Goal: Information Seeking & Learning: Learn about a topic

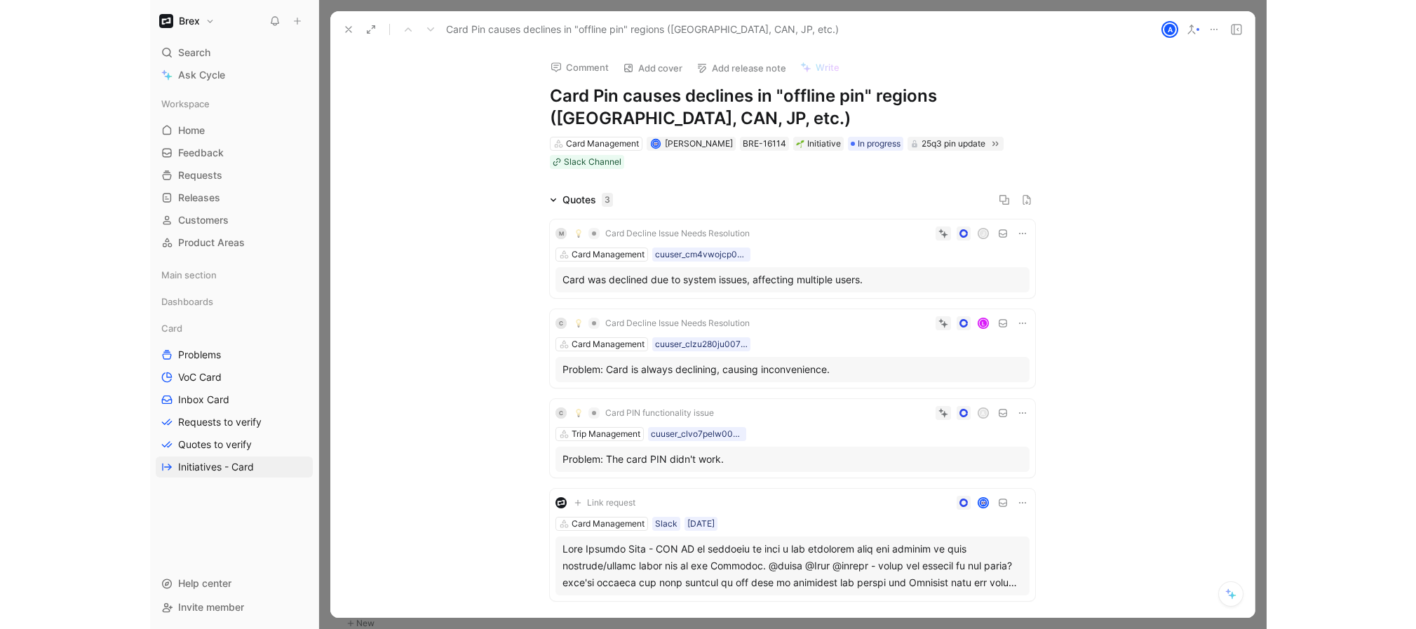
scroll to position [4079, 0]
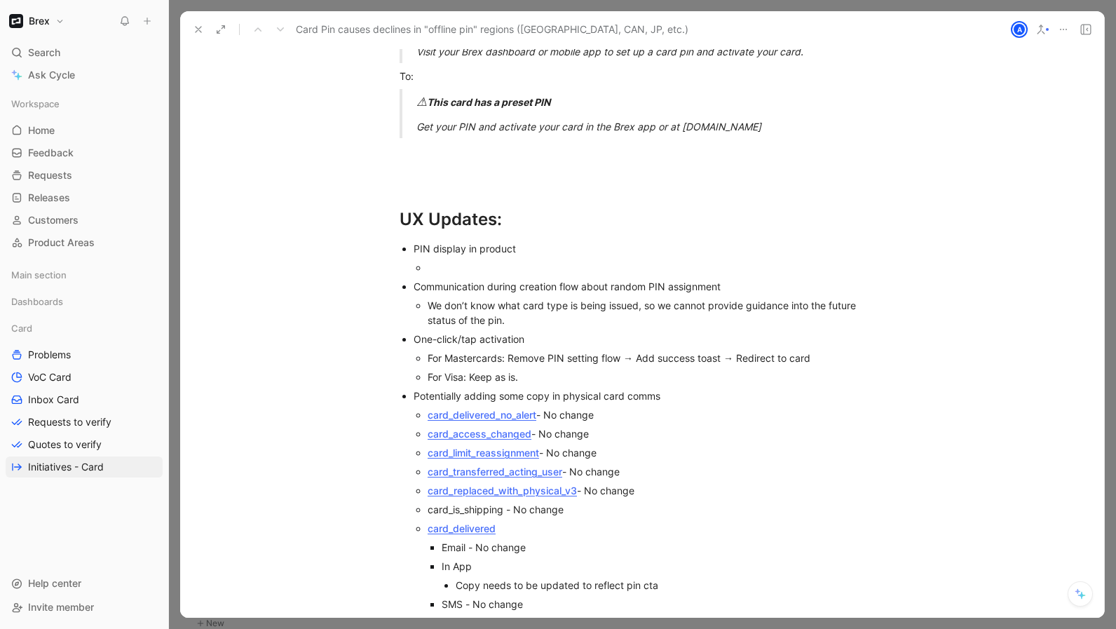
click at [550, 298] on div "We don’t know what card type is being issued, so we cannot provide guidance int…" at bounding box center [656, 312] width 457 height 29
click at [485, 260] on div at bounding box center [656, 267] width 457 height 15
click at [506, 241] on div "PIN display in product" at bounding box center [649, 248] width 471 height 15
click at [443, 241] on div "PIN display in product" at bounding box center [649, 248] width 471 height 15
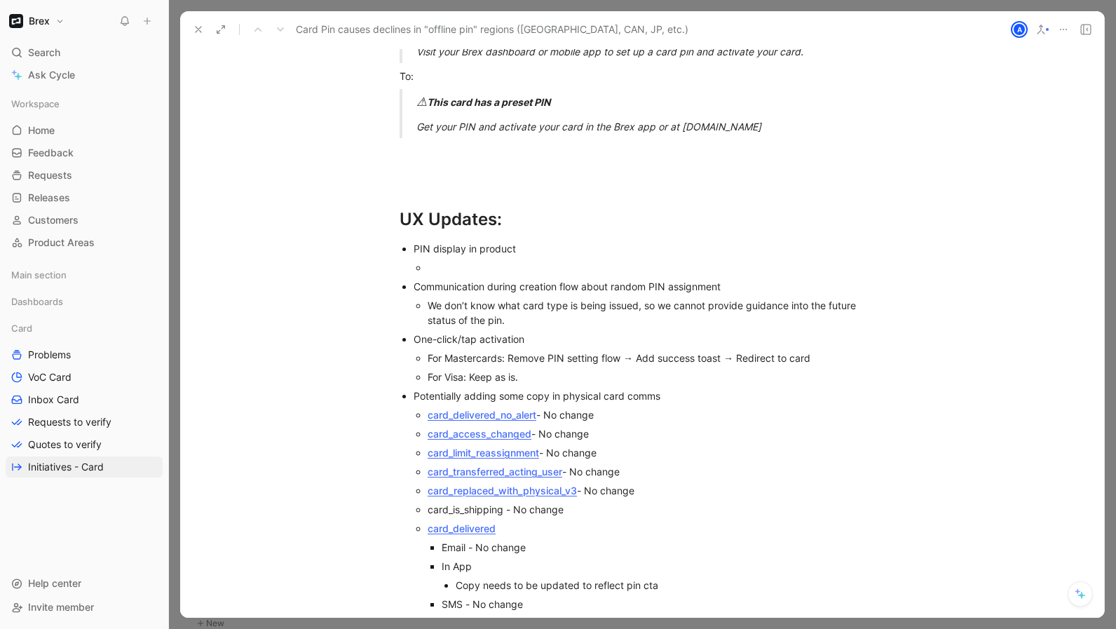
click at [430, 241] on div "PIN display in product" at bounding box center [649, 248] width 471 height 15
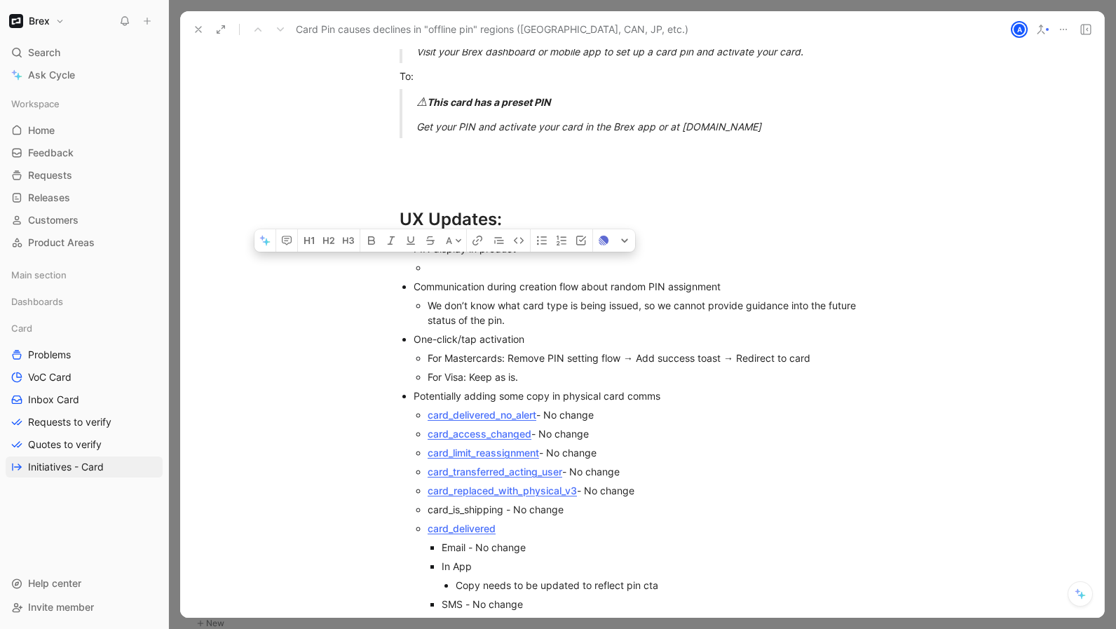
click at [430, 241] on div "PIN display in product" at bounding box center [649, 248] width 471 height 15
click at [511, 241] on div "PIN display in product" at bounding box center [649, 248] width 471 height 15
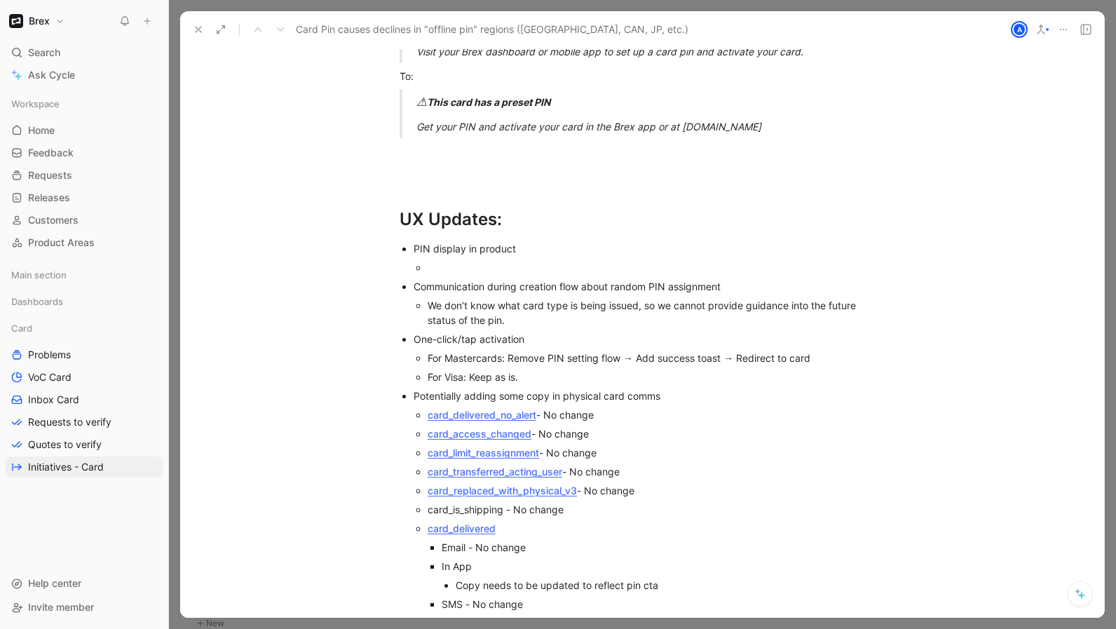
click at [434, 241] on div "PIN display in product" at bounding box center [649, 248] width 471 height 15
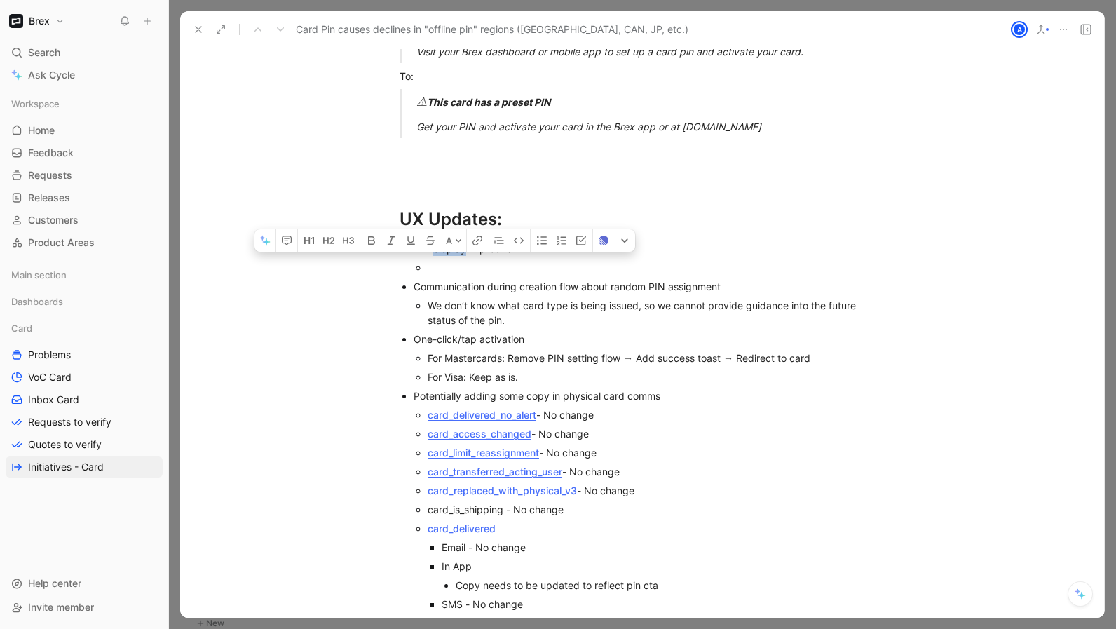
paste div
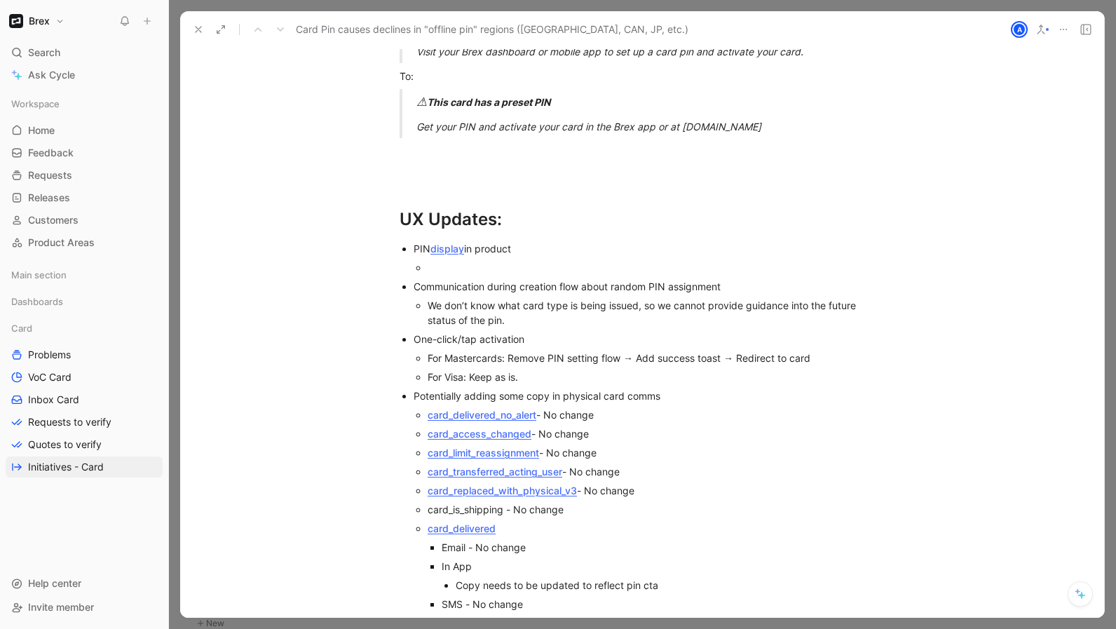
click at [499, 241] on div "PIN display in product" at bounding box center [649, 248] width 471 height 15
click at [485, 260] on div at bounding box center [656, 267] width 457 height 15
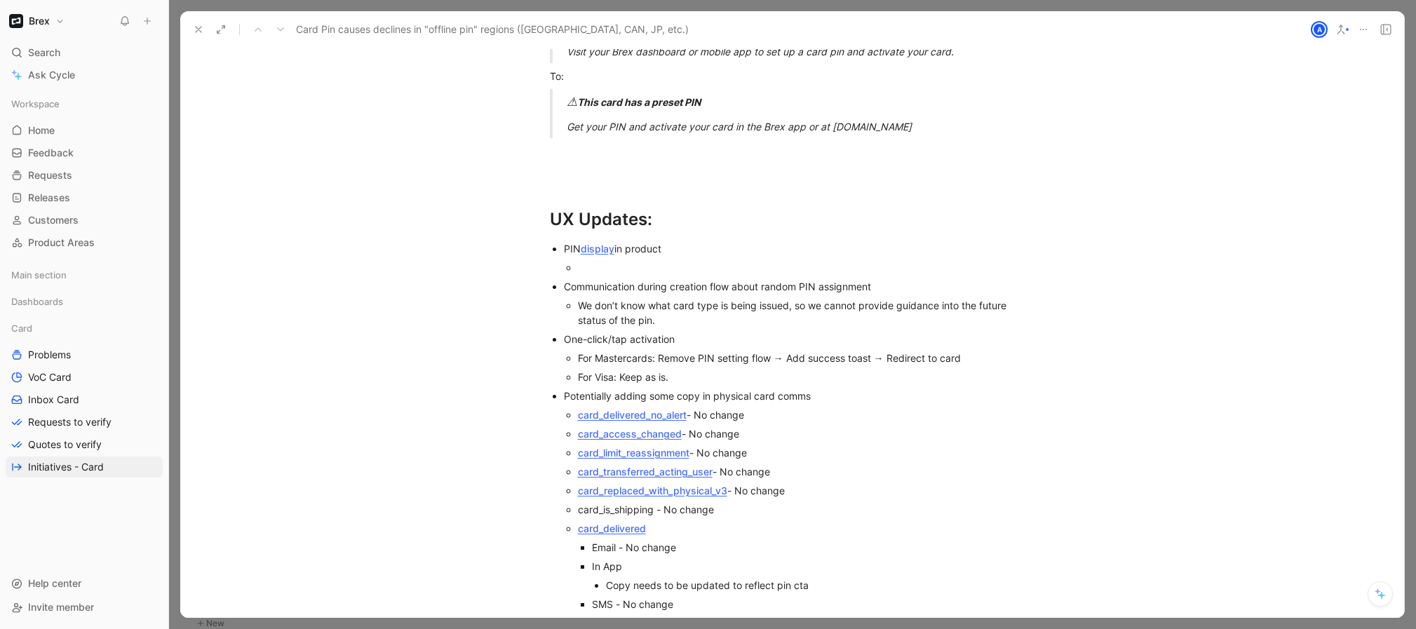
click at [753, 298] on div "We don’t know what card type is being issued, so we cannot provide guidance int…" at bounding box center [806, 312] width 457 height 29
click at [667, 260] on div at bounding box center [806, 267] width 457 height 15
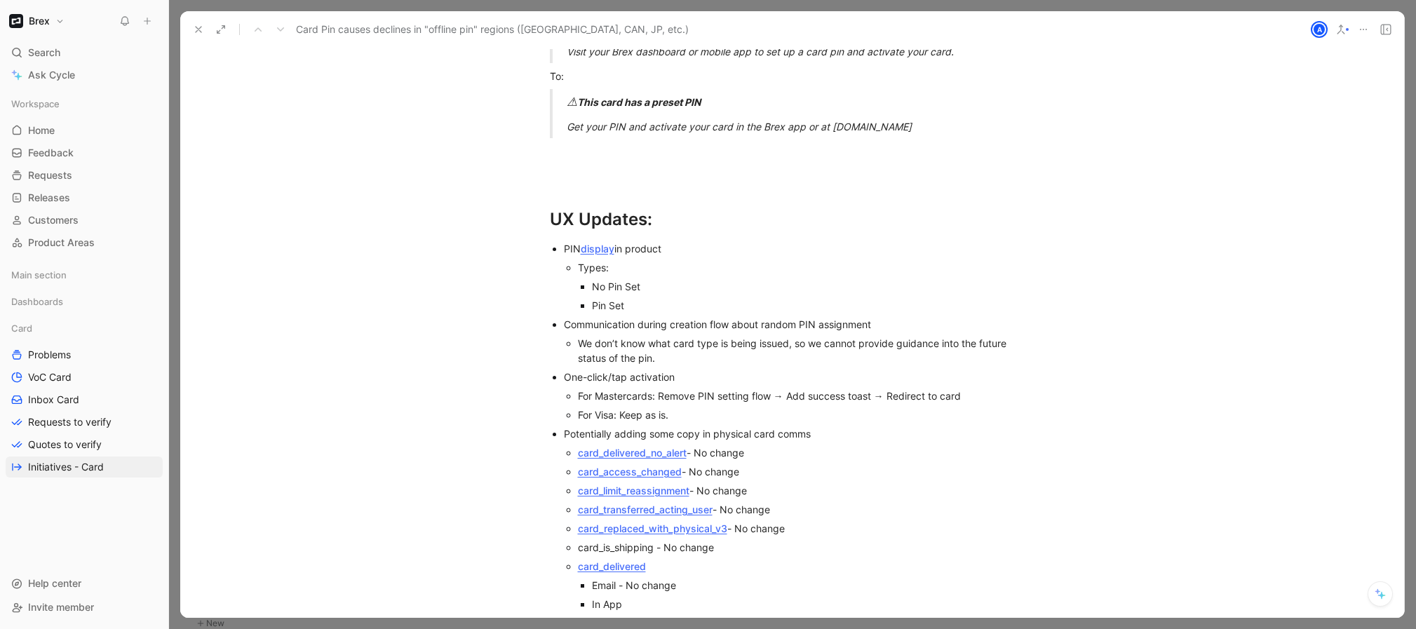
drag, startPoint x: 642, startPoint y: 251, endPoint x: 628, endPoint y: 252, distance: 14.1
click at [642, 260] on div "Types:" at bounding box center [806, 267] width 457 height 15
click at [571, 258] on ul "Types: No Pin Set Pin Set" at bounding box center [799, 286] width 471 height 57
click at [651, 336] on div "We don’t know what card type is being issued, so we cannot provide guidance int…" at bounding box center [806, 350] width 457 height 29
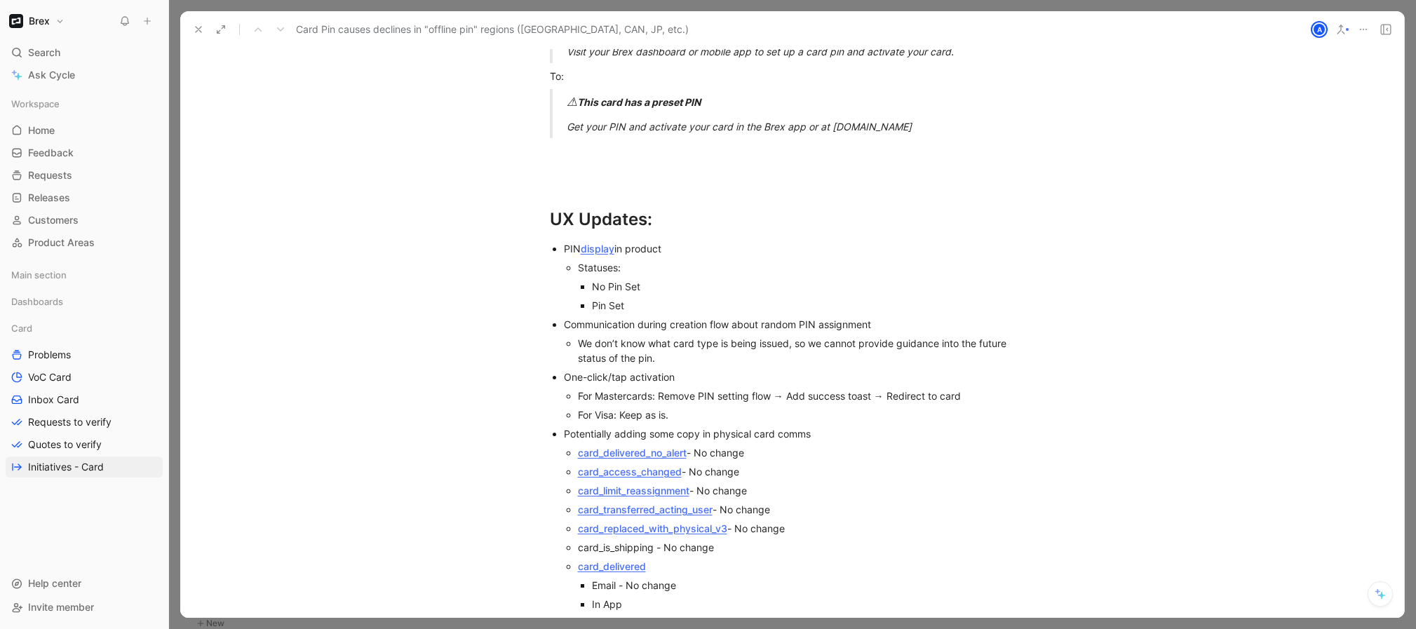
click at [651, 336] on div "We don’t know what card type is being issued, so we cannot provide guidance int…" at bounding box center [806, 350] width 457 height 29
click at [863, 336] on div "We don’t know what card type is being issued, so we cannot provide guidance int…" at bounding box center [806, 350] width 457 height 29
drag, startPoint x: 823, startPoint y: 329, endPoint x: 855, endPoint y: 327, distance: 32.3
click at [855, 336] on div "We don’t know what card type is being issued, so we cannot provide guidance int…" at bounding box center [806, 350] width 457 height 29
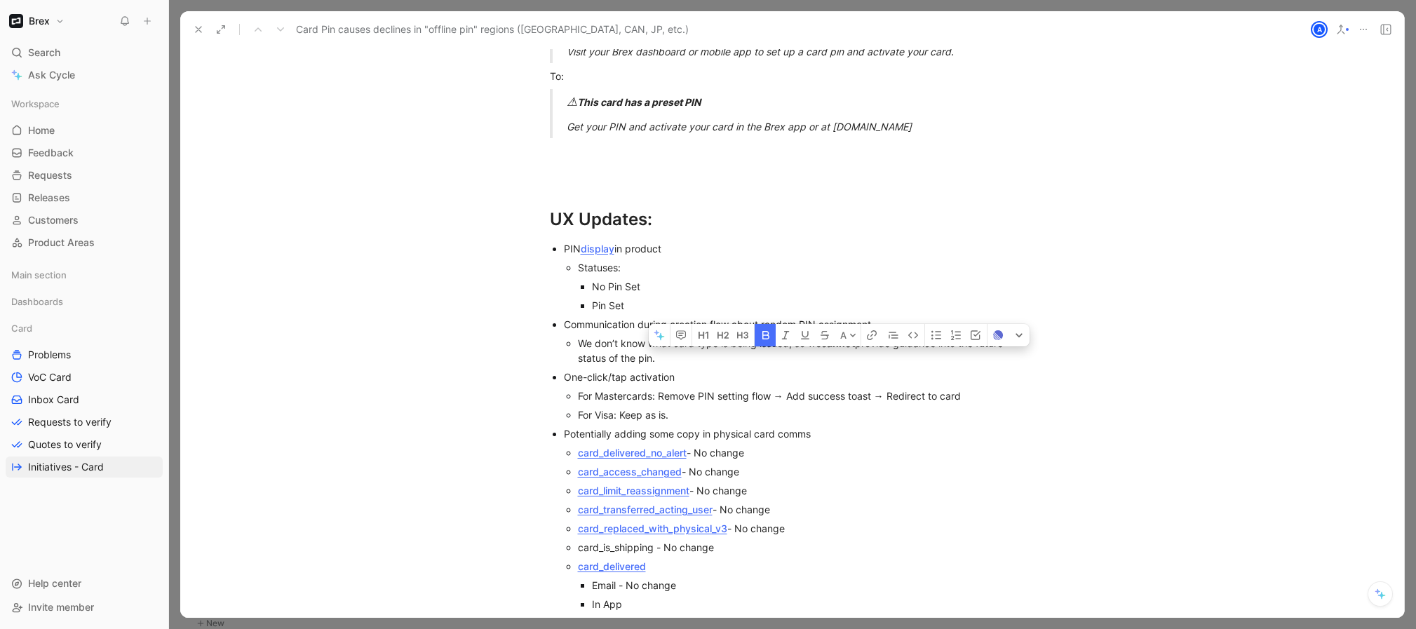
click at [724, 370] on div "One-click/tap activation" at bounding box center [799, 377] width 471 height 15
click at [650, 317] on div "Communication during creation flow about random PIN assignment" at bounding box center [799, 324] width 471 height 15
click at [661, 261] on p "Statuses:" at bounding box center [806, 267] width 457 height 19
click at [660, 279] on div "No Pin Set" at bounding box center [813, 286] width 443 height 15
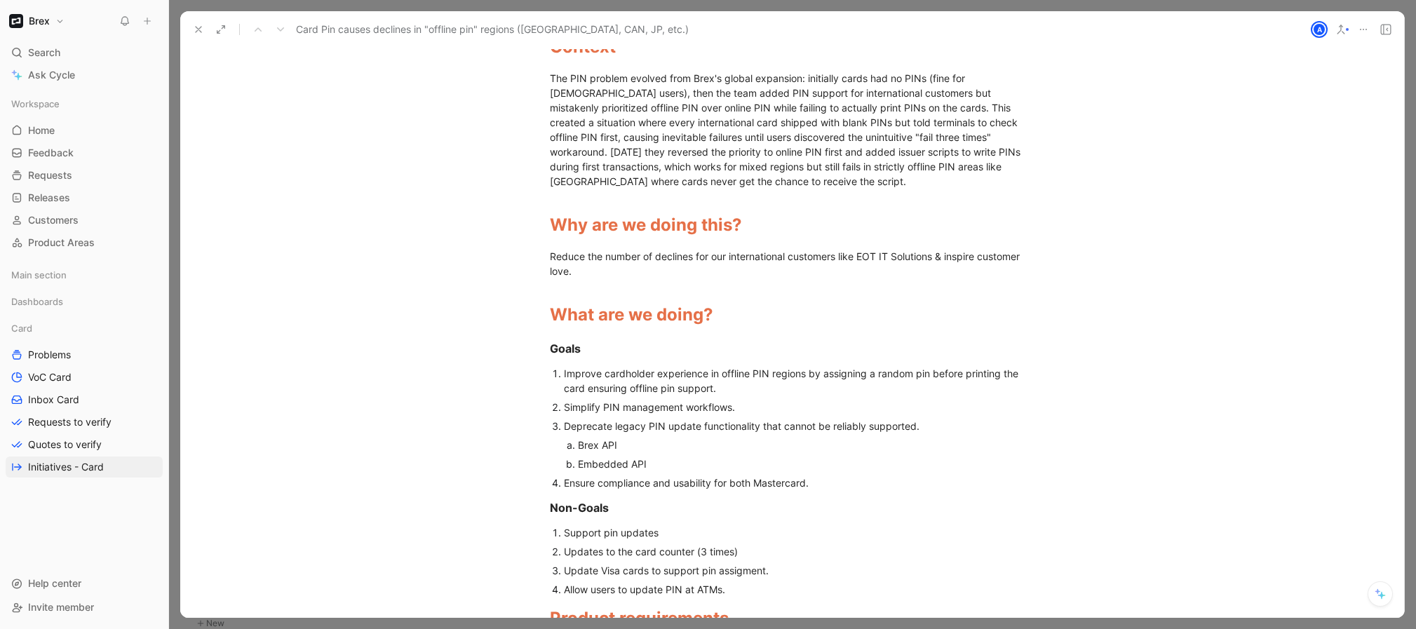
scroll to position [0, 0]
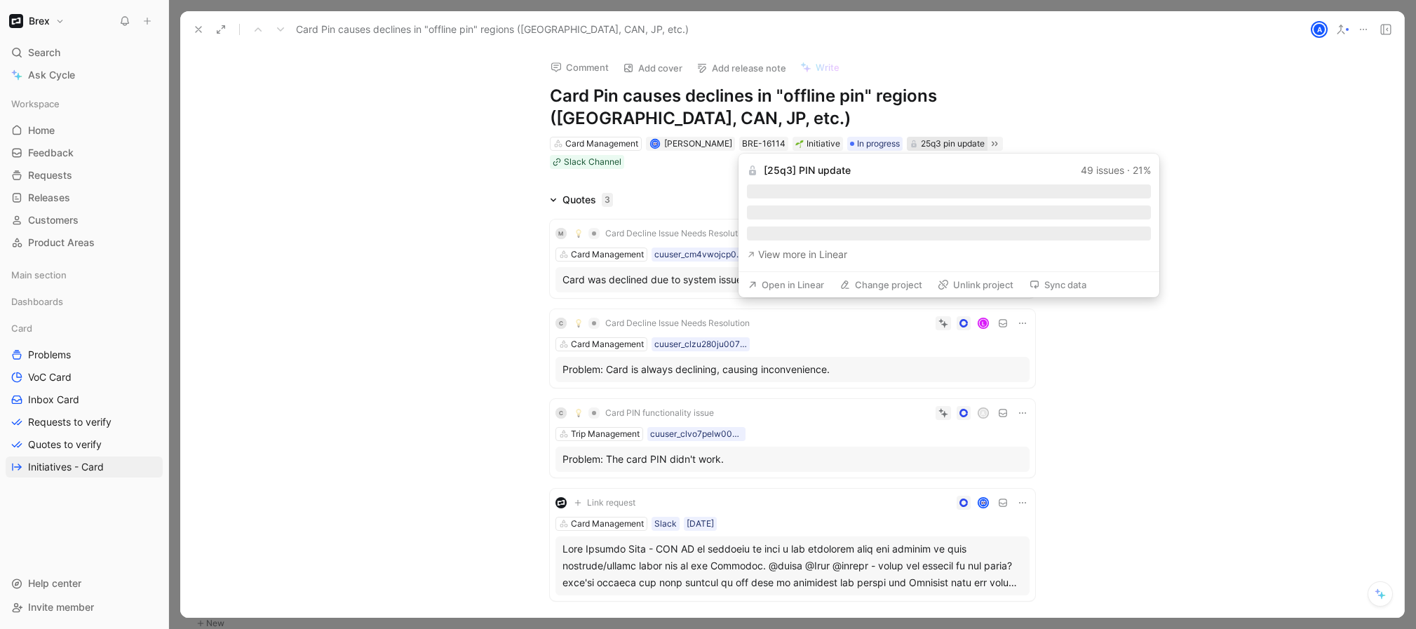
click at [932, 144] on div "25q3 pin update" at bounding box center [953, 144] width 64 height 14
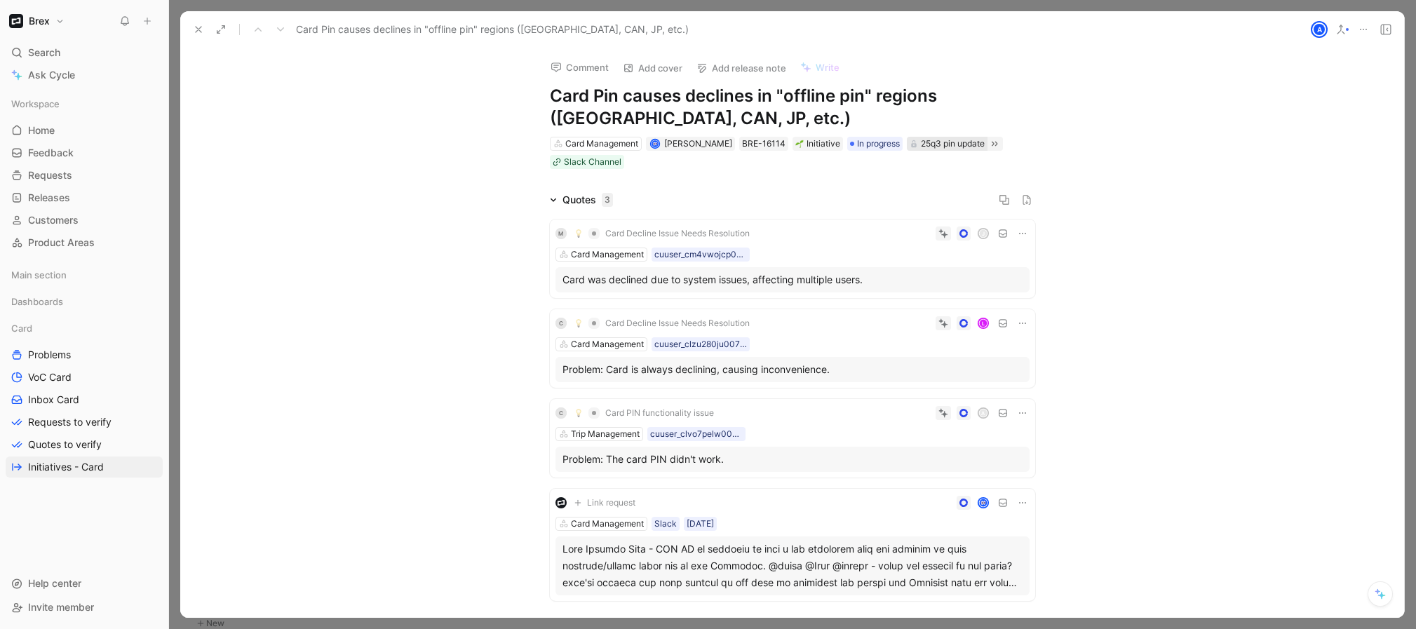
click at [940, 149] on div "25q3 pin update" at bounding box center [953, 144] width 64 height 14
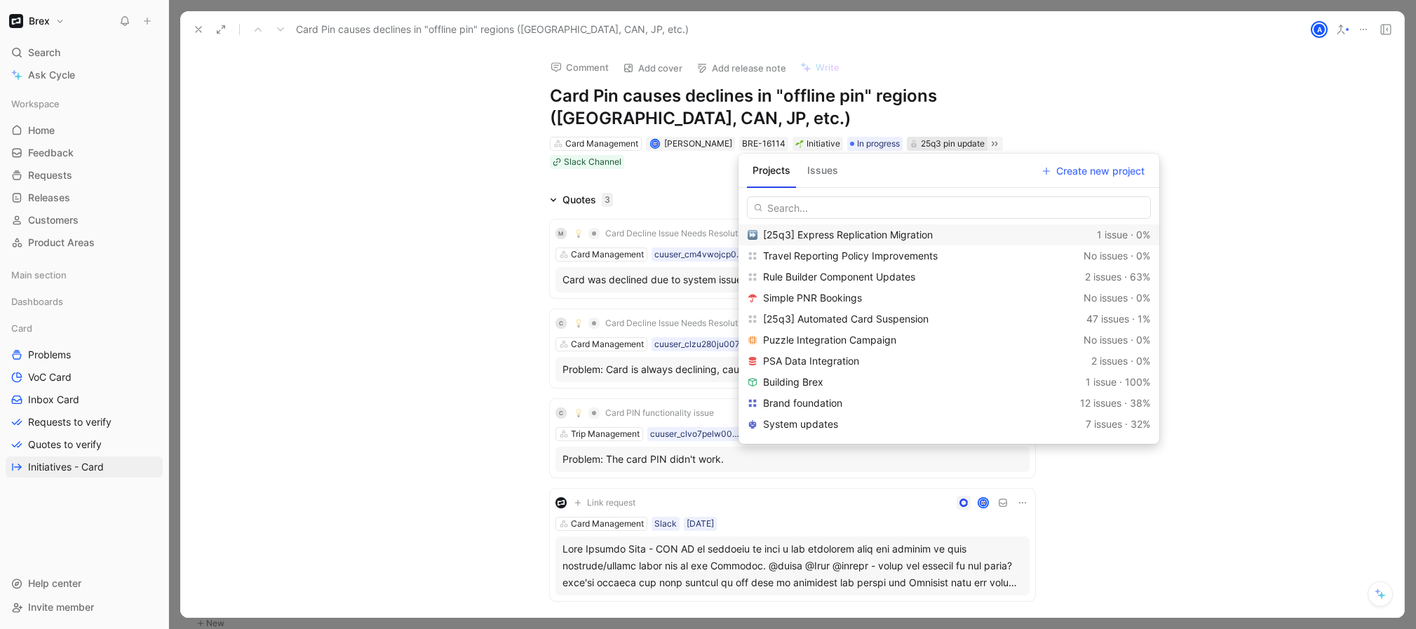
click at [898, 239] on span "[25q3] Express Replication Migration" at bounding box center [848, 235] width 170 height 12
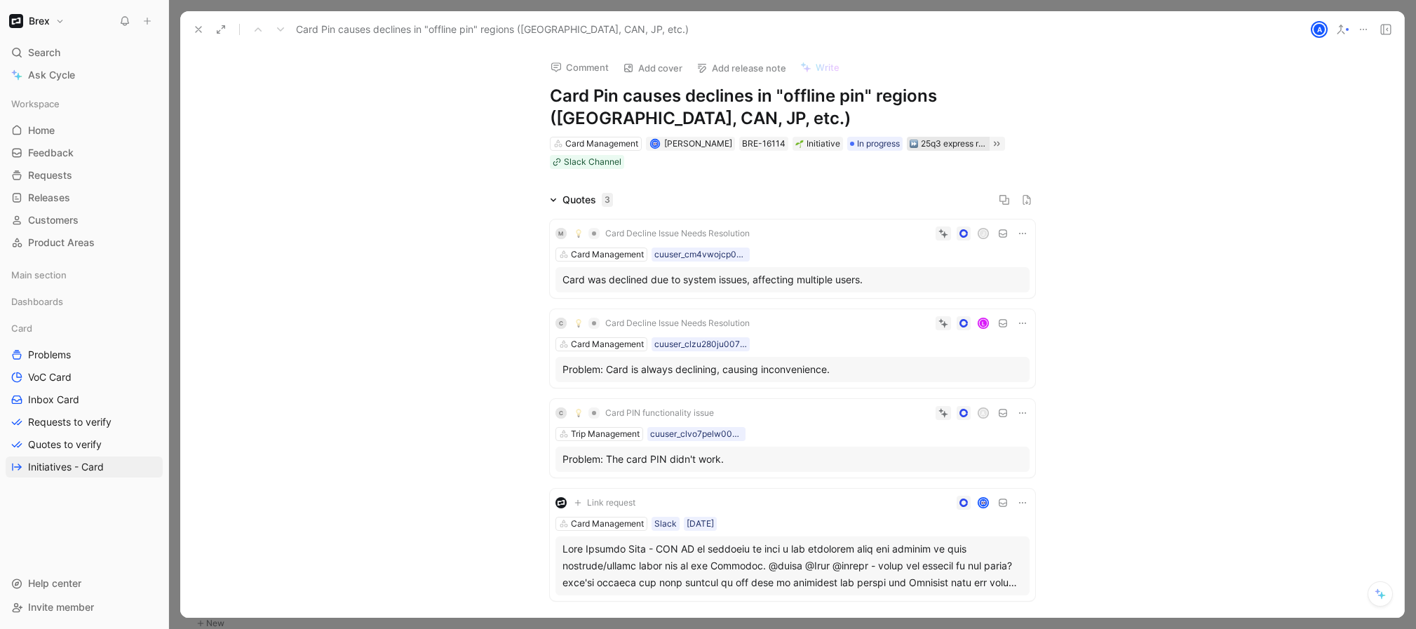
click at [926, 148] on div "25q3 express replication migration" at bounding box center [954, 144] width 66 height 14
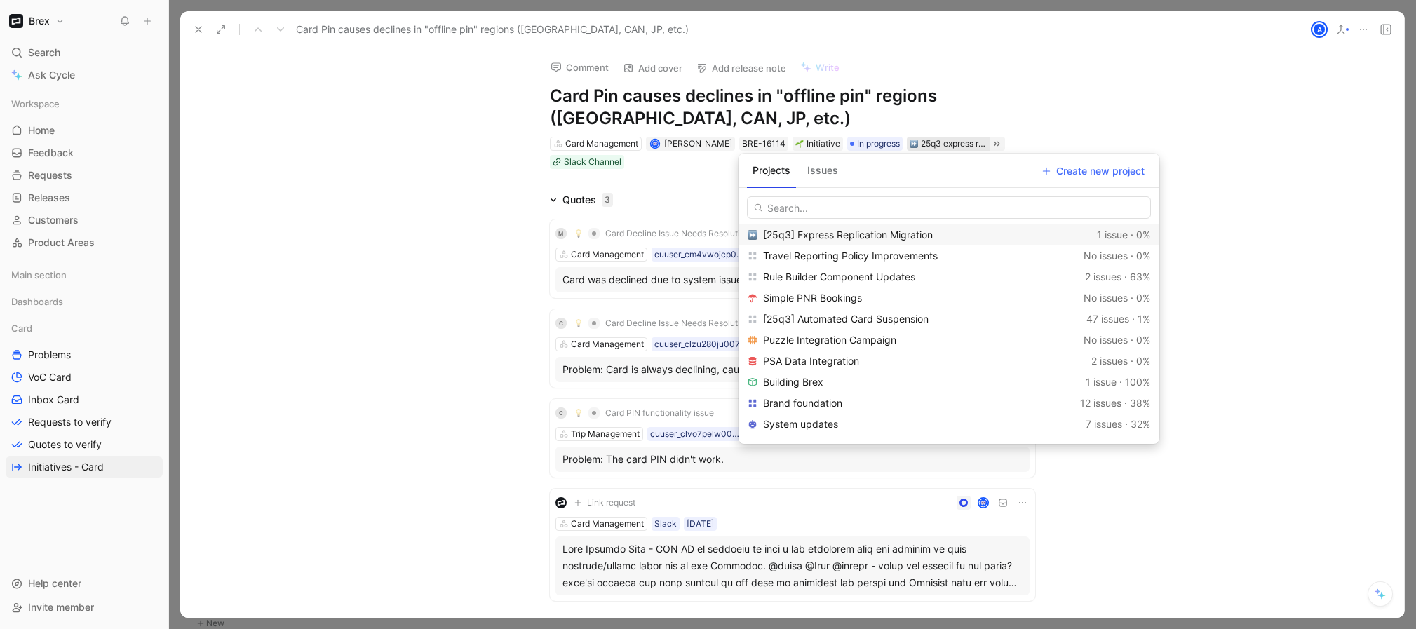
click at [804, 239] on span "[25q3] Express Replication Migration" at bounding box center [848, 235] width 170 height 12
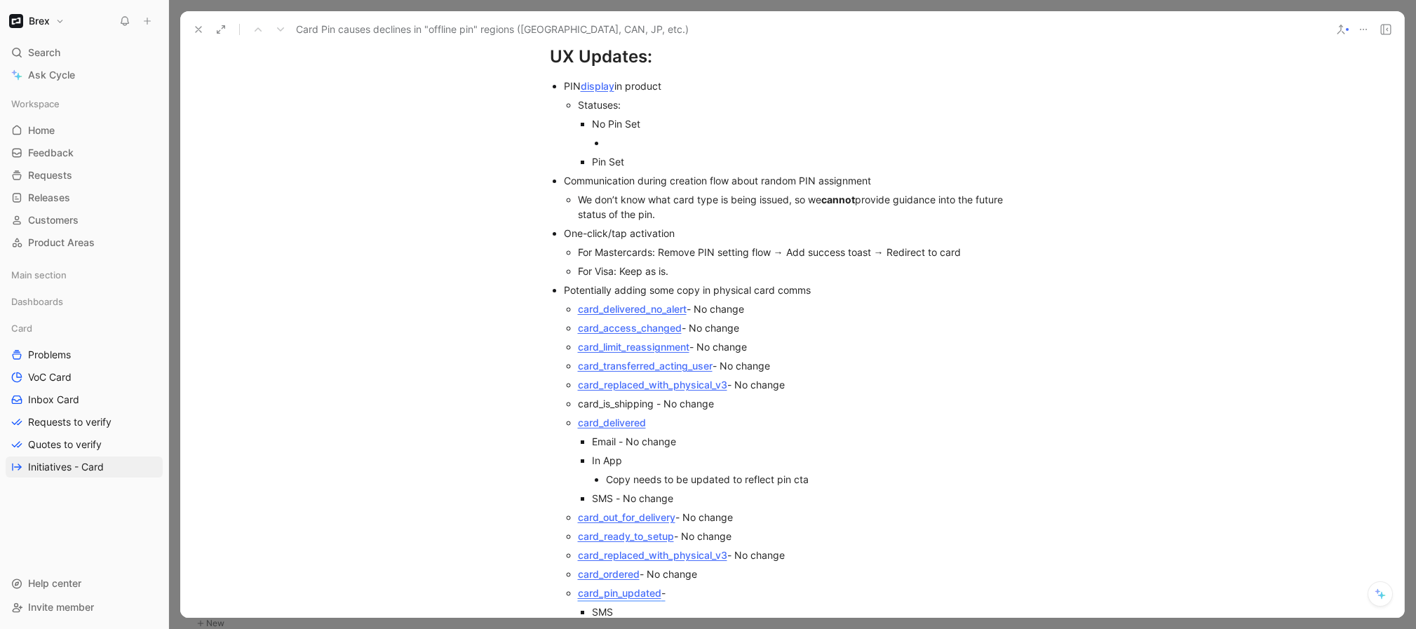
scroll to position [4235, 0]
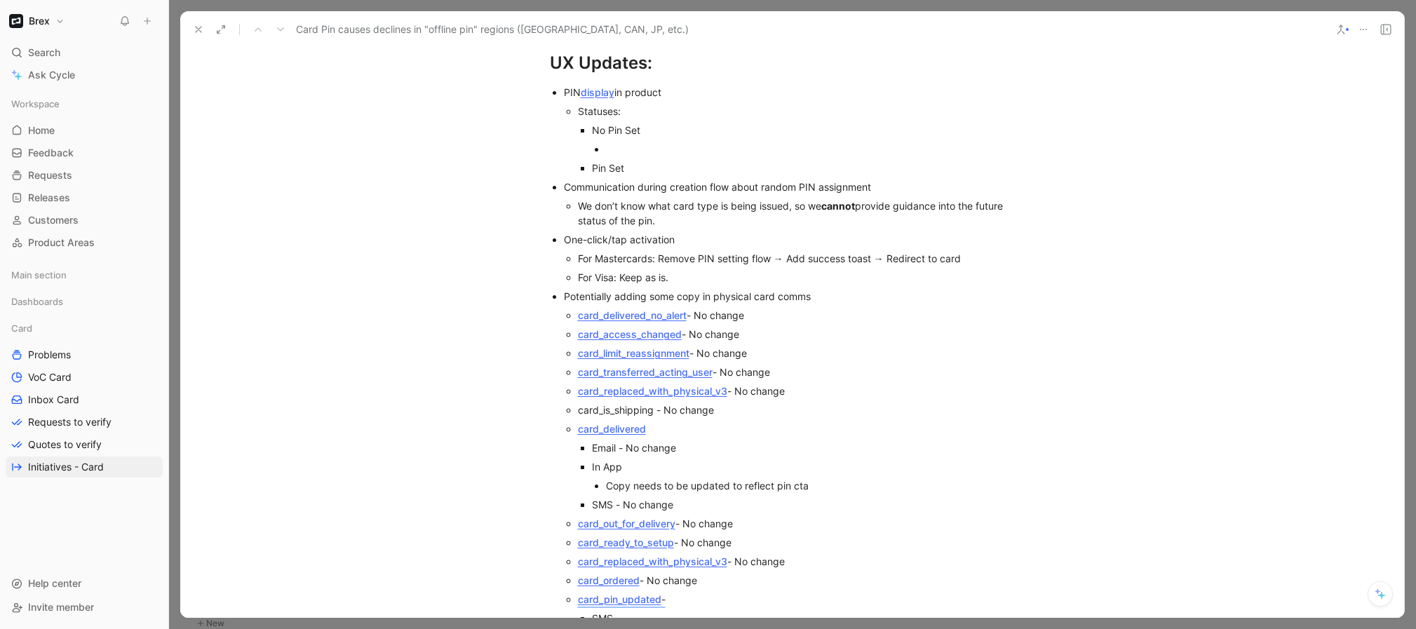
click at [594, 123] on div "No Pin Set" at bounding box center [813, 130] width 443 height 15
click at [615, 142] on div at bounding box center [820, 149] width 429 height 15
click at [602, 123] on div "No Pin Set" at bounding box center [813, 130] width 443 height 15
click at [690, 123] on div "No Pin Set" at bounding box center [813, 130] width 443 height 15
click at [663, 142] on div at bounding box center [820, 149] width 429 height 15
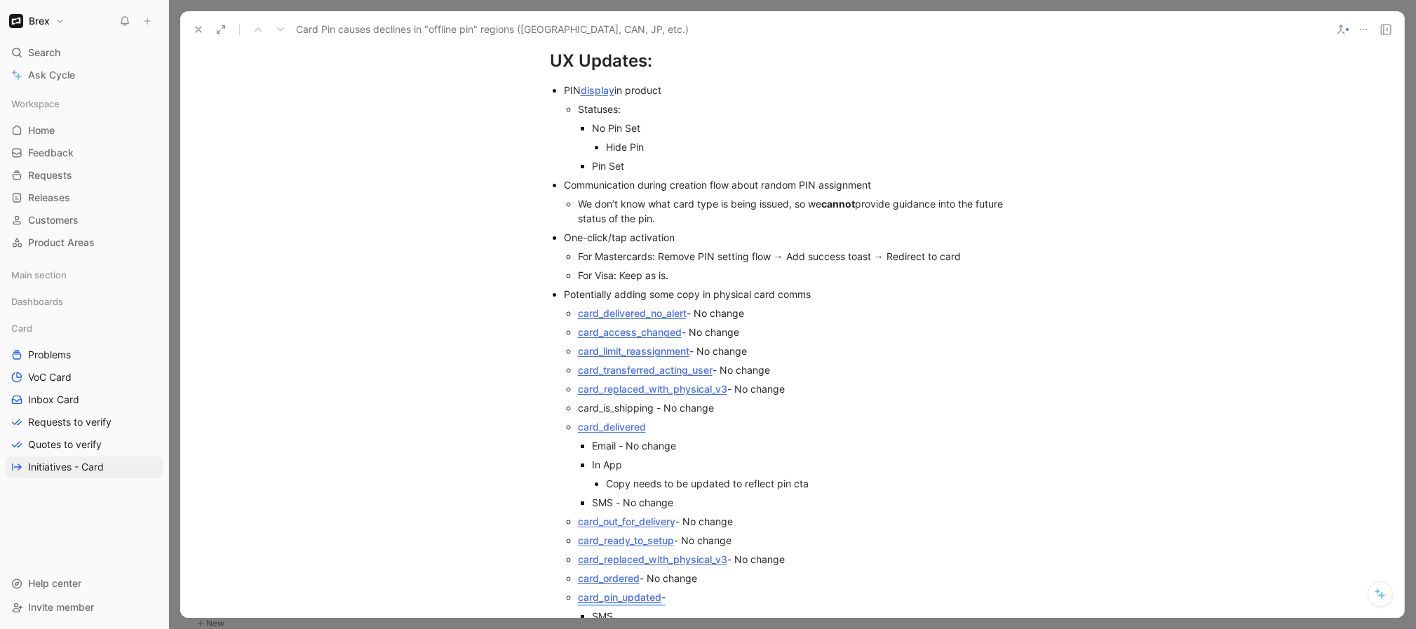
scroll to position [4238, 0]
click at [663, 158] on div "Pin Set" at bounding box center [813, 165] width 443 height 15
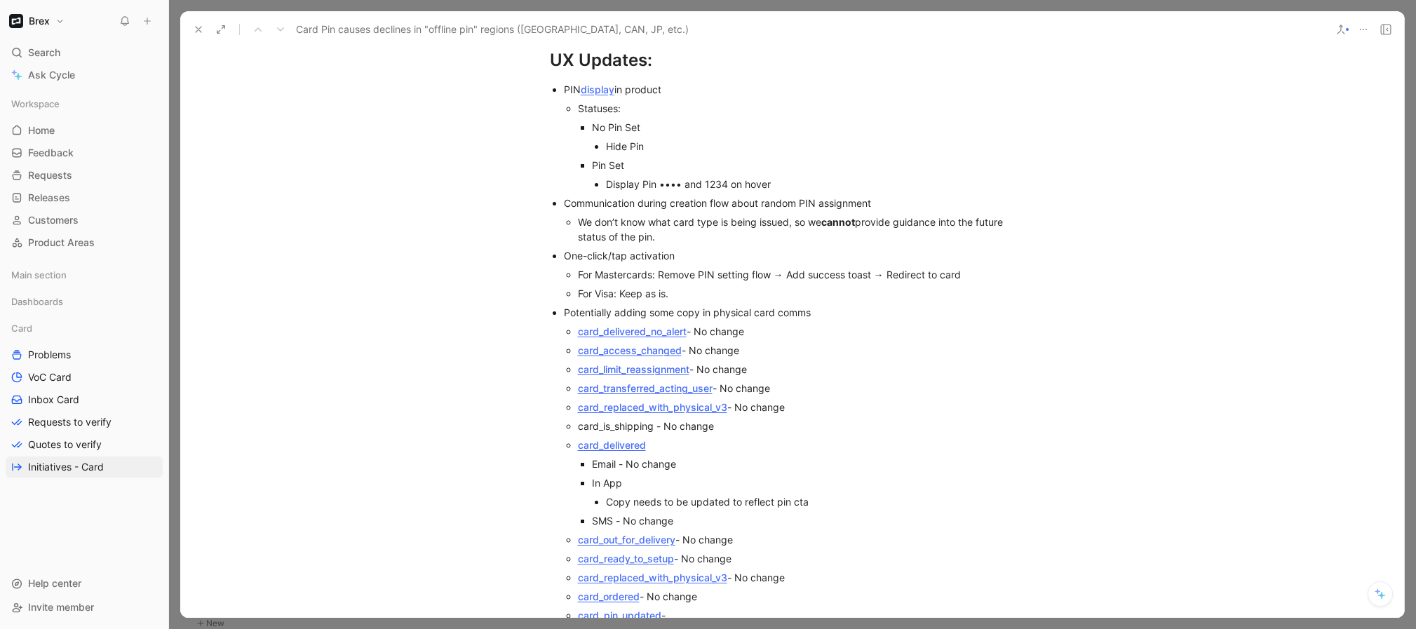
click at [819, 175] on p "Display Pin •••• and 1234 on hover" at bounding box center [820, 184] width 429 height 19
click at [611, 215] on div "We don’t know what card type is being issued, so we cannot provide guidance int…" at bounding box center [806, 229] width 457 height 29
click at [799, 177] on div "Display Pin •••• and 1234 on hover" at bounding box center [820, 184] width 429 height 15
click at [600, 217] on div "We don’t know what card type is being issued, so we cannot provide guidance int…" at bounding box center [806, 229] width 457 height 29
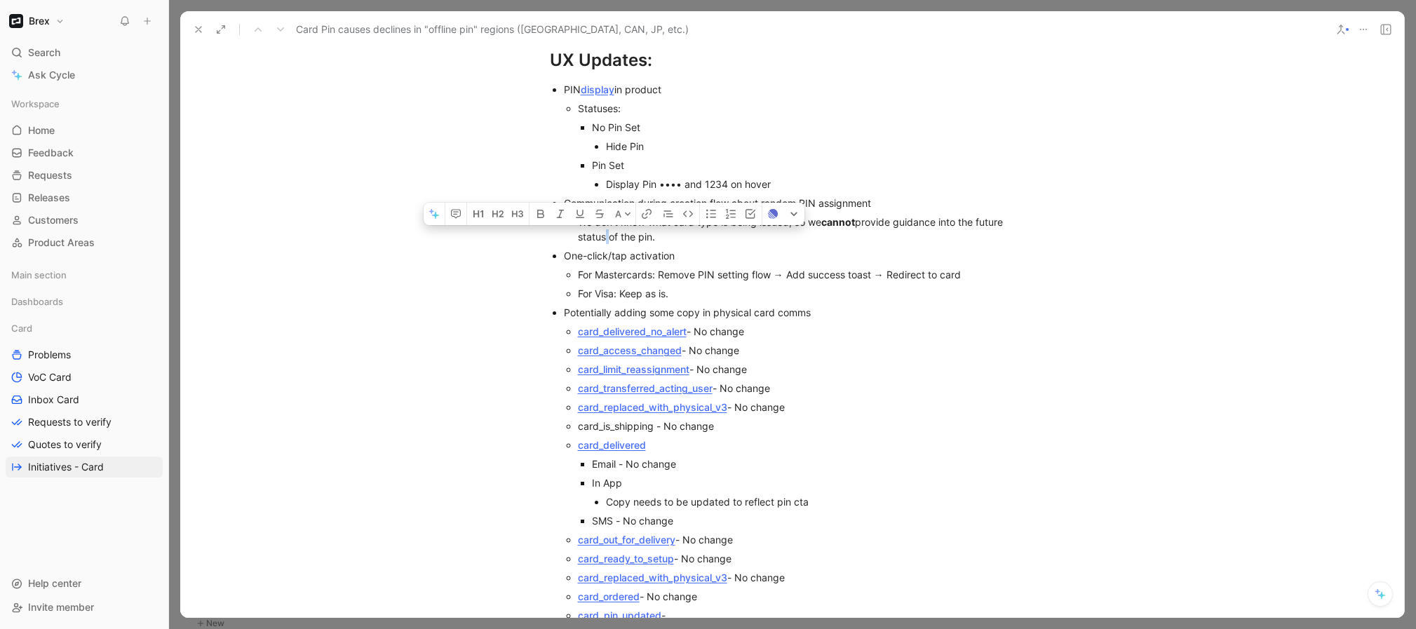
click at [600, 217] on div "We don’t know what card type is being issued, so we cannot provide guidance int…" at bounding box center [806, 229] width 457 height 29
click at [607, 216] on div "We don’t know what card type is being issued, so we cannot provide guidance int…" at bounding box center [806, 229] width 457 height 29
click at [611, 215] on div "We don’t know what card type is being issued, so we cannot provide guidance int…" at bounding box center [806, 229] width 457 height 29
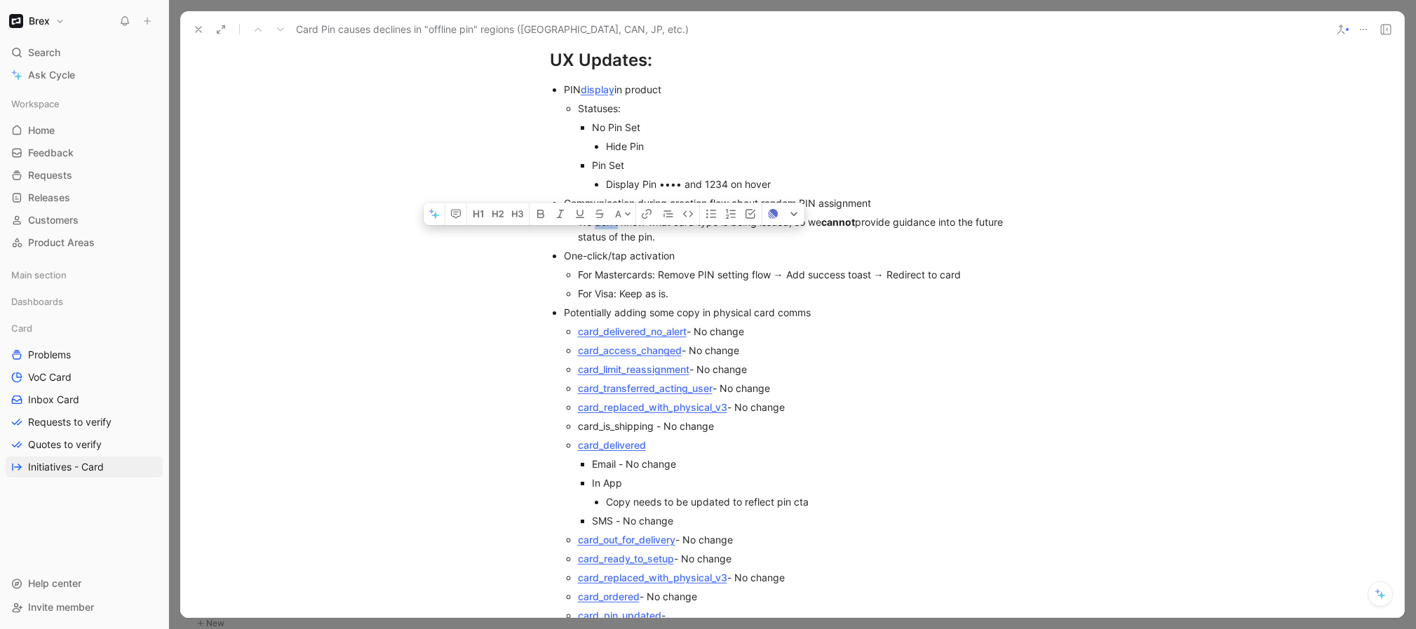
click at [611, 215] on div "We don’t know what card type is being issued, so we cannot provide guidance int…" at bounding box center [806, 229] width 457 height 29
click at [614, 248] on div "One-click/tap activation" at bounding box center [799, 255] width 471 height 15
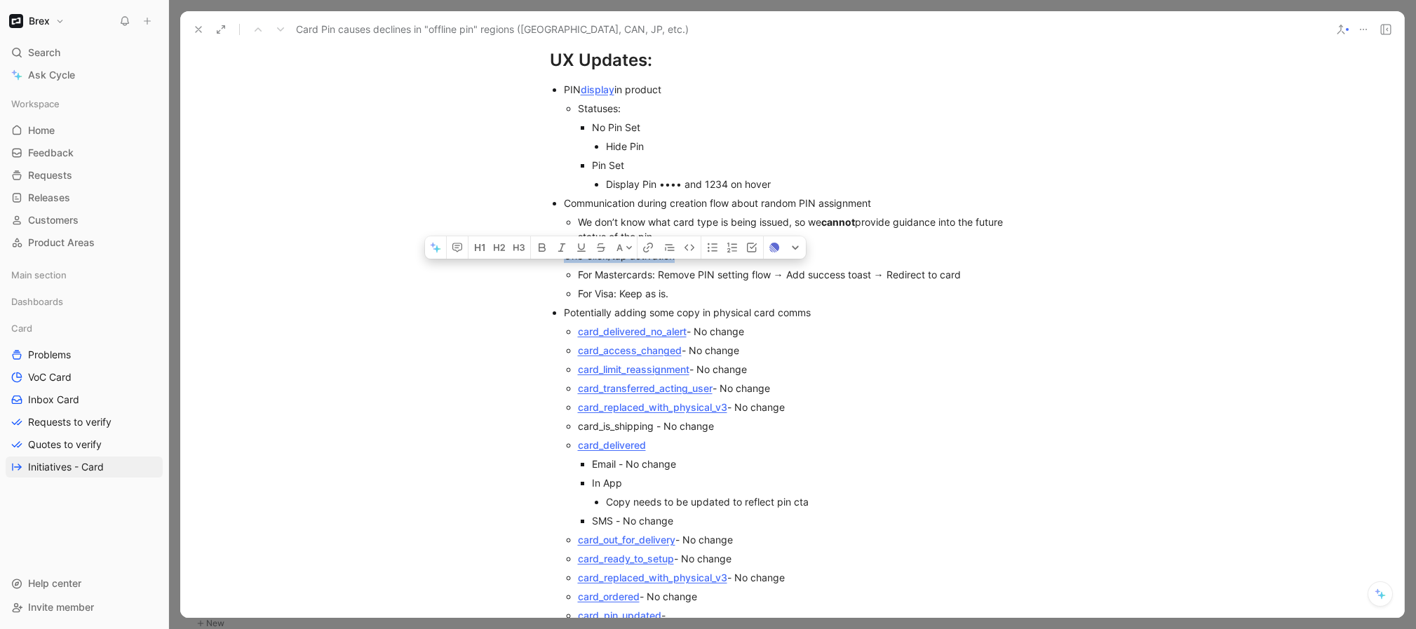
click at [614, 248] on div "One-click/tap activation" at bounding box center [799, 255] width 471 height 15
click at [744, 267] on div "For Mastercards: Remove PIN setting flow → Add success toast → Redirect to card" at bounding box center [806, 274] width 457 height 15
click at [857, 267] on div "For Mastercards: Remove PIN setting flow → Add success toast → Redirect to card" at bounding box center [806, 274] width 457 height 15
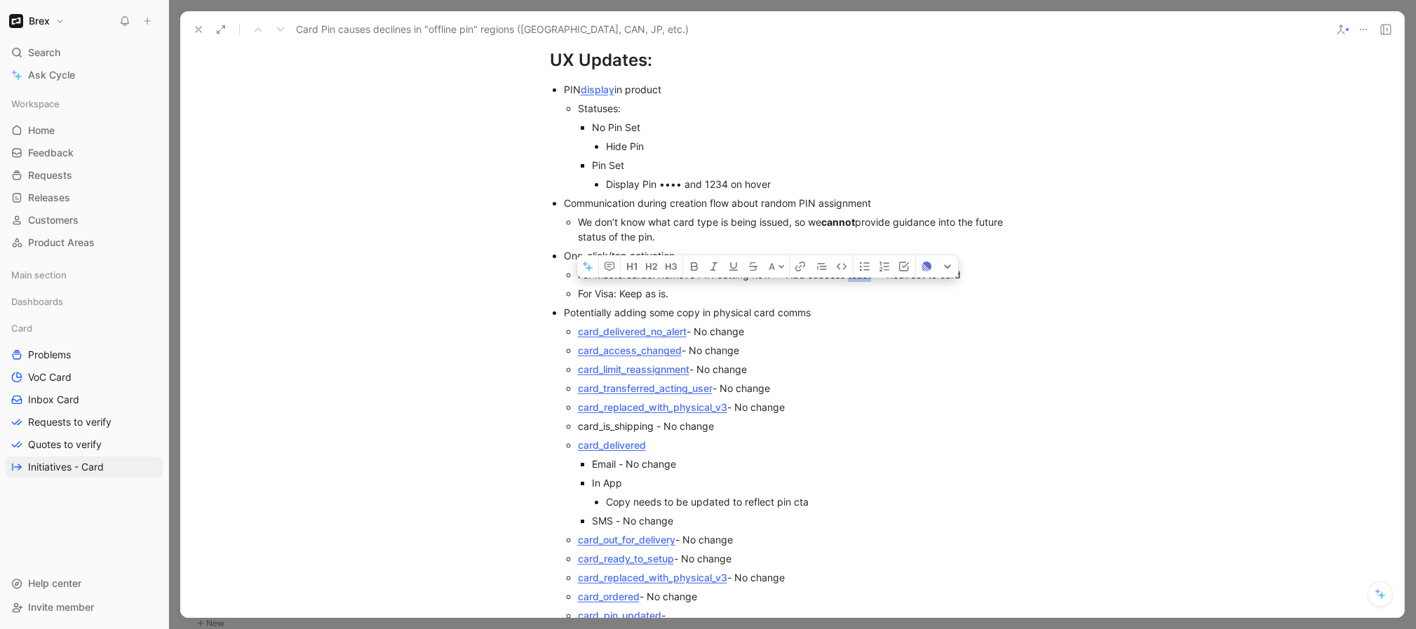
click at [958, 267] on div "For Mastercards: Remove PIN setting flow → Add success toast → Redirect to card" at bounding box center [806, 274] width 457 height 15
click at [815, 286] on div "For Visa: Keep as is." at bounding box center [806, 293] width 457 height 15
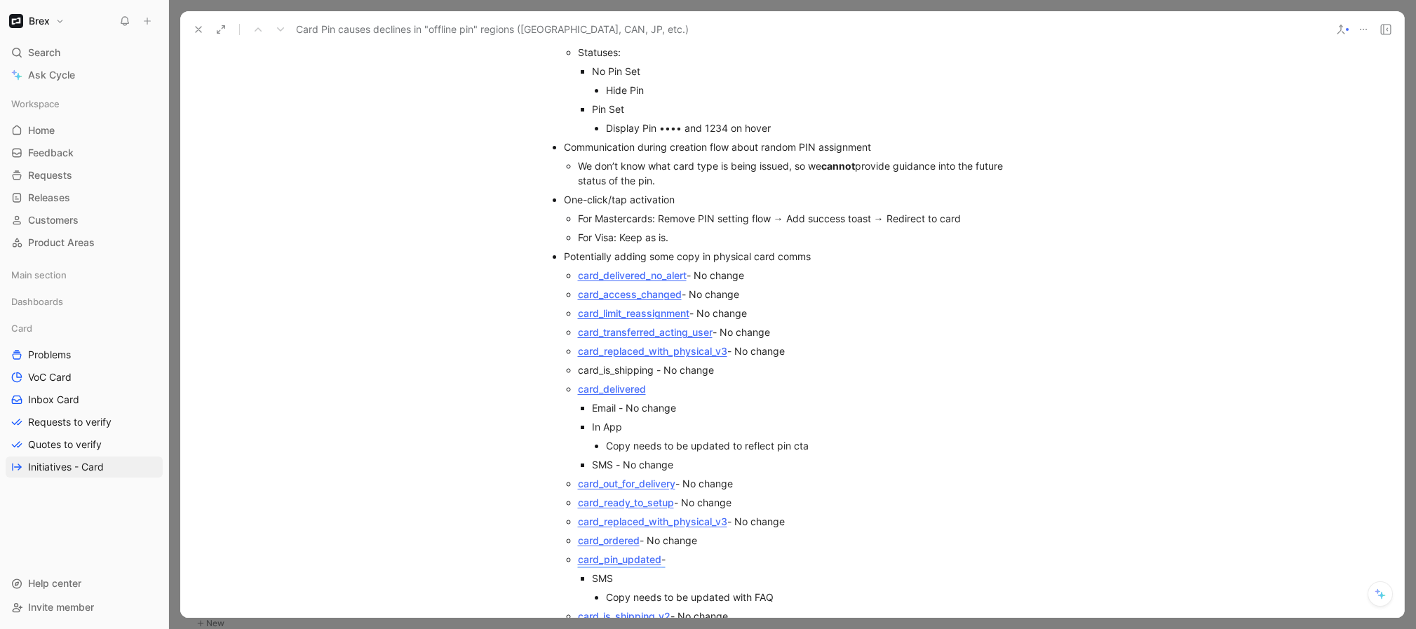
scroll to position [4208, 0]
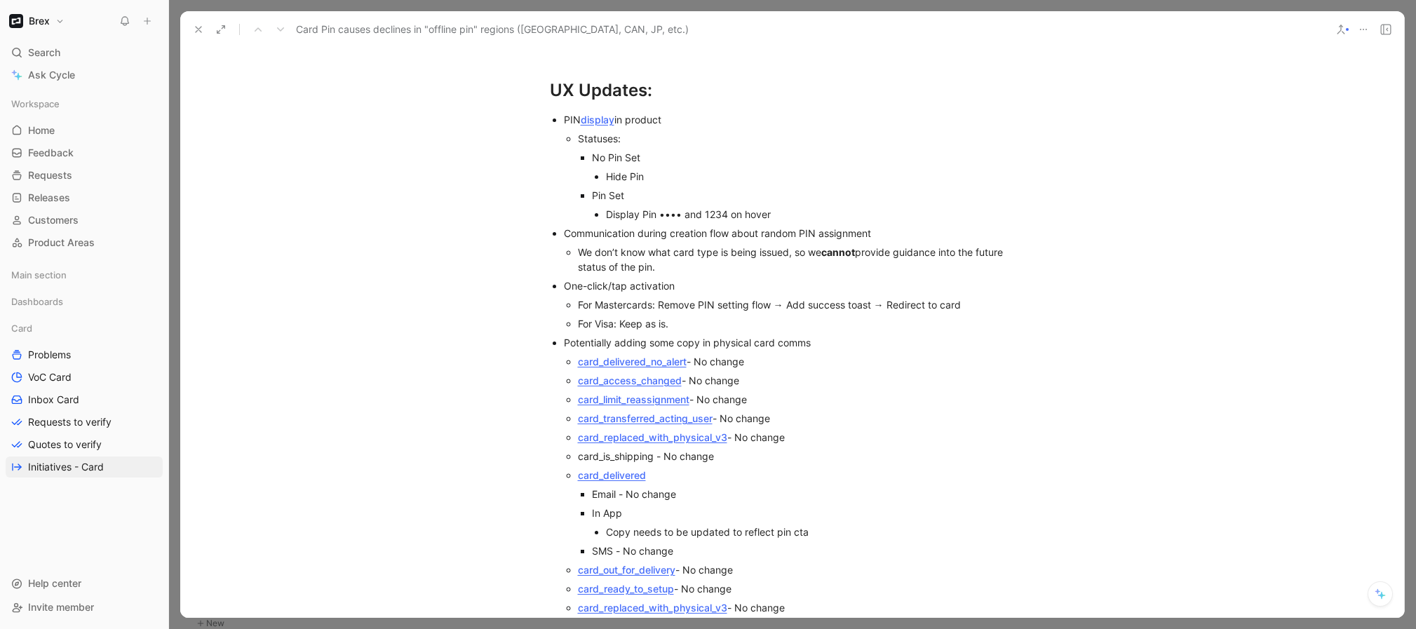
click at [663, 207] on div "Display Pin •••• and 1234 on hover" at bounding box center [820, 214] width 429 height 15
click at [738, 316] on p "For Visa: Keep as is." at bounding box center [806, 323] width 457 height 19
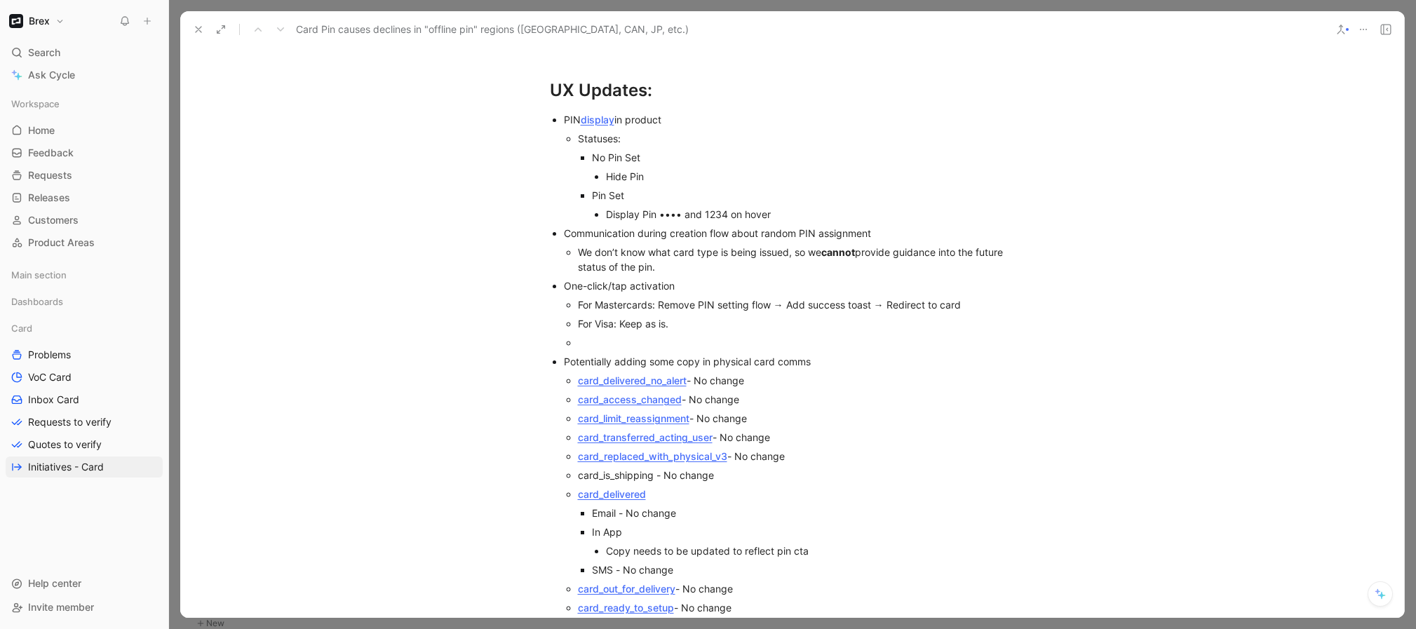
click at [650, 297] on div "For Mastercards: Remove PIN setting flow → Add success toast → Redirect to card" at bounding box center [806, 304] width 457 height 15
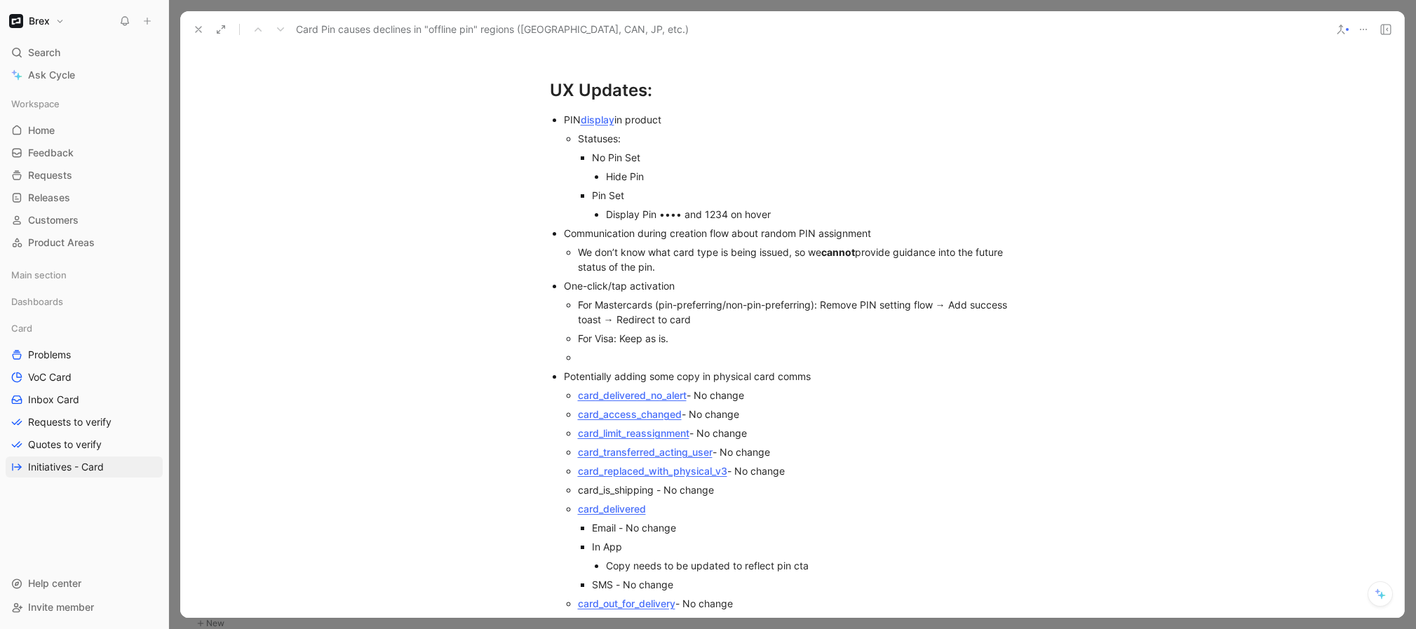
click at [683, 350] on div at bounding box center [806, 357] width 457 height 15
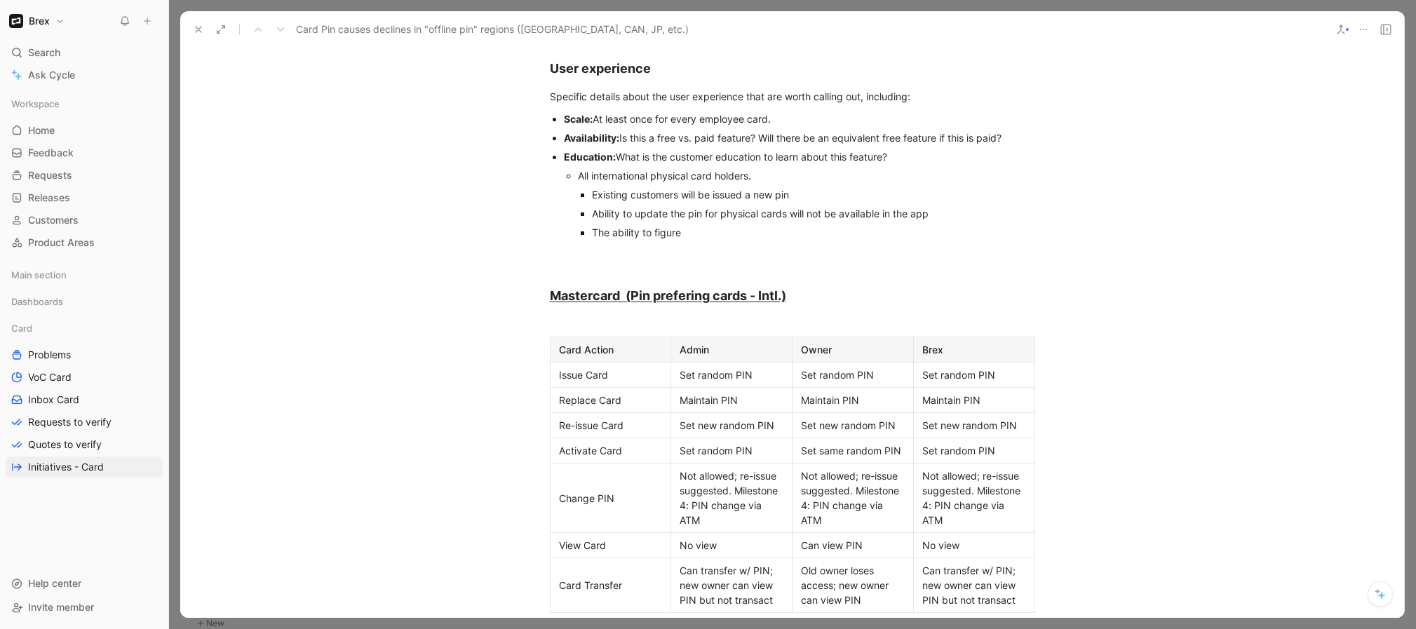
scroll to position [1939, 0]
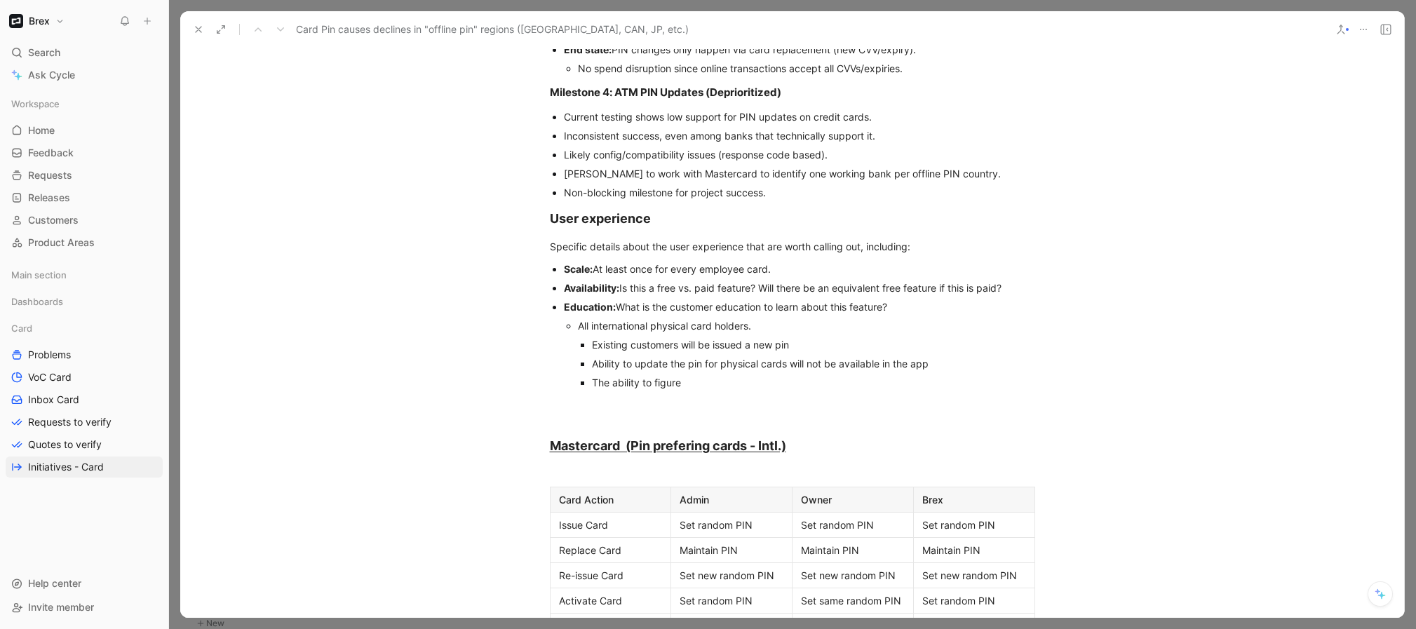
click at [805, 375] on p "The ability to figure" at bounding box center [813, 382] width 443 height 19
click at [692, 282] on span "Is this a free vs. paid feature? Will there be an equivalent free feature if th…" at bounding box center [810, 288] width 382 height 12
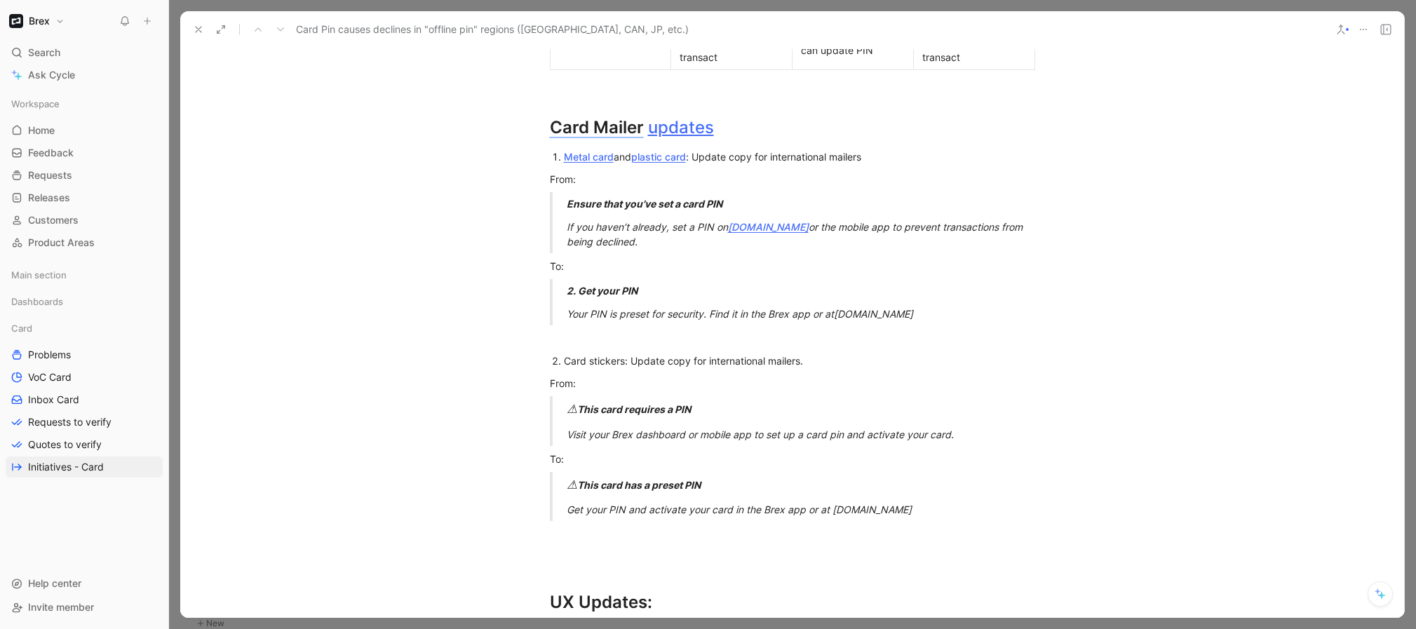
scroll to position [4185, 0]
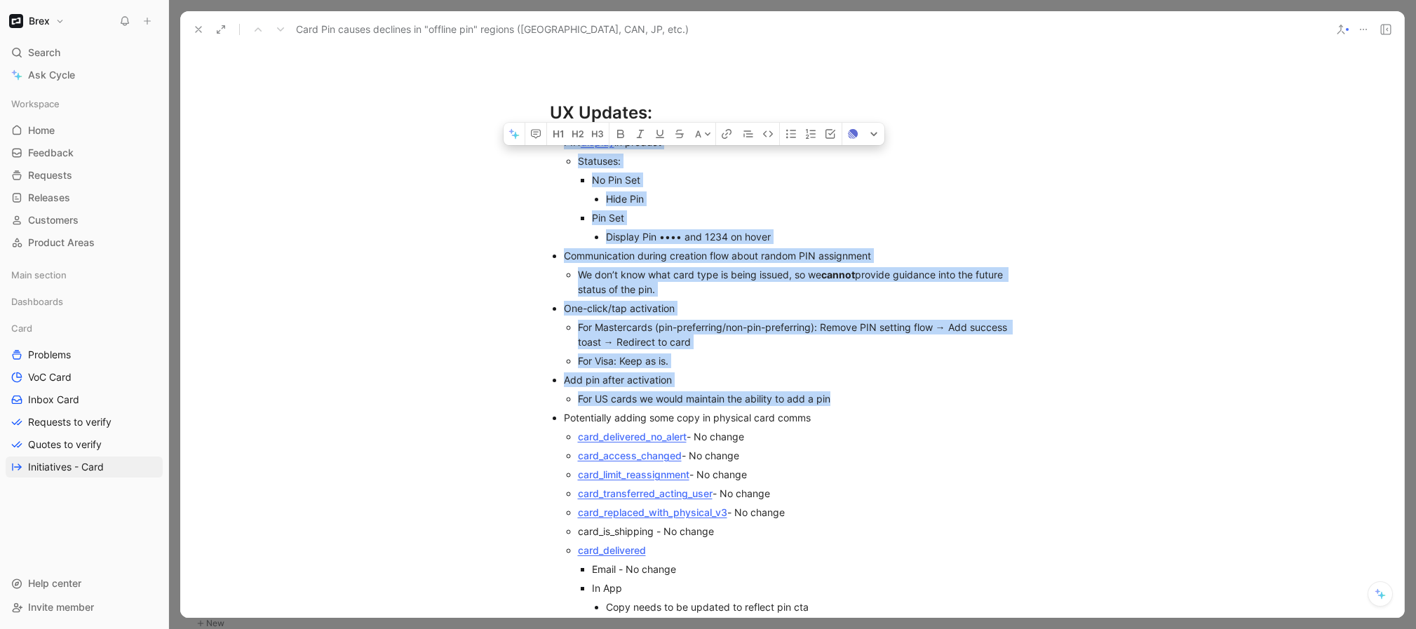
drag, startPoint x: 555, startPoint y: 123, endPoint x: 878, endPoint y: 382, distance: 413.6
click at [878, 382] on ul "PIN display in product Statuses: No Pin Set Hide Pin Pin Set Display Pin •••• a…" at bounding box center [792, 507] width 539 height 749
copy ul "PIN display in product Statuses: No Pin Set Hide Pin Pin Set Display Pin •••• a…"
click at [672, 320] on div "For Mastercards (pin-preferring/non-pin-preferring): Remove PIN setting flow → …" at bounding box center [806, 334] width 457 height 29
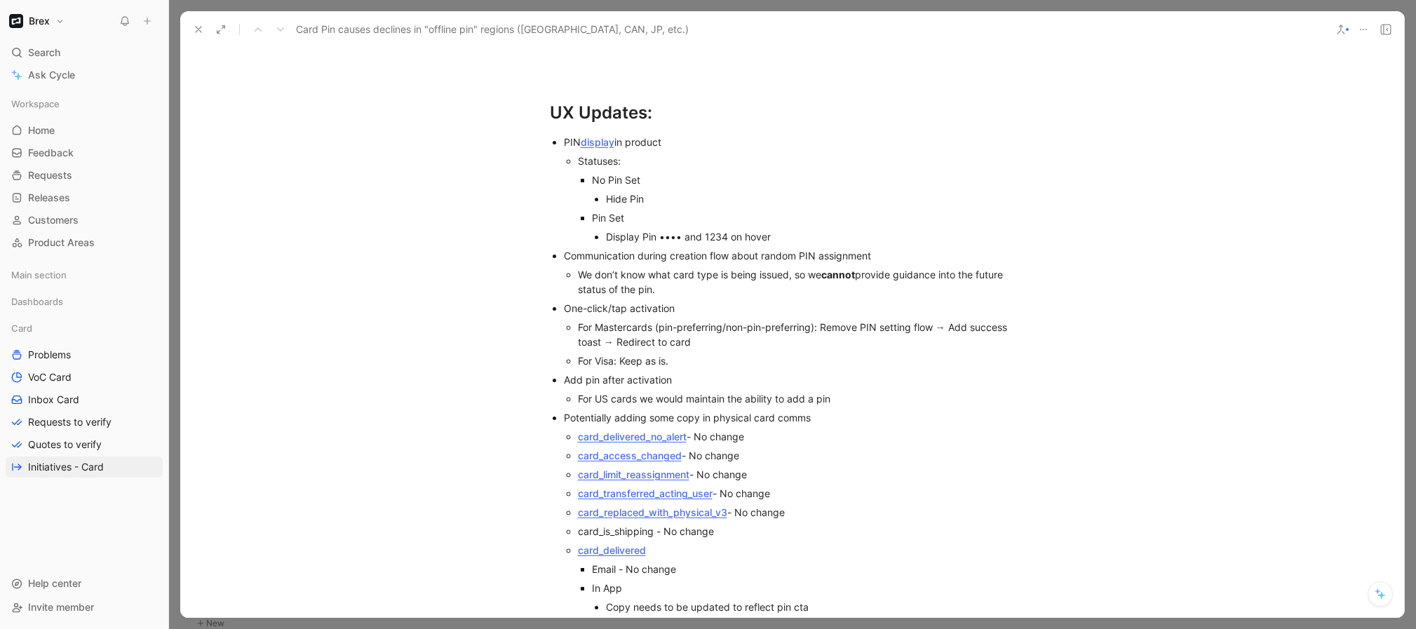
click at [932, 392] on p "For US cards we would maintain the ability to add a pin" at bounding box center [806, 398] width 457 height 19
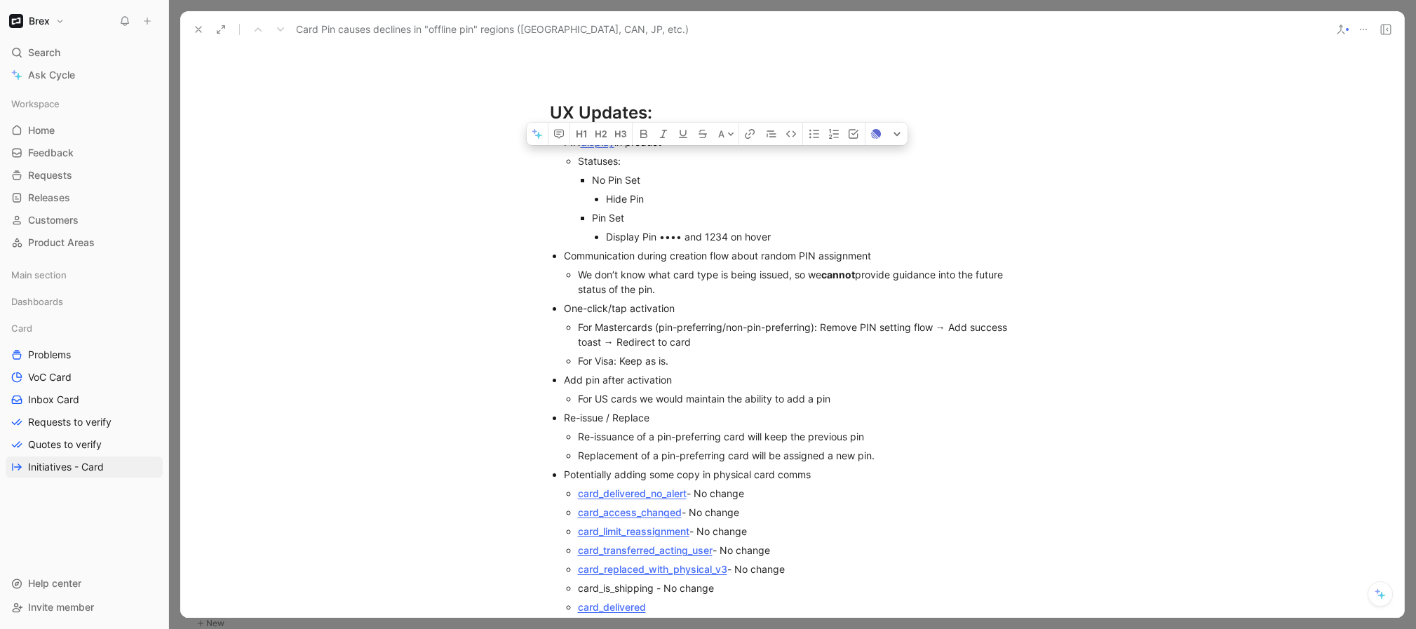
drag, startPoint x: 886, startPoint y: 447, endPoint x: 553, endPoint y: 121, distance: 466.7
click at [553, 133] on ul "PIN display in product Statuses: No Pin Set Hide Pin Pin Set Display Pin •••• a…" at bounding box center [792, 536] width 539 height 806
click at [523, 100] on h1 "UX Updates:" at bounding box center [792, 106] width 539 height 49
drag, startPoint x: 559, startPoint y: 123, endPoint x: 888, endPoint y: 443, distance: 458.8
click at [888, 443] on ul "PIN display in product Statuses: No Pin Set Hide Pin Pin Set Display Pin •••• a…" at bounding box center [792, 536] width 539 height 806
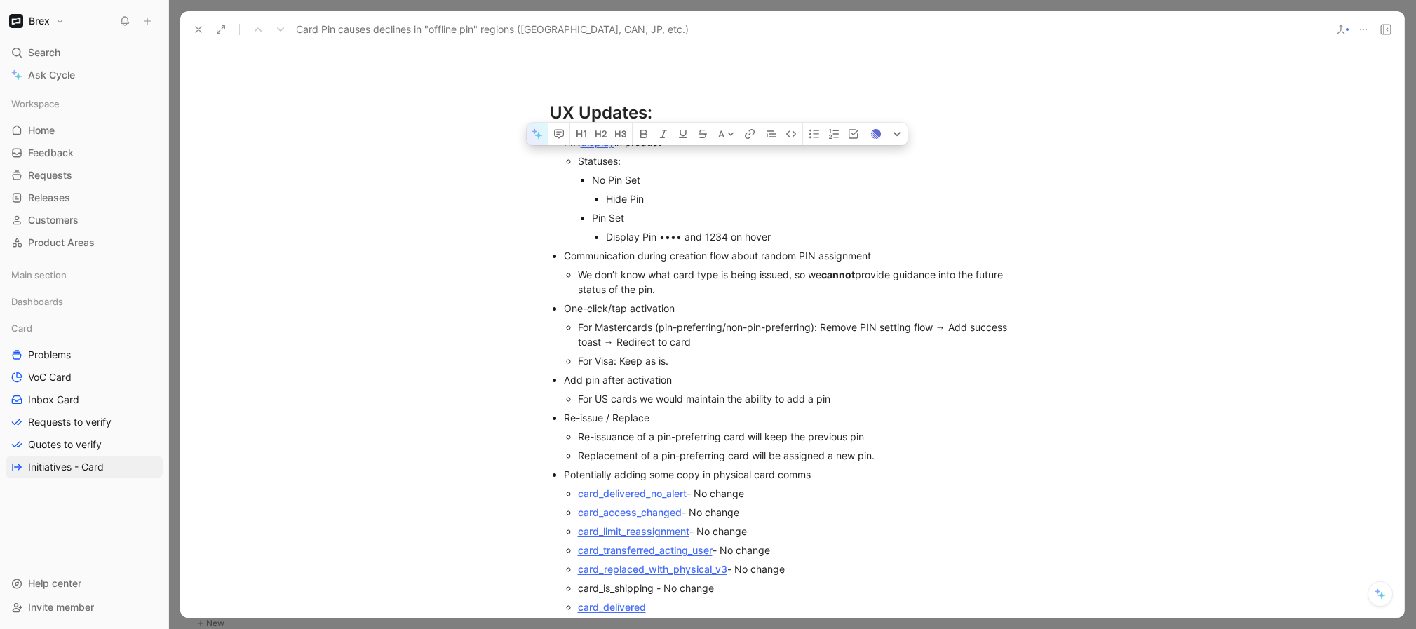
click at [539, 128] on icon "button" at bounding box center [537, 133] width 11 height 11
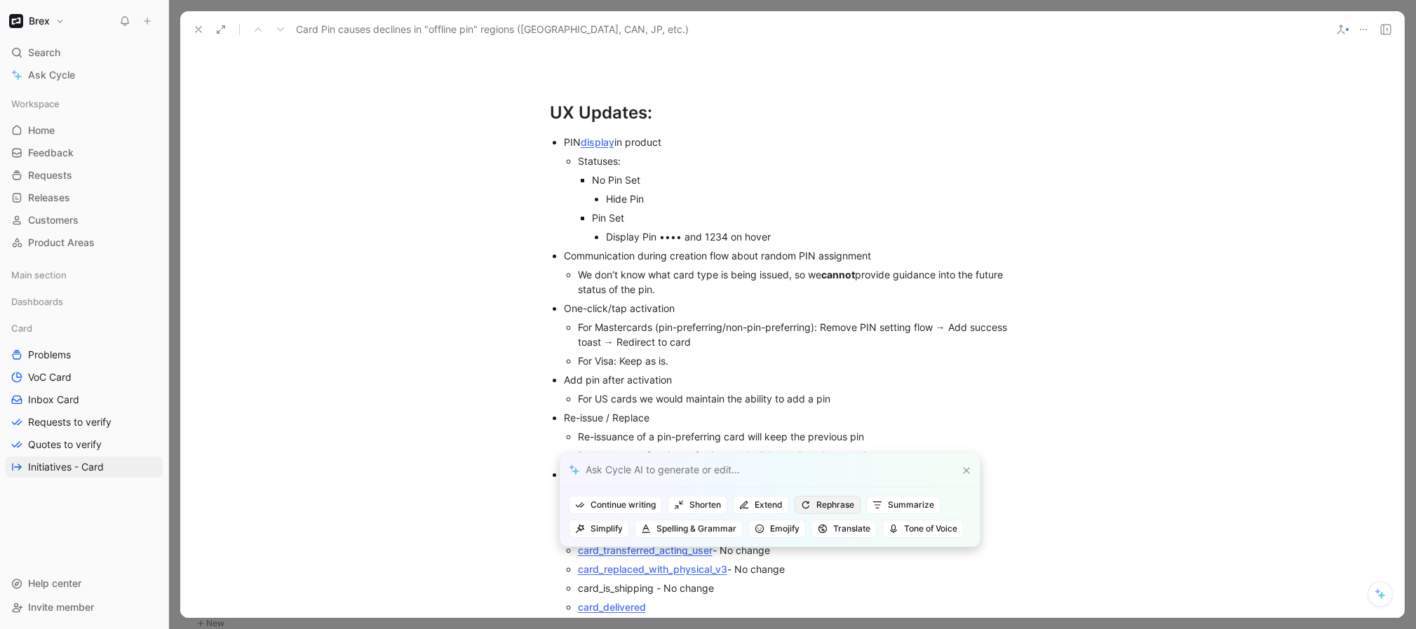
click at [861, 506] on button "Rephrase" at bounding box center [828, 505] width 66 height 18
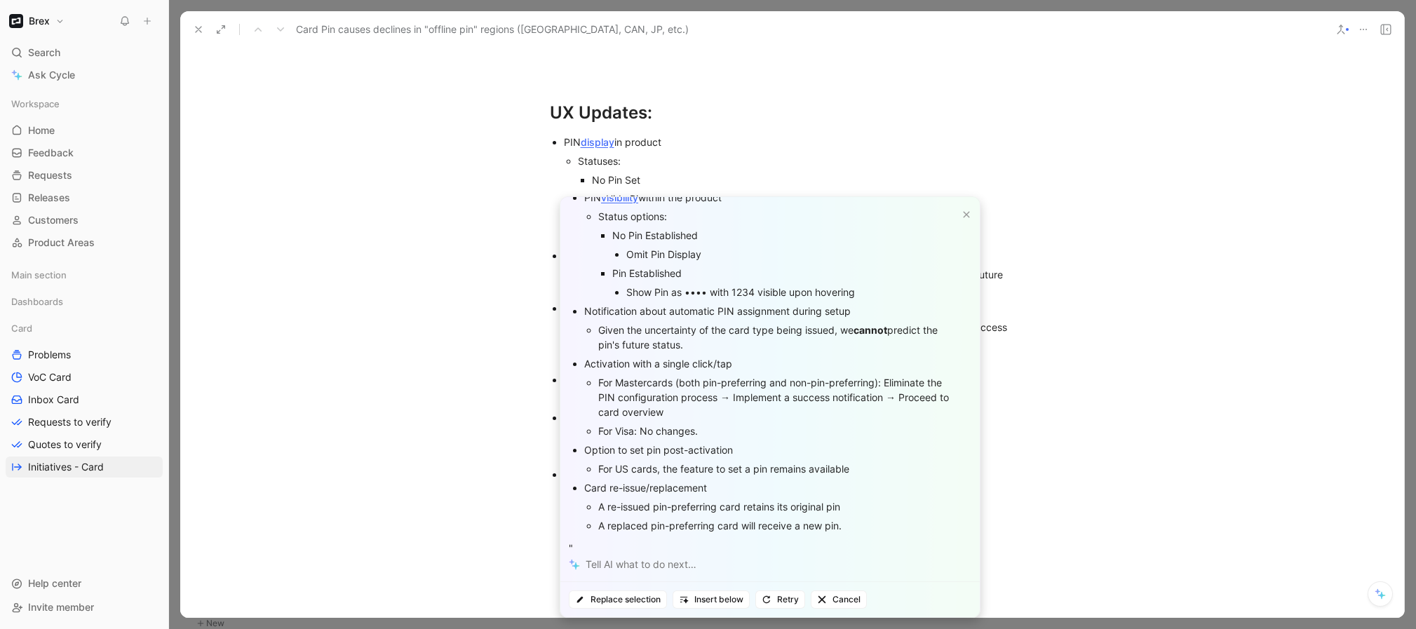
scroll to position [54, 0]
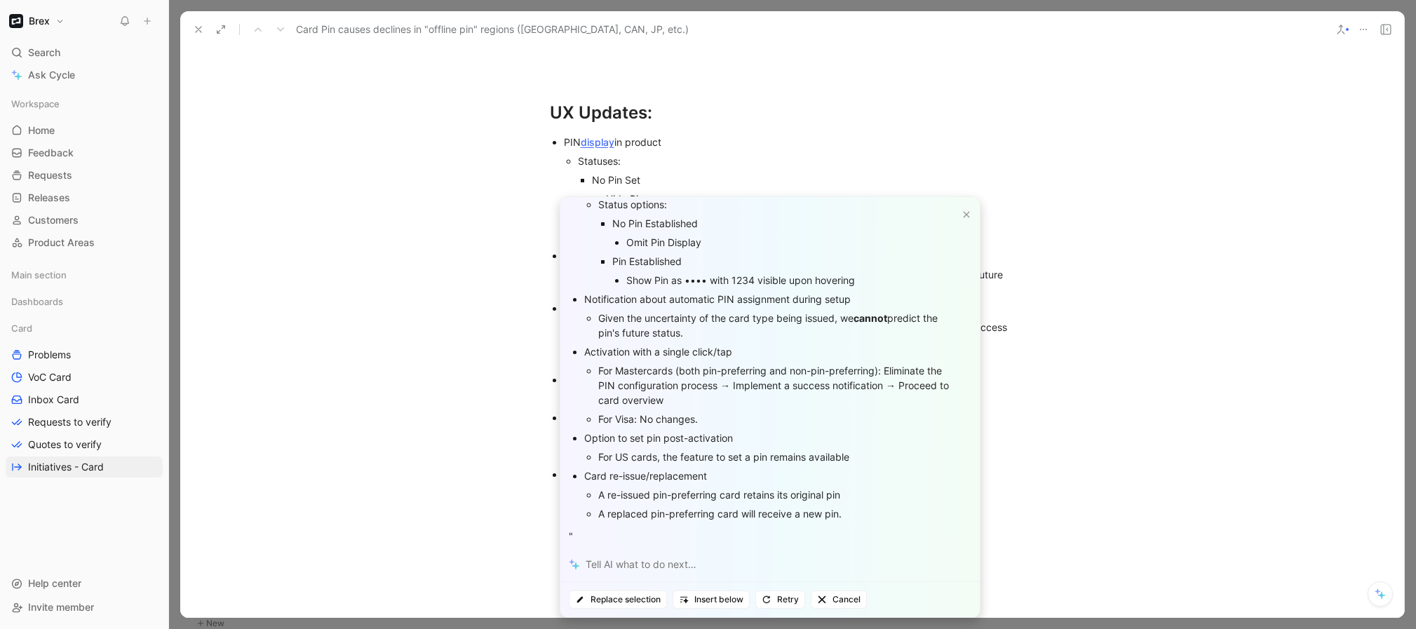
drag, startPoint x: 875, startPoint y: 516, endPoint x: 614, endPoint y: 373, distance: 297.5
click at [614, 373] on div "Rephrase the following text: " PIN visibility within the product Status options…" at bounding box center [769, 372] width 419 height 351
click at [701, 597] on span "Insert below" at bounding box center [711, 600] width 65 height 14
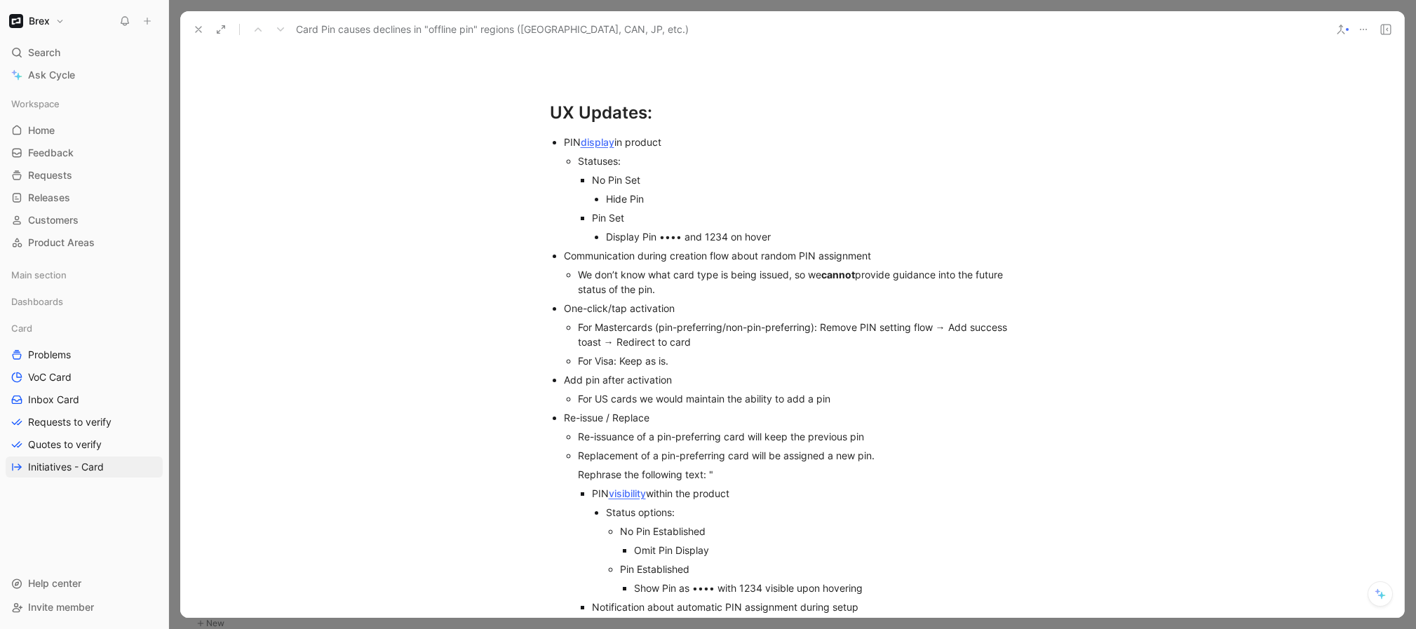
click at [954, 467] on div "Rephrase the following text: "" at bounding box center [806, 474] width 457 height 15
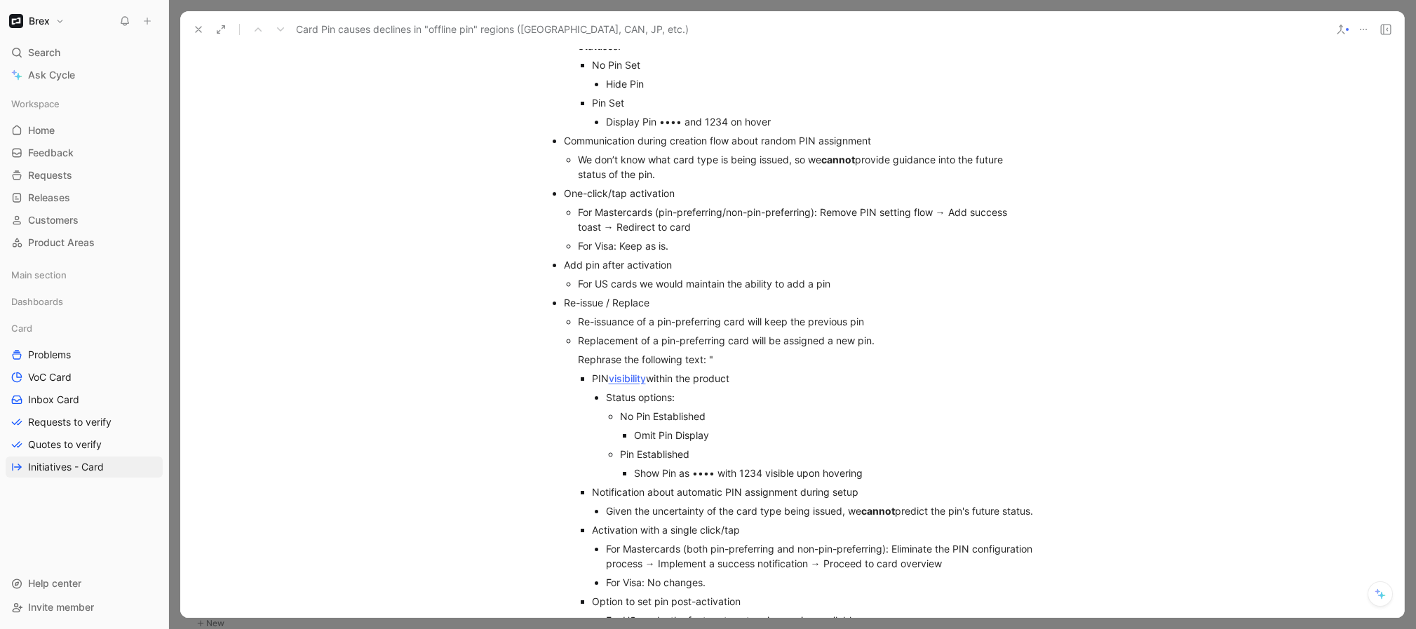
scroll to position [4298, 0]
drag, startPoint x: 591, startPoint y: 365, endPoint x: 871, endPoint y: 452, distance: 293.5
click at [871, 452] on li "PIN visibility within the product Status options: No Pin Established Omit Pin D…" at bounding box center [813, 428] width 443 height 114
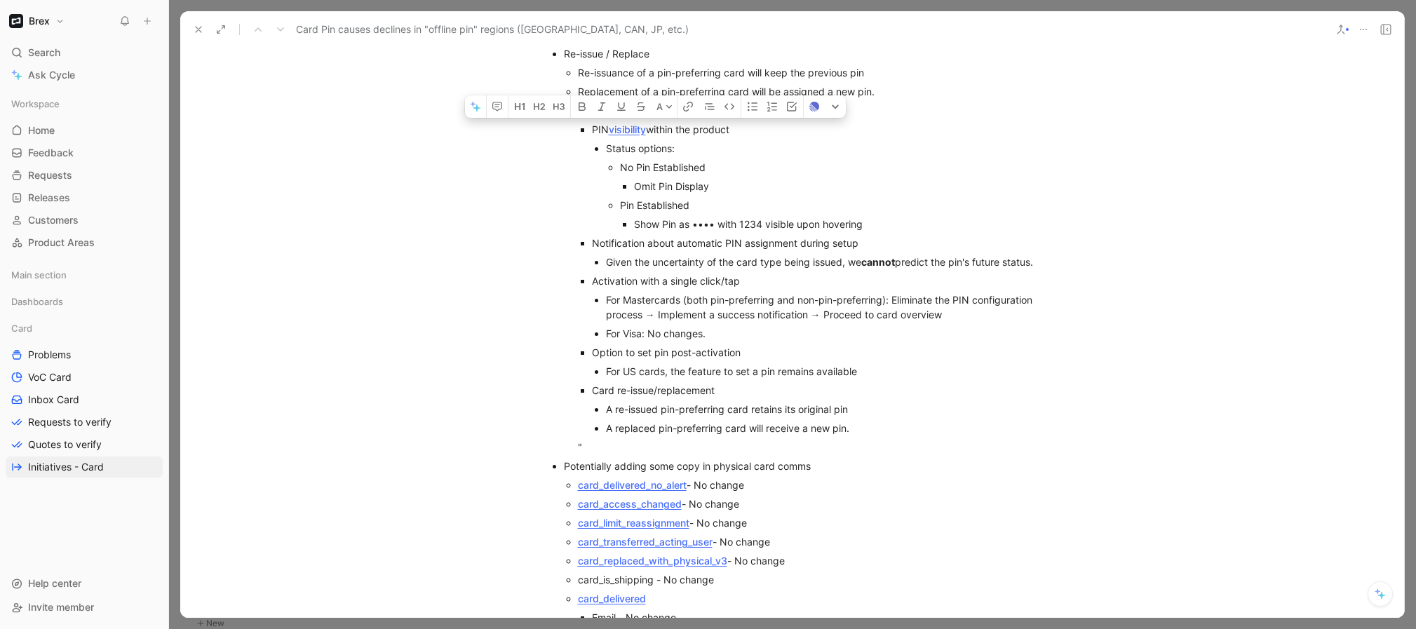
scroll to position [4654, 0]
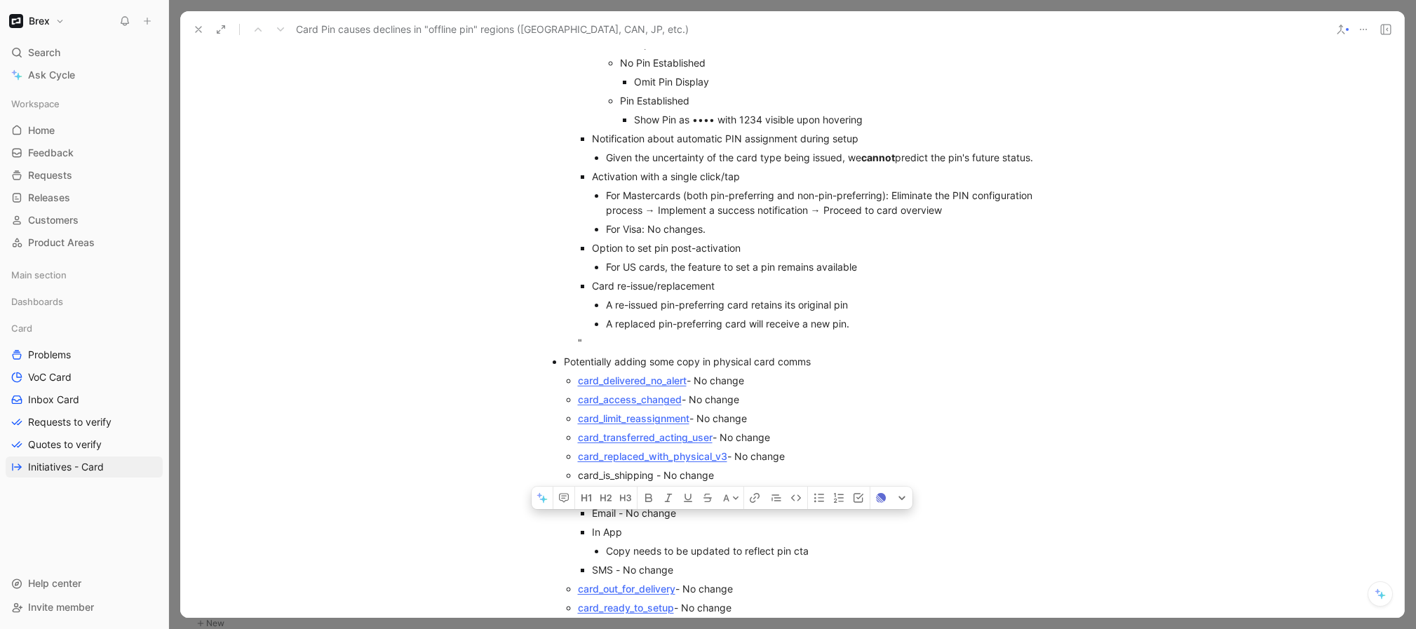
drag, startPoint x: 588, startPoint y: 360, endPoint x: 894, endPoint y: 484, distance: 330.4
click at [894, 484] on ul "PIN display in product Statuses: No Pin Set Hide Pin Pin Set Display Pin •••• a…" at bounding box center [792, 244] width 539 height 1161
click at [839, 403] on div "card_access_changed - No change" at bounding box center [806, 399] width 457 height 15
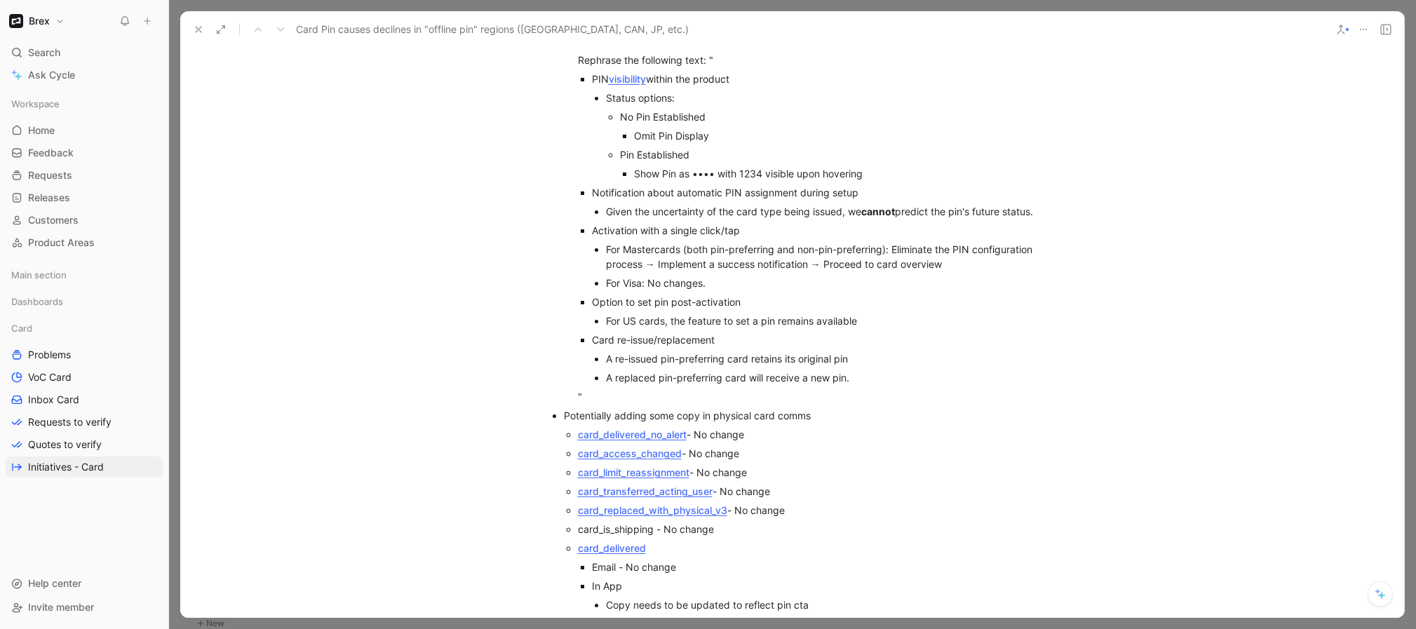
scroll to position [4535, 0]
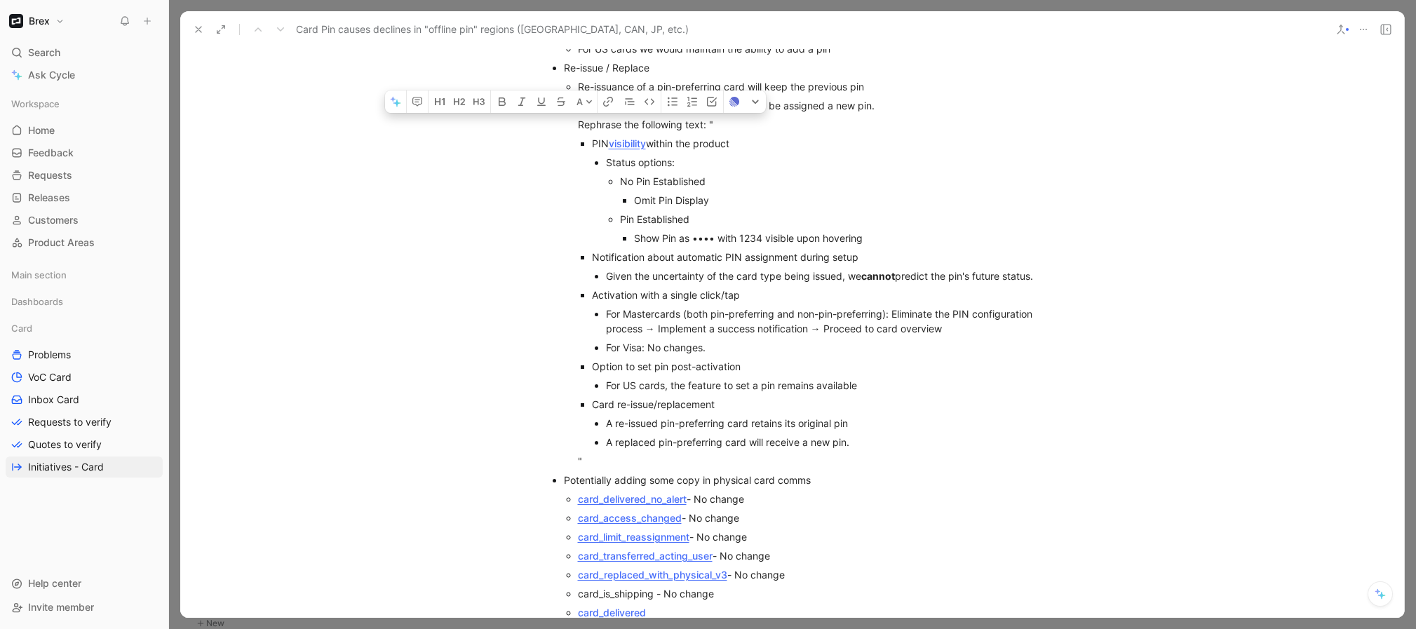
drag, startPoint x: 627, startPoint y: 459, endPoint x: 560, endPoint y: 113, distance: 352.9
click at [564, 113] on ul "Re-issuance of a pin-preferring card will keep the previous pin Replacement of …" at bounding box center [799, 273] width 471 height 393
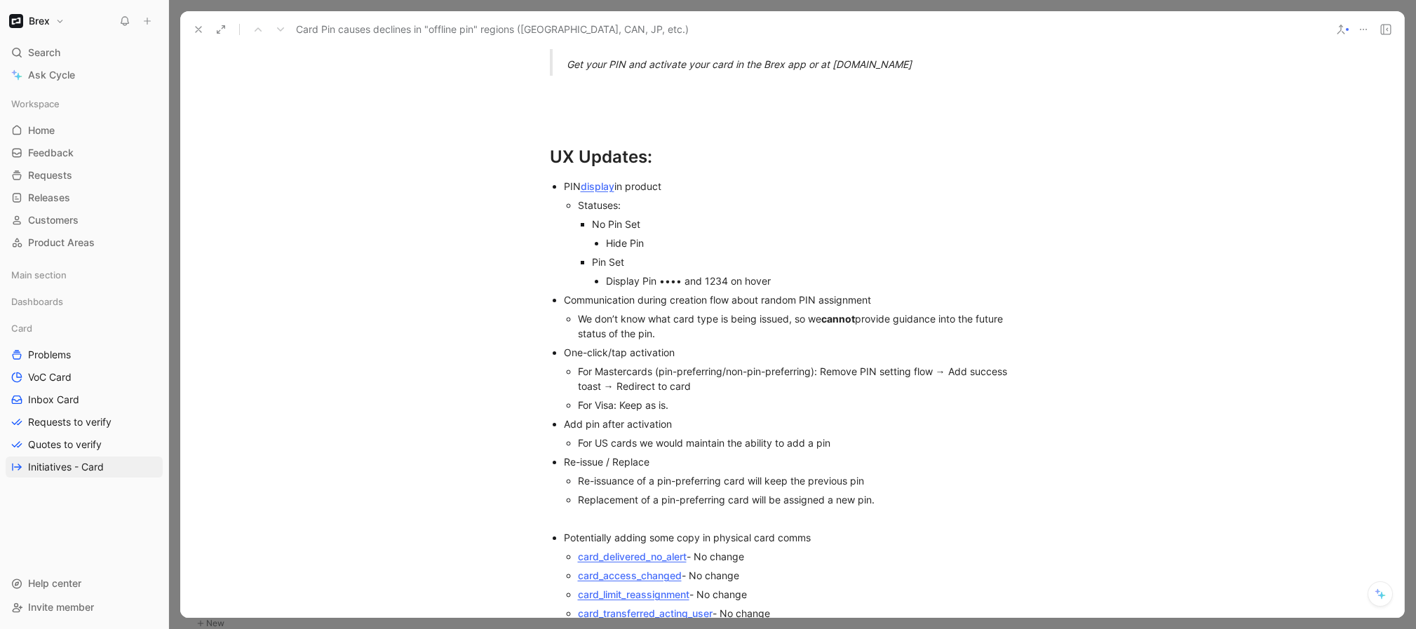
scroll to position [4203, 0]
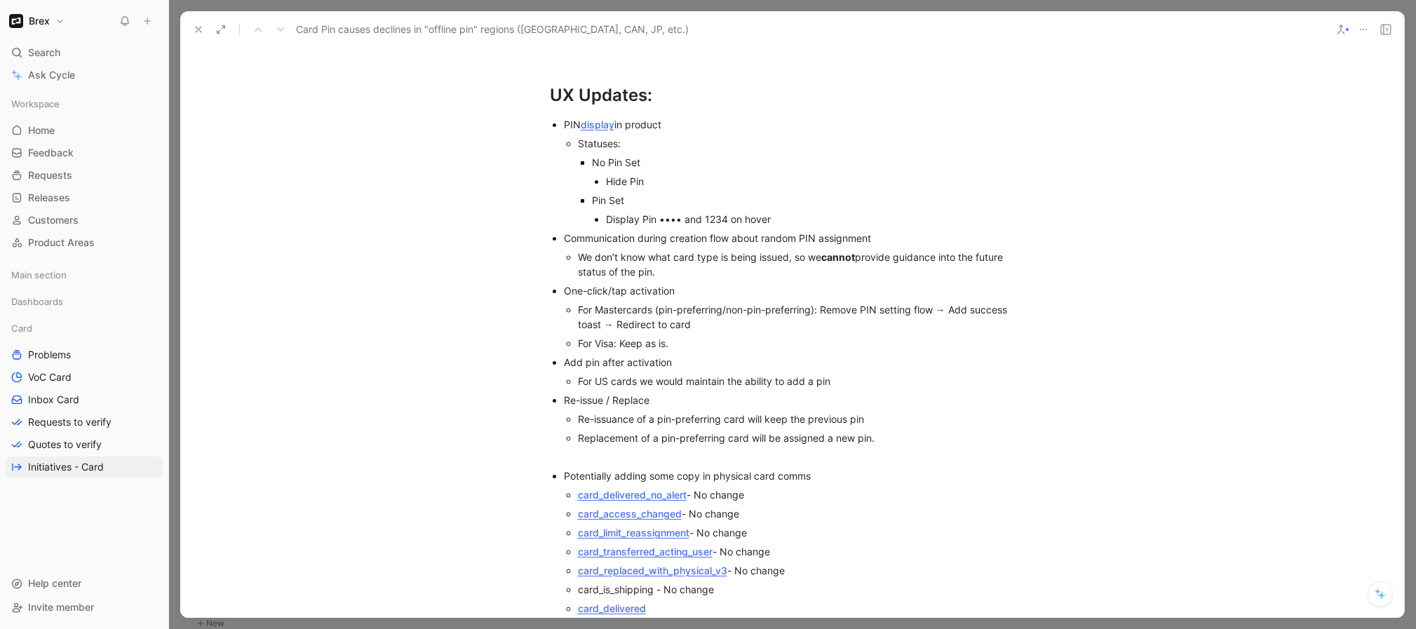
drag, startPoint x: 777, startPoint y: 414, endPoint x: 799, endPoint y: 414, distance: 22.4
click at [778, 428] on p "Replacement of a pin-preferring card will be assigned a new pin." at bounding box center [806, 437] width 457 height 19
drag, startPoint x: 930, startPoint y: 429, endPoint x: 538, endPoint y: 114, distance: 503.3
click at [538, 115] on ul "PIN display in product Statuses: No Pin Set Hide Pin Pin Set Display Pin •••• a…" at bounding box center [792, 527] width 539 height 825
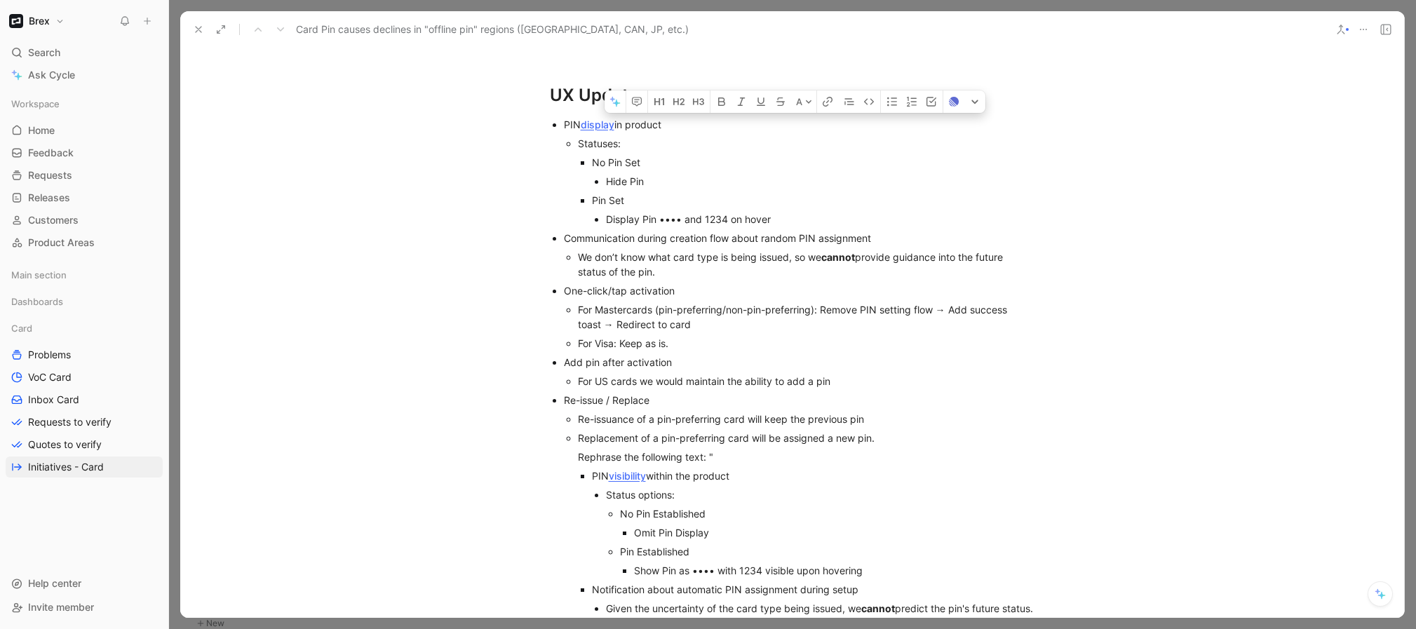
click at [751, 250] on div "We don’t know what card type is being issued, so we cannot provide guidance int…" at bounding box center [806, 264] width 457 height 29
drag, startPoint x: 729, startPoint y: 450, endPoint x: 555, endPoint y: 118, distance: 374.2
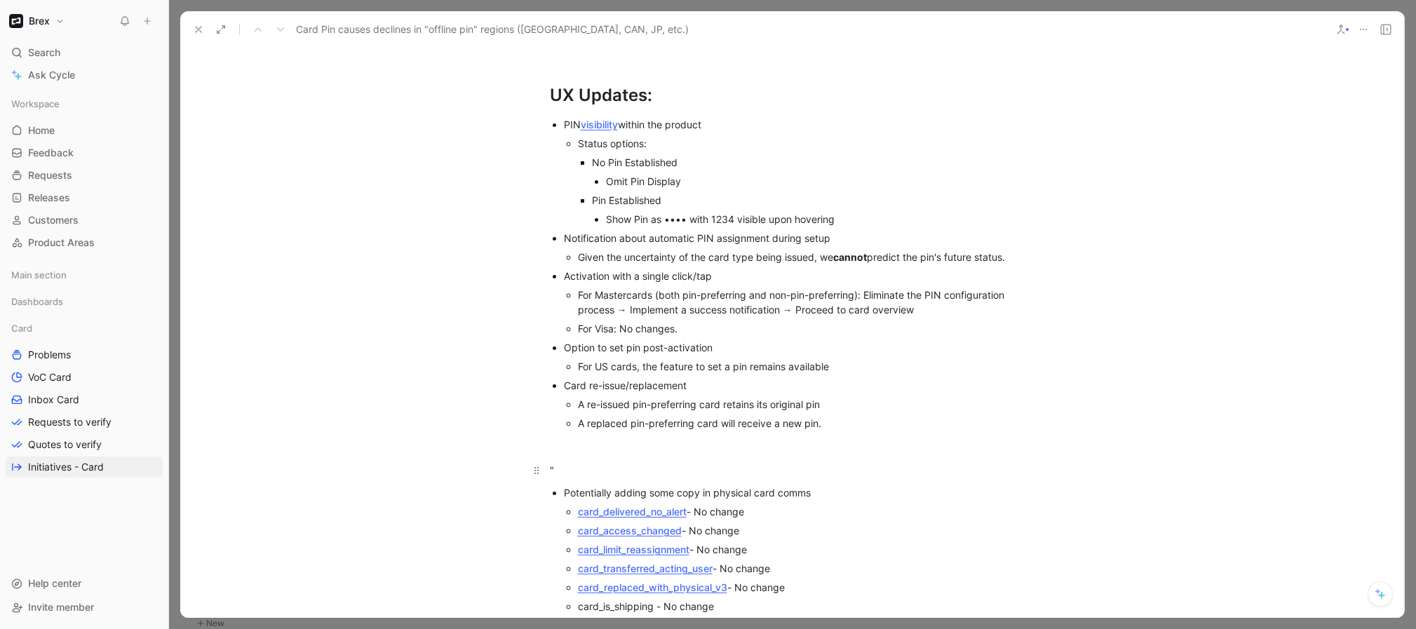
click at [687, 463] on div """ at bounding box center [792, 470] width 485 height 15
click at [863, 397] on div "A re-issued pin-preferring card retains its original pin" at bounding box center [806, 404] width 457 height 15
click at [859, 416] on div "A replaced pin-preferring card will receive a new pin." at bounding box center [806, 423] width 457 height 15
drag, startPoint x: 720, startPoint y: 347, endPoint x: 485, endPoint y: 102, distance: 340.3
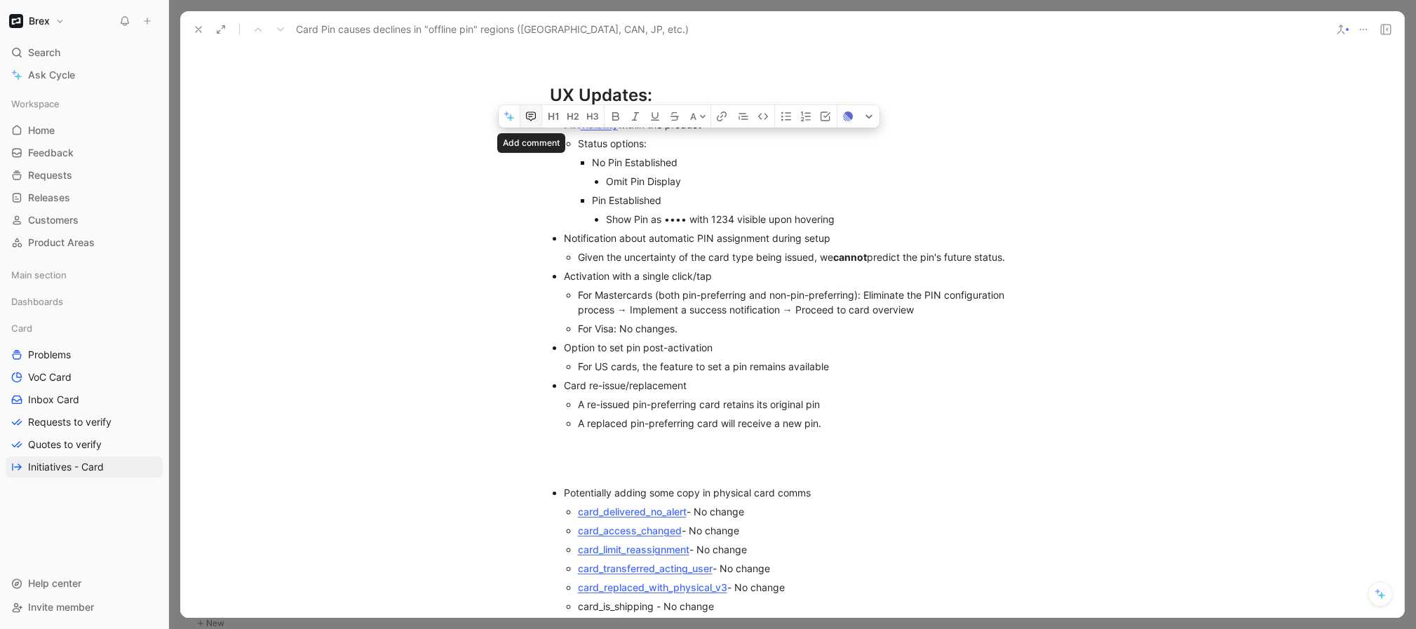
click at [537, 105] on button "button" at bounding box center [530, 116] width 21 height 22
click at [759, 378] on div "Card re-issue/replacement" at bounding box center [799, 385] width 471 height 15
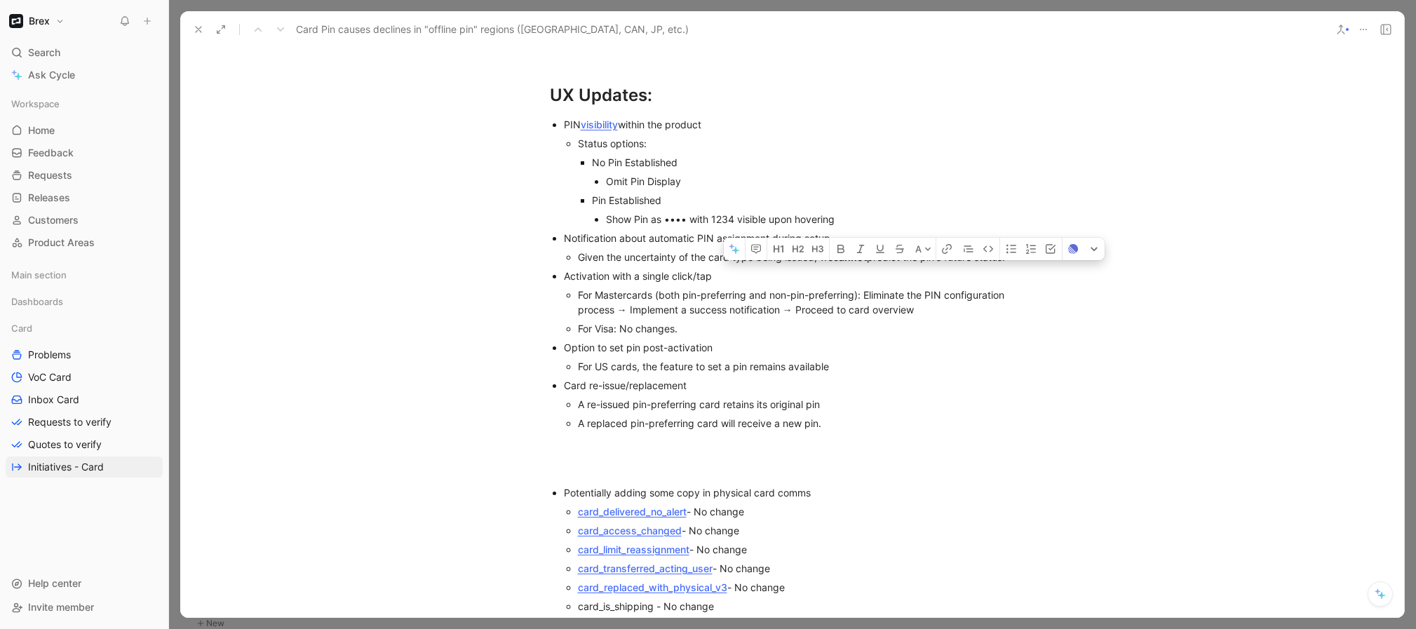
drag, startPoint x: 818, startPoint y: 243, endPoint x: 1013, endPoint y: 240, distance: 195.0
click at [1013, 250] on div "Given the uncertainty of the card type being issued, we cannot predict the pin'…" at bounding box center [806, 257] width 457 height 15
copy div "we cannot predict the pin's future status."
click at [858, 269] on div "Activation with a single click/tap" at bounding box center [799, 276] width 471 height 15
drag, startPoint x: 576, startPoint y: 242, endPoint x: 1010, endPoint y: 244, distance: 433.4
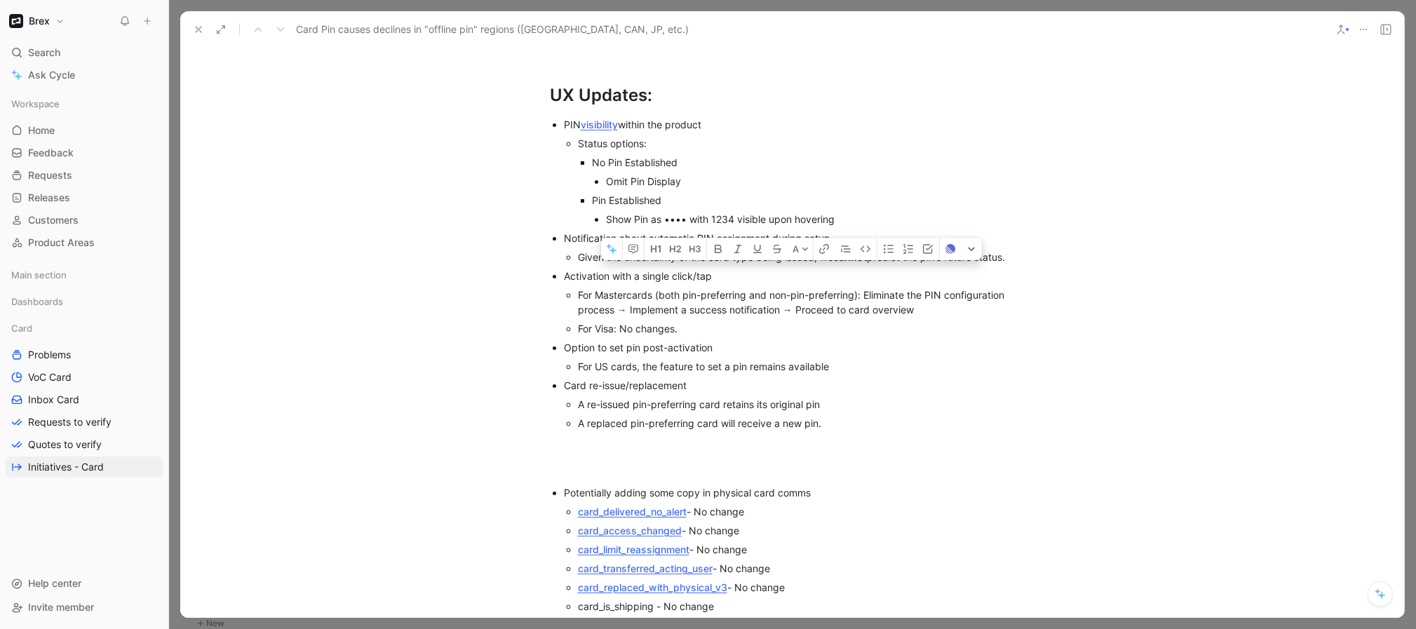
click at [1010, 250] on div "Given the uncertainty of the card type being issued, we cannot predict the pin'…" at bounding box center [806, 257] width 457 height 15
copy div "Given the uncertainty of the card type being issued, we cannot predict the pin'…"
click at [889, 416] on div "A replaced pin-preferring card will receive a new pin." at bounding box center [806, 423] width 457 height 15
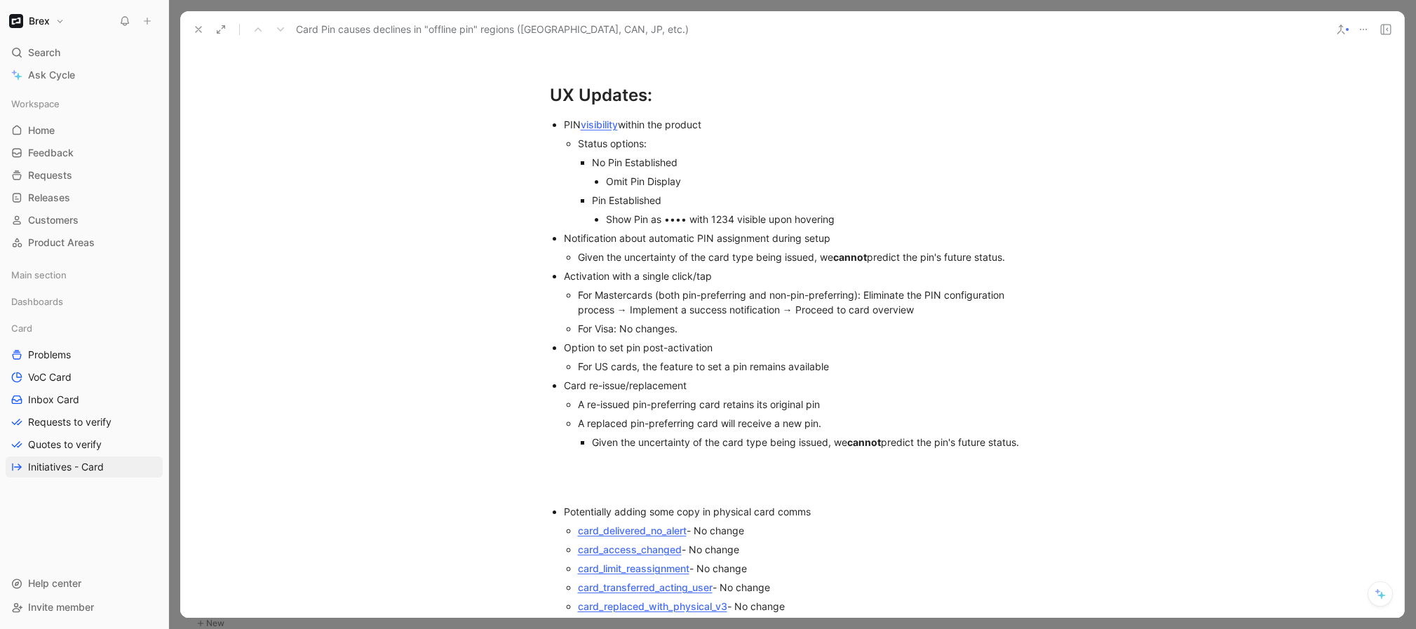
click at [976, 435] on div "Given the uncertainty of the card type being issued, we cannot predict the pin'…" at bounding box center [813, 442] width 443 height 15
click at [1053, 431] on ul "PIN visibility within the product Status options: No Pin Established Omit Pin D…" at bounding box center [792, 283] width 539 height 337
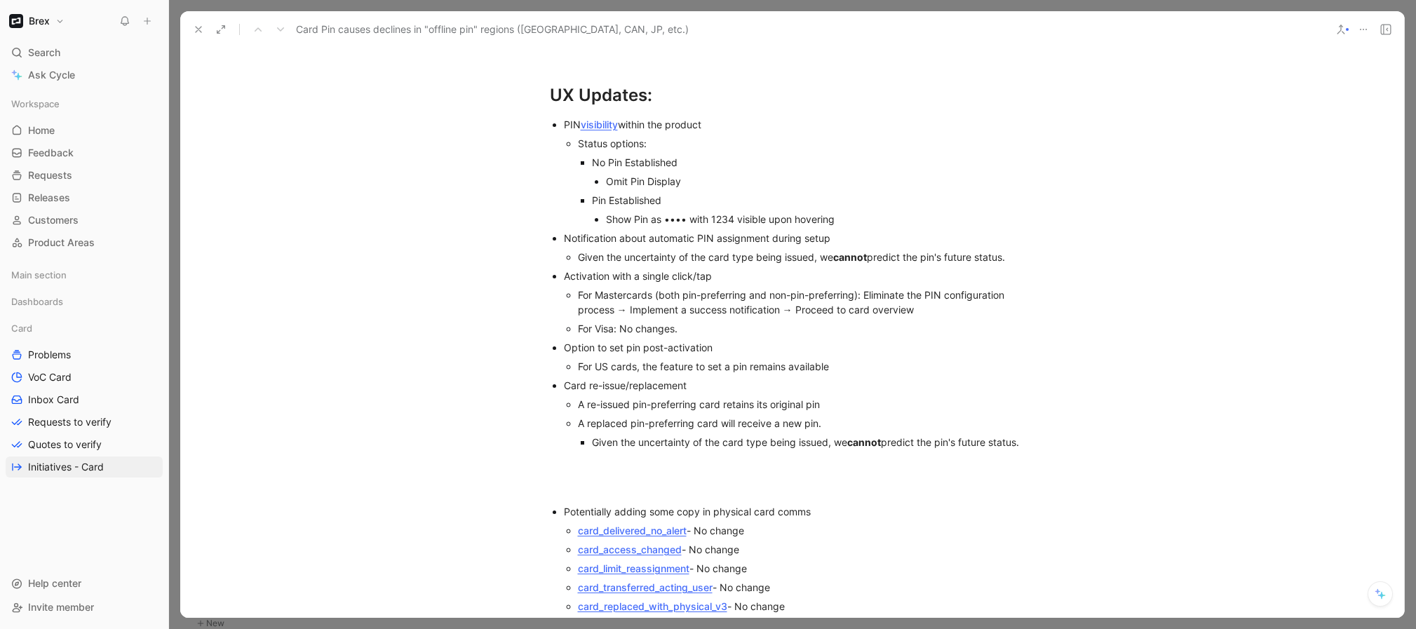
click at [1021, 435] on div "Given the uncertainty of the card type being issued, we cannot predict the pin'…" at bounding box center [813, 442] width 443 height 15
click at [1030, 435] on div "Given the uncertainty of the card type being issued, we cannot predict the pin'…" at bounding box center [813, 442] width 443 height 15
click at [945, 457] on div at bounding box center [792, 464] width 485 height 15
click at [1034, 420] on ul "PIN visibility within the product Status options: No Pin Established Omit Pin D…" at bounding box center [792, 283] width 539 height 337
click at [1033, 428] on ul "PIN visibility within the product Status options: No Pin Established Omit Pin D…" at bounding box center [792, 283] width 539 height 337
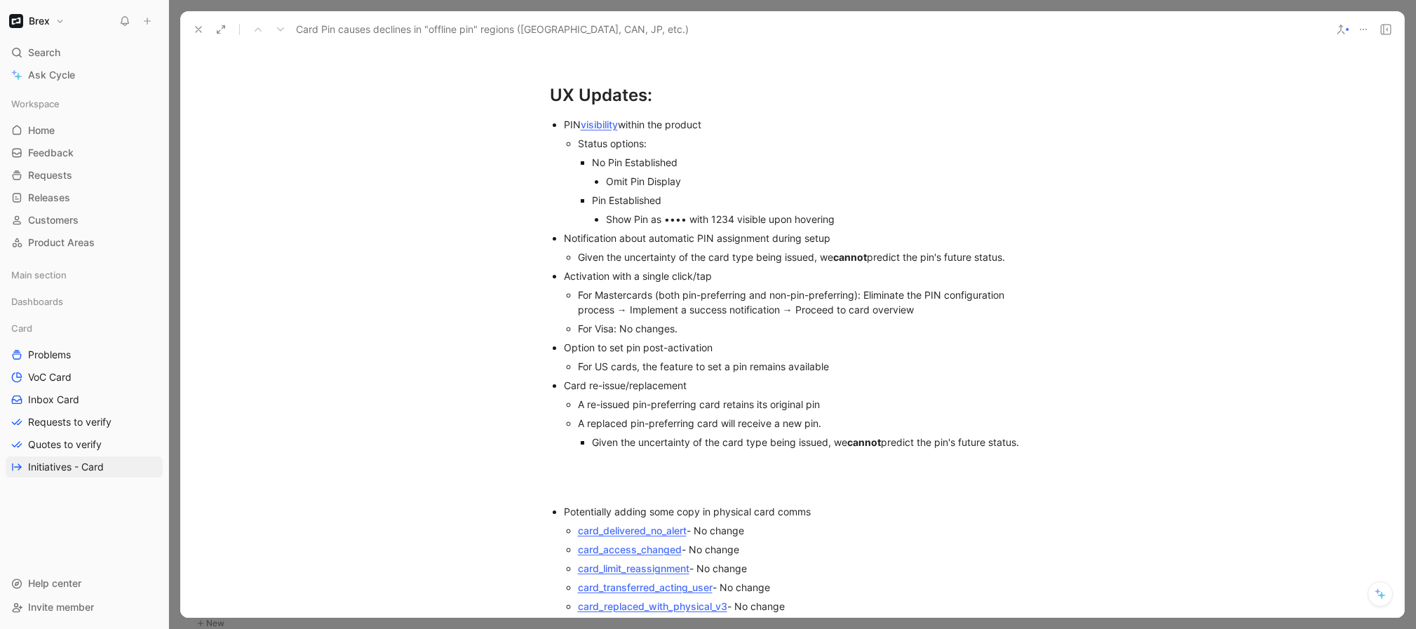
click at [1023, 435] on div "Given the uncertainty of the card type being issued, we cannot predict the pin'…" at bounding box center [813, 442] width 443 height 15
click at [769, 447] on div "Given the uncertainty of the card type being issued, we cannot predict the pin'…" at bounding box center [813, 449] width 443 height 29
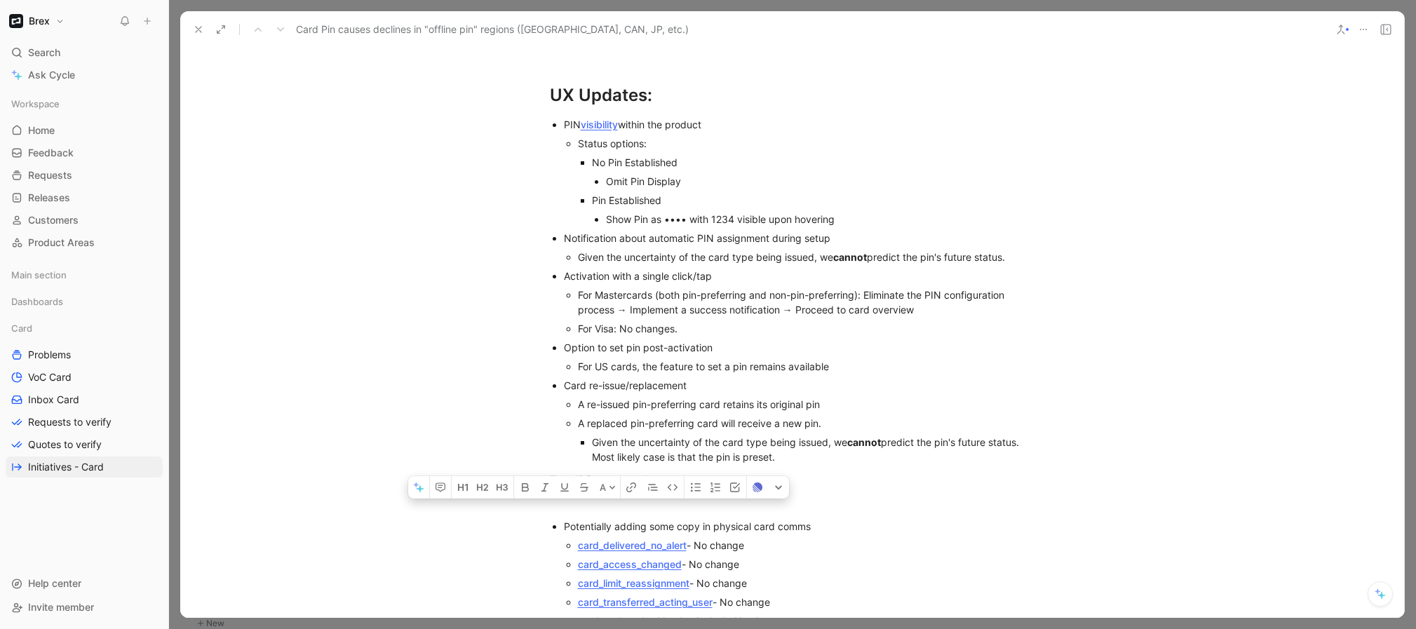
drag, startPoint x: 795, startPoint y: 452, endPoint x: 473, endPoint y: 121, distance: 461.7
click at [436, 488] on icon "button" at bounding box center [441, 487] width 10 height 9
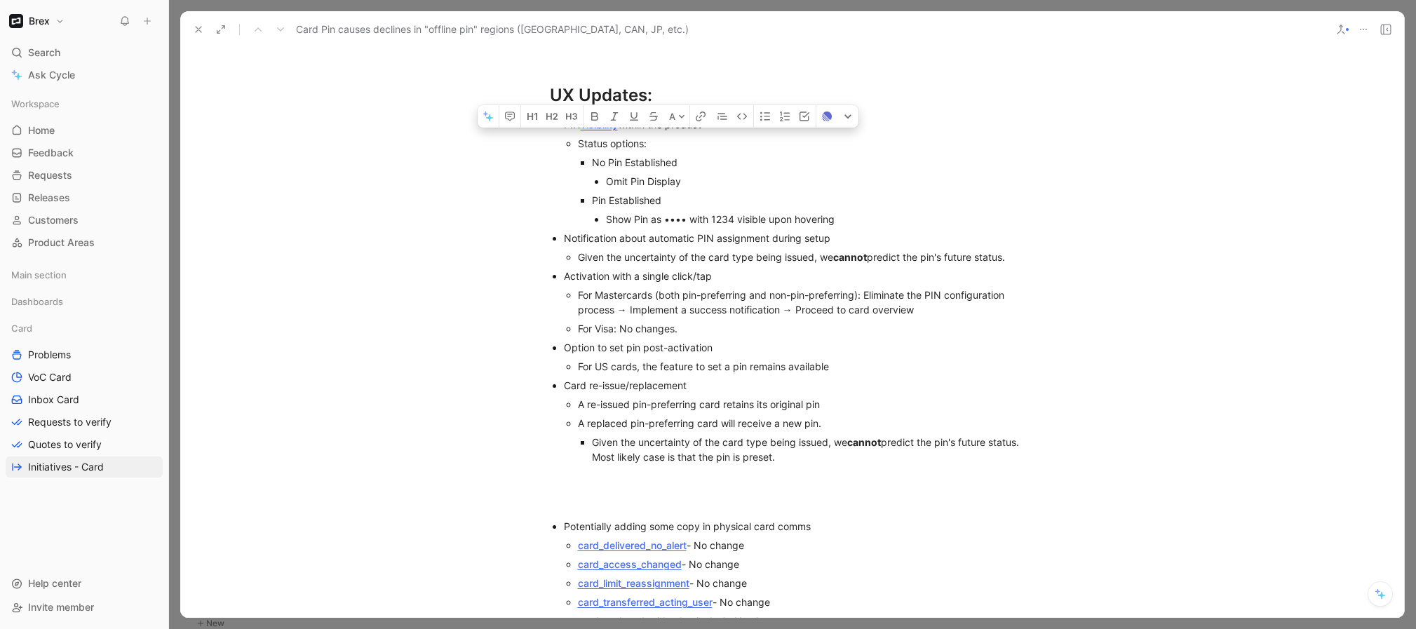
drag, startPoint x: 553, startPoint y: 107, endPoint x: 964, endPoint y: 443, distance: 530.3
click at [964, 443] on ul "PIN visibility within the product Status options: No Pin Established Omit Pin D…" at bounding box center [792, 290] width 539 height 351
copy ul "PIN visibility within the product Status options: No Pin Established Omit Pin D…"
click at [360, 29] on span "Card Pin causes declines in "offline pin" regions ([GEOGRAPHIC_DATA], CAN, JP, …" at bounding box center [492, 29] width 393 height 17
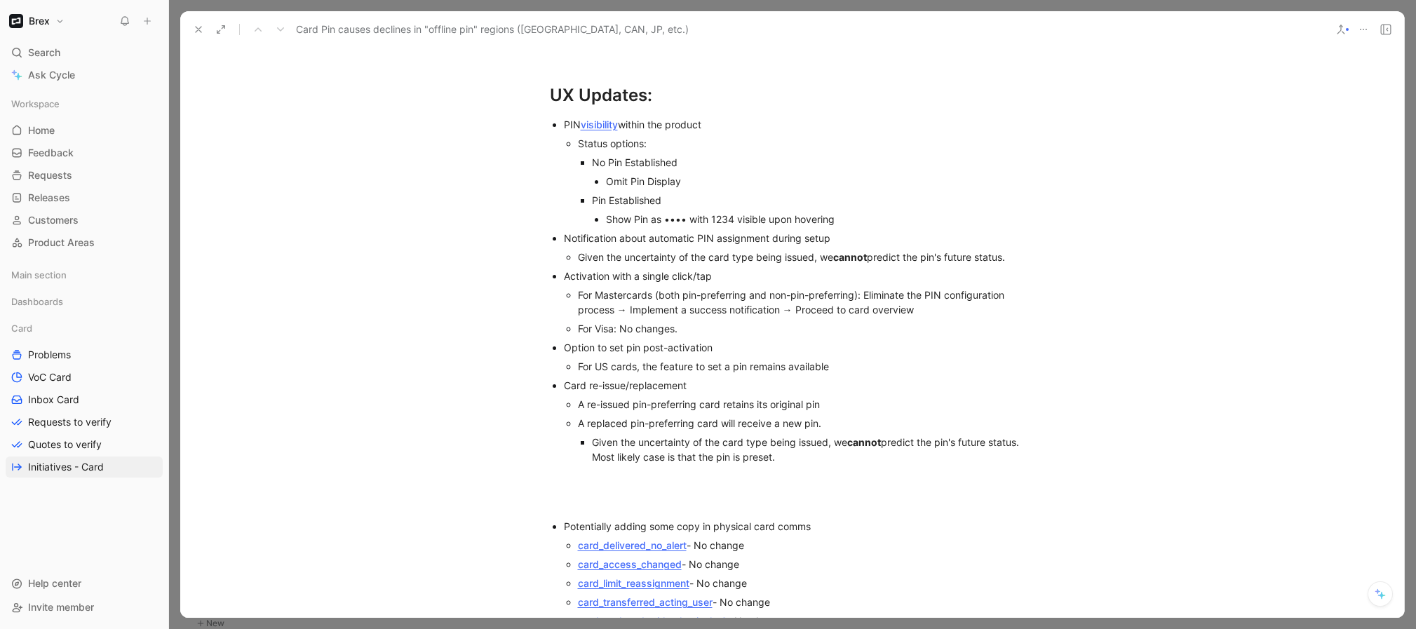
click at [360, 29] on span "Card Pin causes declines in "offline pin" regions ([GEOGRAPHIC_DATA], CAN, JP, …" at bounding box center [492, 29] width 393 height 17
copy div "Card Pin causes declines in "offline pin" regions ([GEOGRAPHIC_DATA], CAN, JP, …"
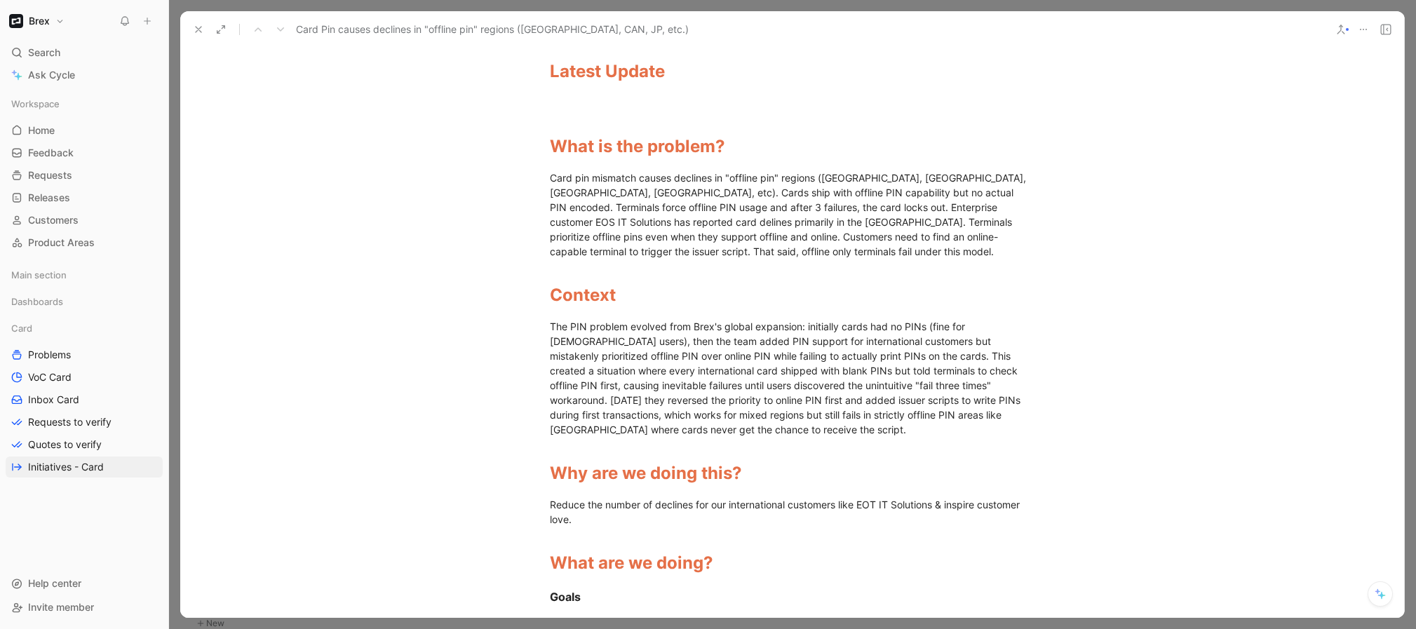
scroll to position [764, 0]
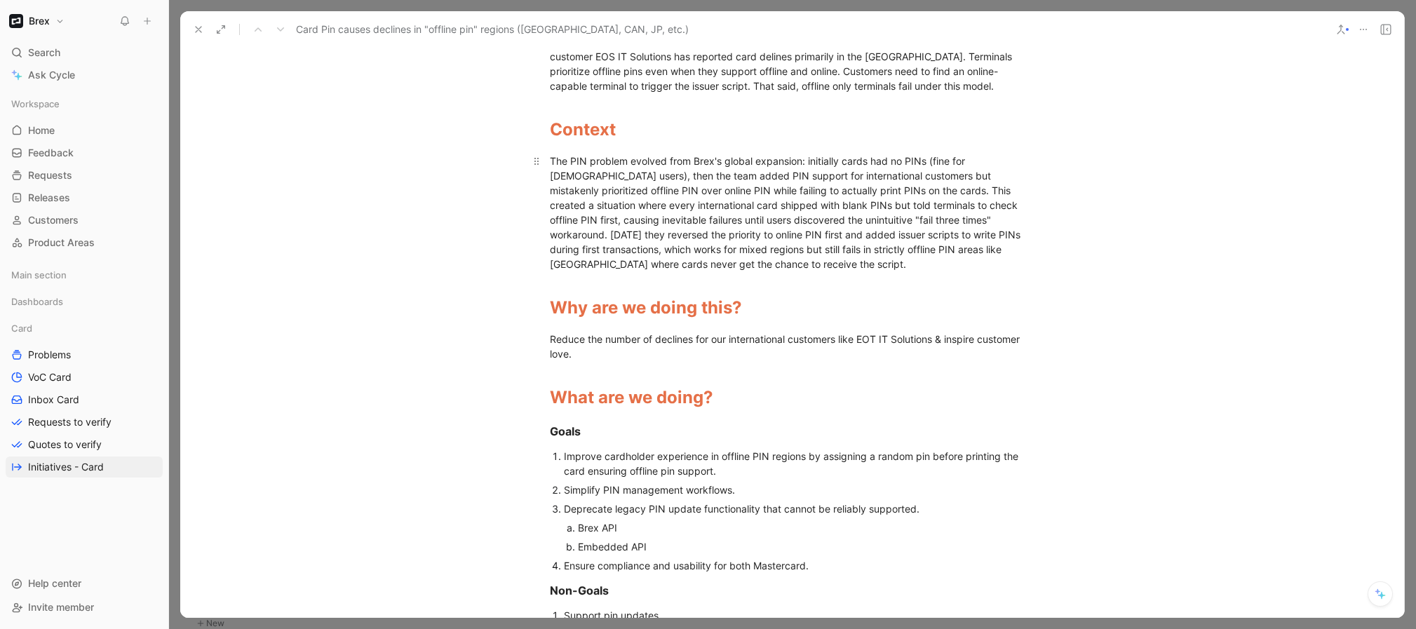
click at [619, 173] on div "The PIN problem evolved from Brex's global expansion: initially cards had no PI…" at bounding box center [792, 213] width 485 height 118
click at [748, 182] on div "The PIN problem evolved from Brex's global expansion: initially cards had no PI…" at bounding box center [792, 213] width 485 height 118
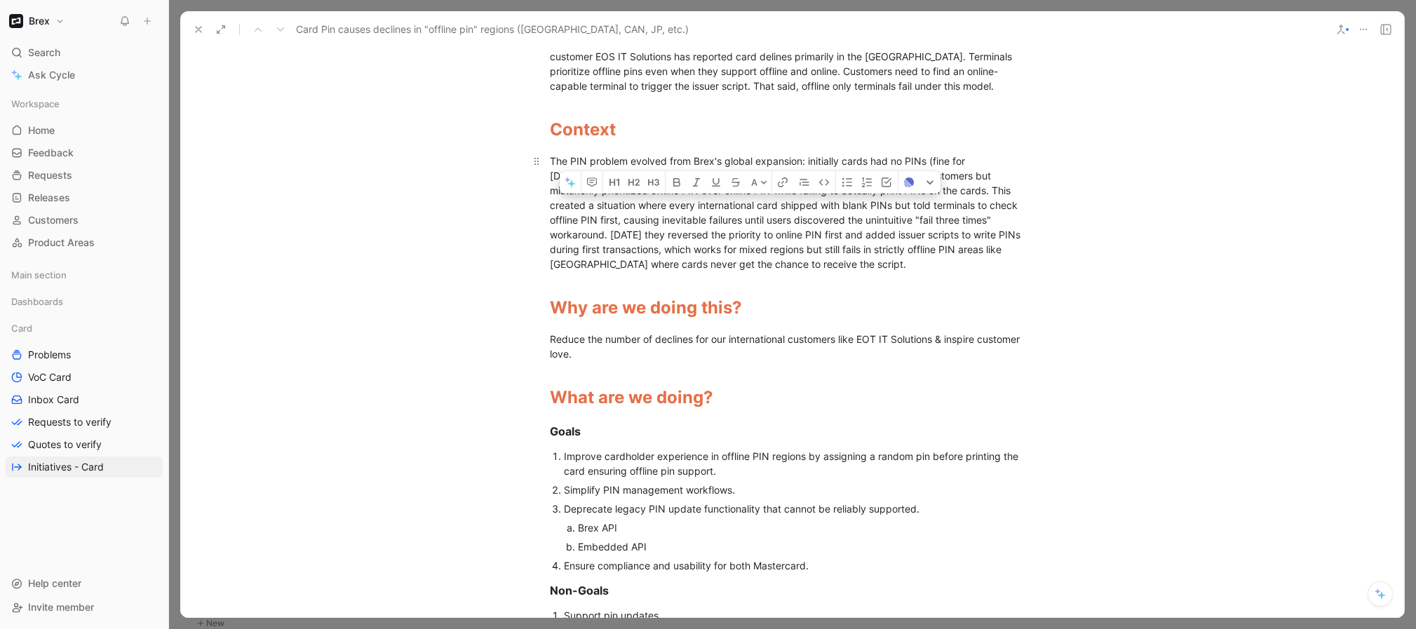
click at [748, 182] on div "The PIN problem evolved from Brex's global expansion: initially cards had no PI…" at bounding box center [792, 213] width 485 height 118
click at [728, 206] on div "The PIN problem evolved from Brex's global expansion: initially cards had no PI…" at bounding box center [792, 213] width 485 height 118
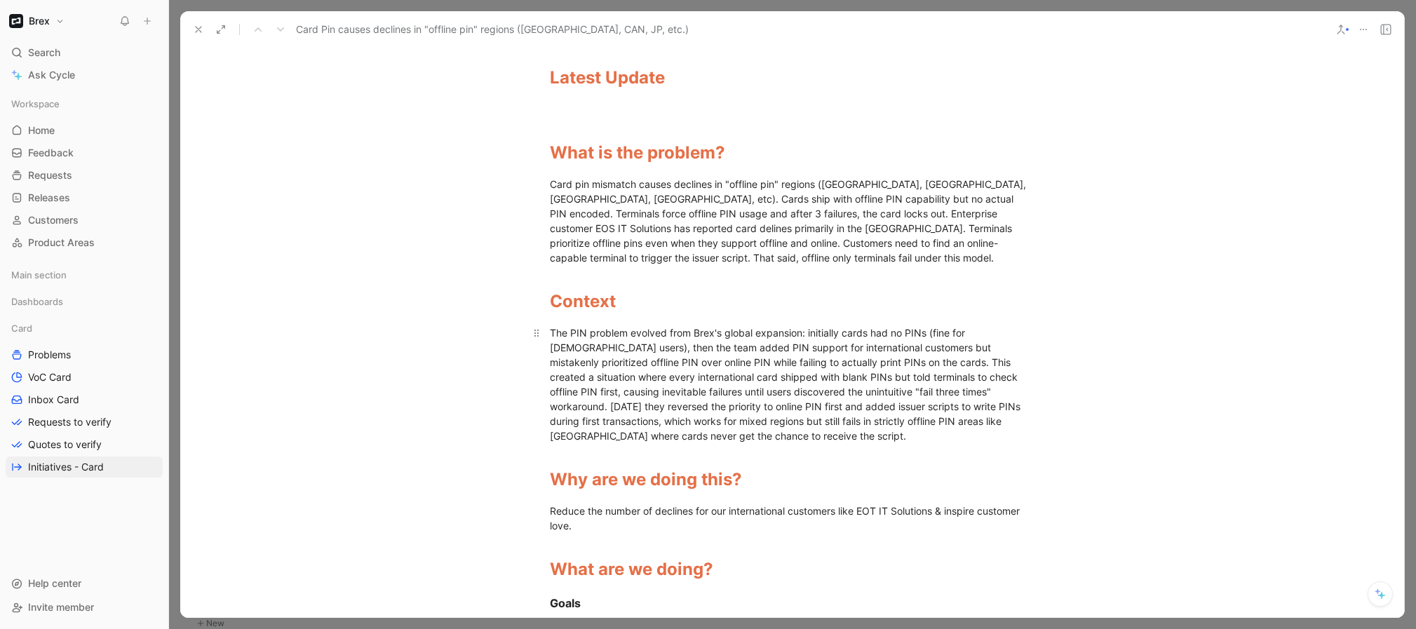
scroll to position [587, 0]
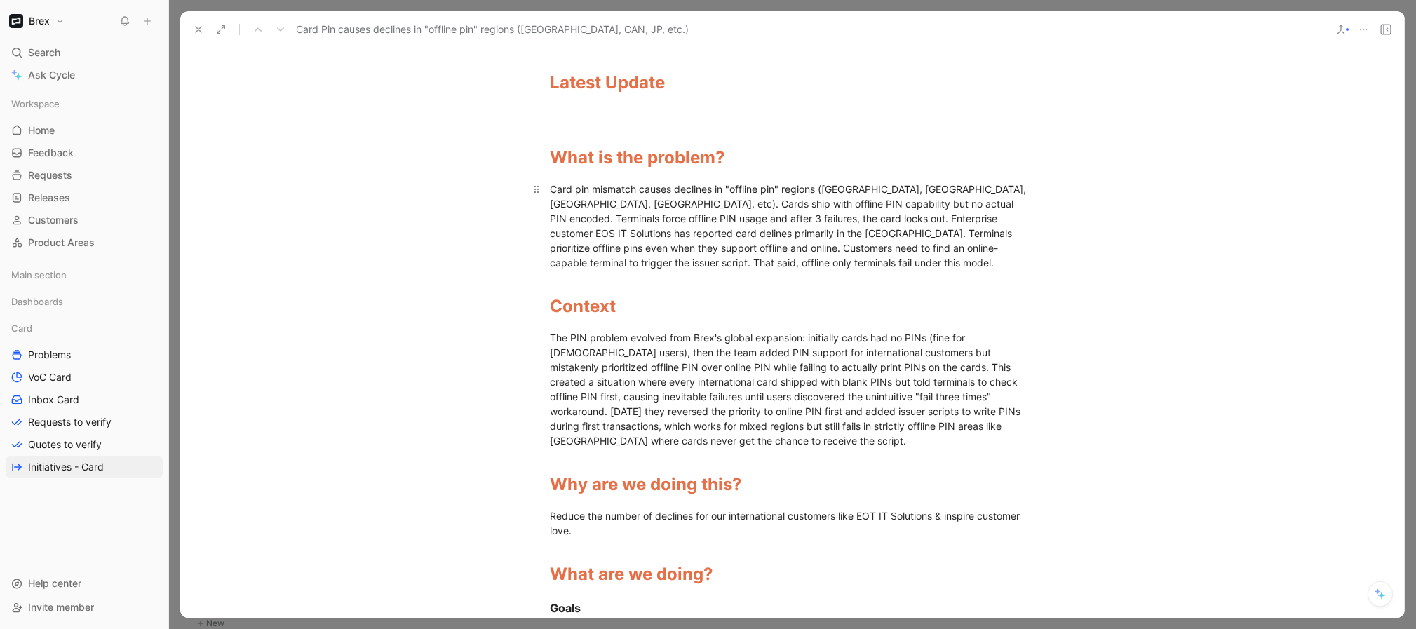
click at [636, 227] on div "Card pin mismatch causes declines in "offline pin" regions ([GEOGRAPHIC_DATA], …" at bounding box center [792, 226] width 485 height 88
click at [636, 226] on div "Card pin mismatch causes declines in "offline pin" regions ([GEOGRAPHIC_DATA], …" at bounding box center [792, 226] width 485 height 88
copy div "Card pin mismatch causes declines in "offline pin" regions ([GEOGRAPHIC_DATA], …"
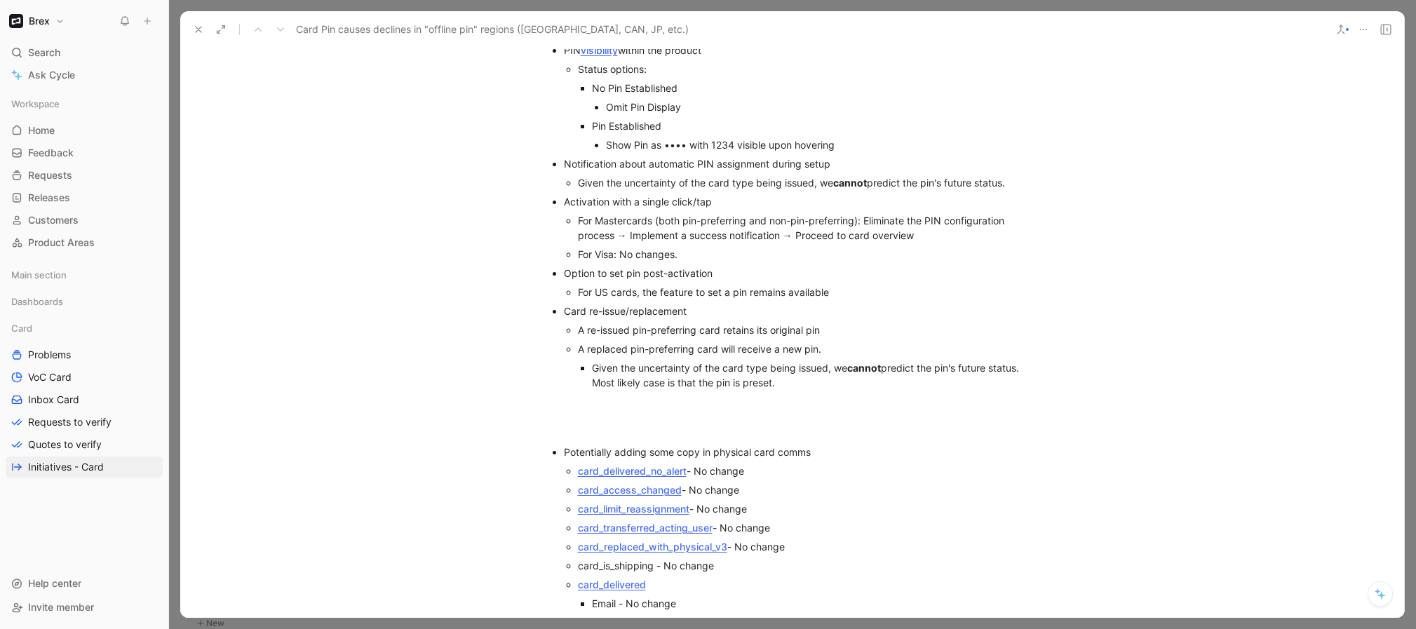
scroll to position [4110, 0]
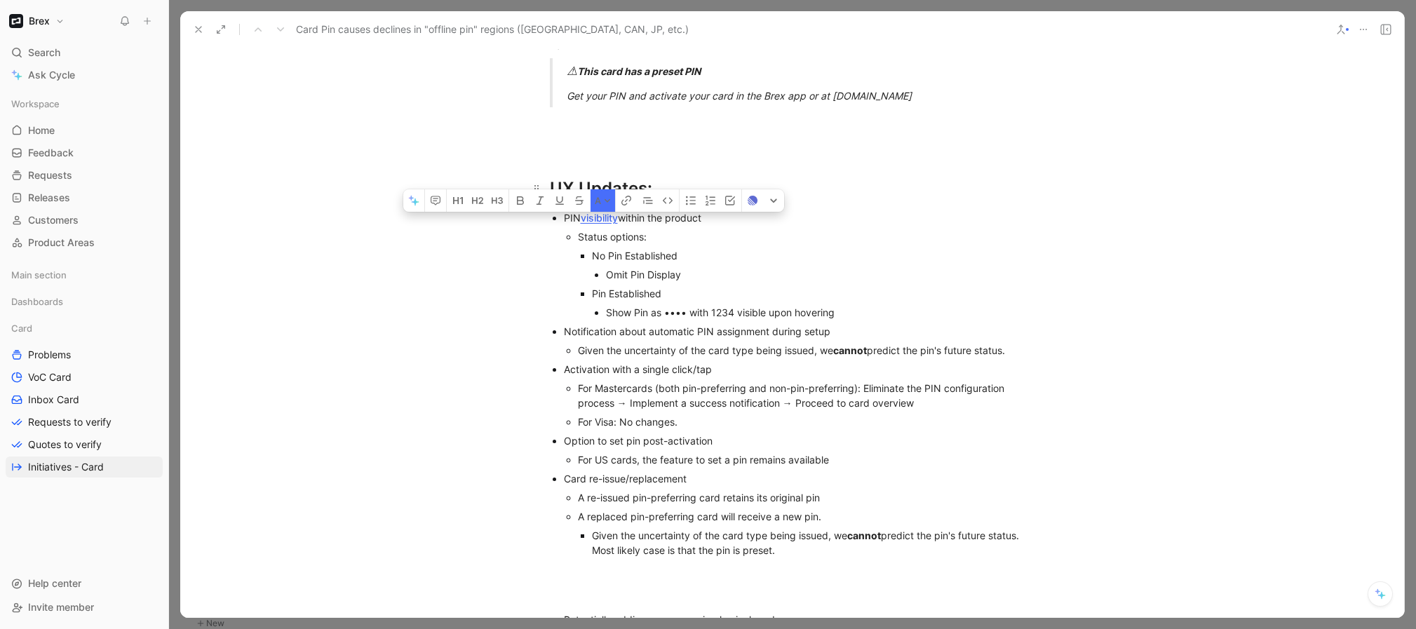
drag, startPoint x: 546, startPoint y: 175, endPoint x: 643, endPoint y: 174, distance: 97.5
click at [643, 176] on div "UX Updates:" at bounding box center [792, 188] width 485 height 25
click at [631, 203] on icon "button" at bounding box center [626, 200] width 11 height 11
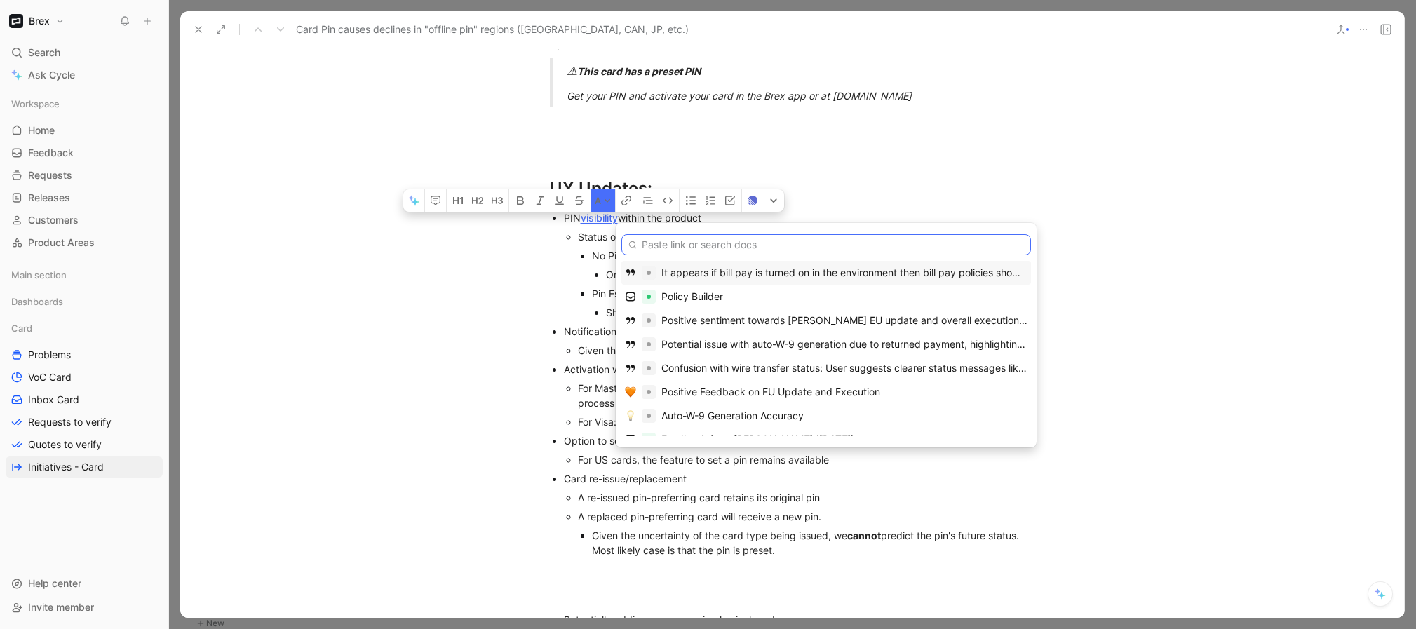
paste input "[URL][DOMAIN_NAME]"
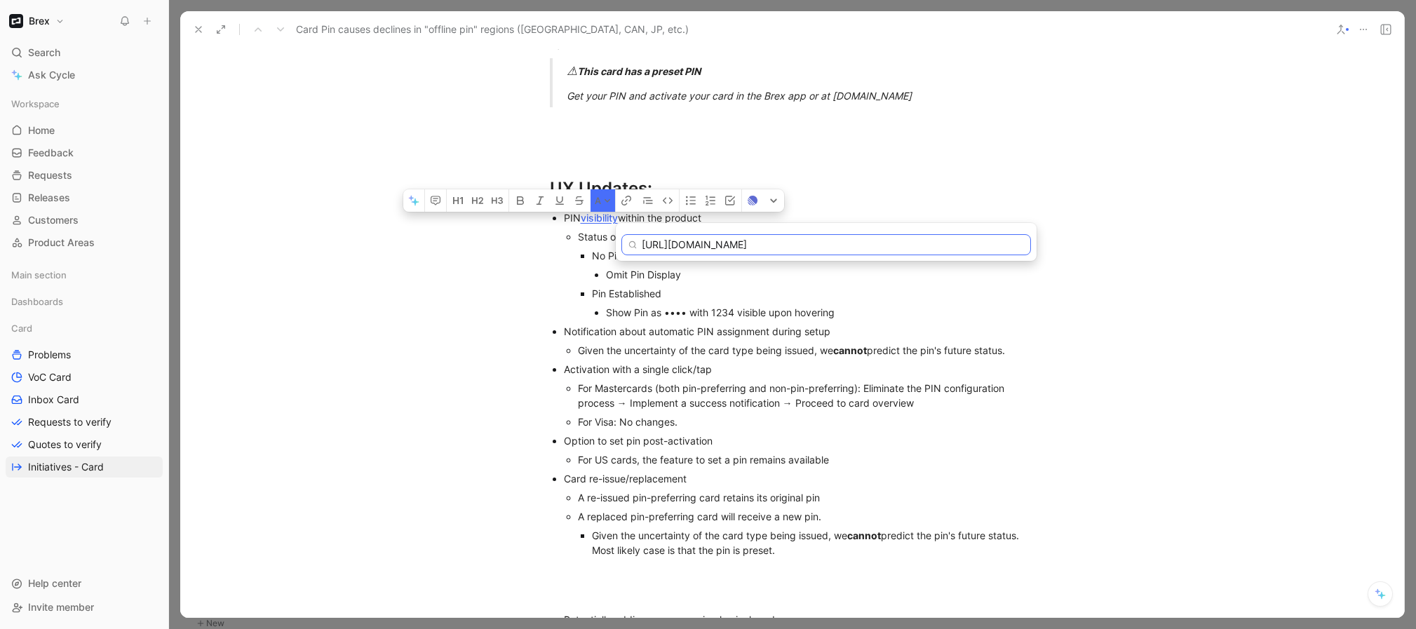
scroll to position [0, 180]
type input "[URL][DOMAIN_NAME]"
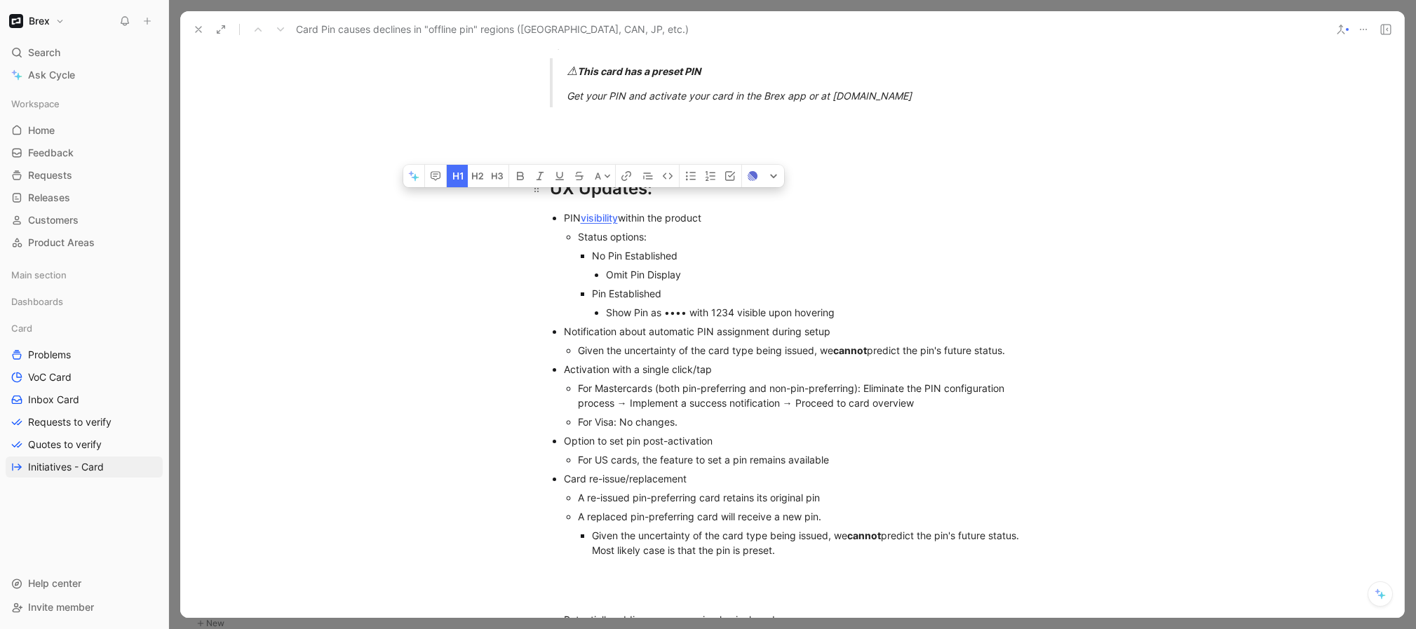
drag, startPoint x: 639, startPoint y: 173, endPoint x: 549, endPoint y: 173, distance: 89.8
click at [550, 176] on div "UX Updates:" at bounding box center [792, 188] width 485 height 25
click at [621, 170] on icon "button" at bounding box center [626, 175] width 11 height 11
type input "[URL][DOMAIN_NAME]"
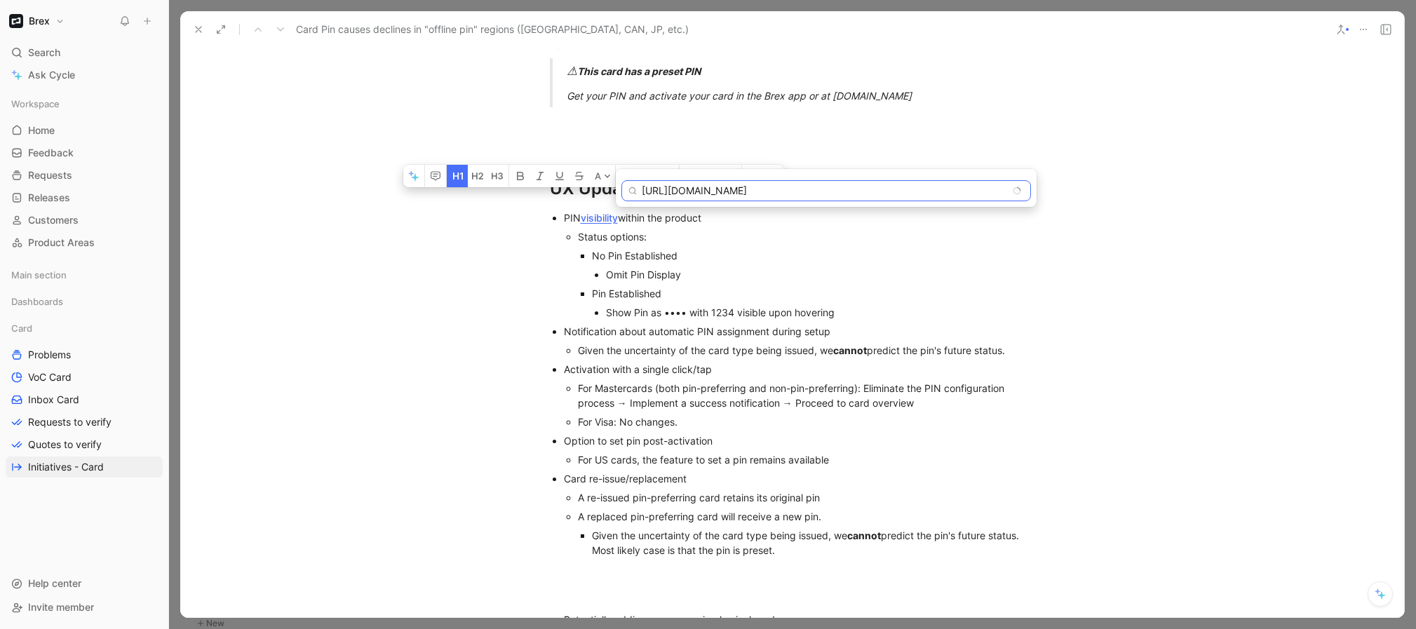
scroll to position [0, 0]
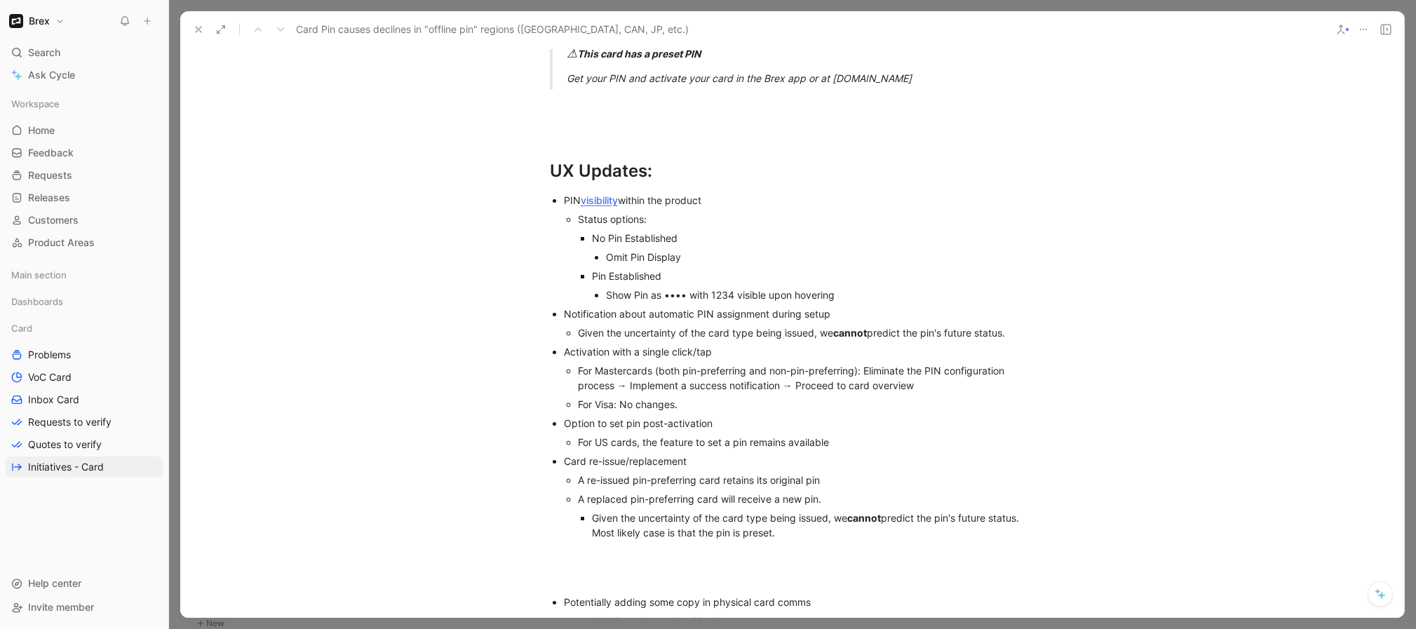
scroll to position [4178, 0]
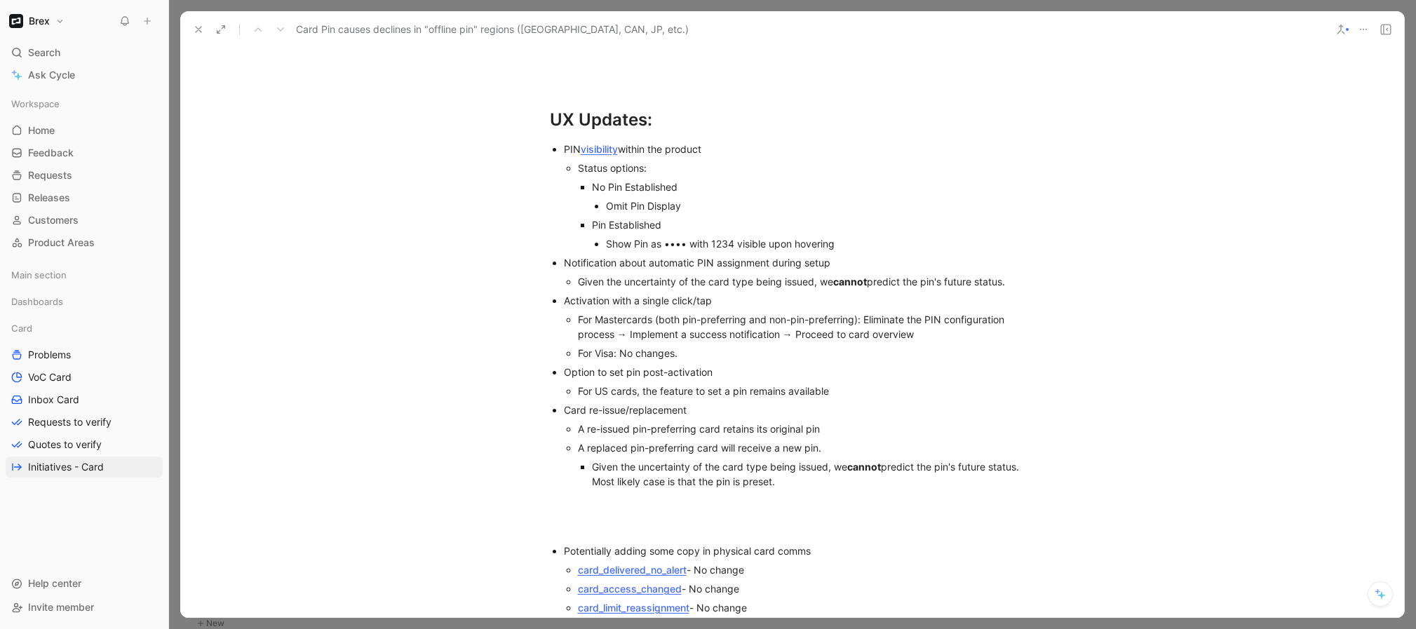
click at [851, 255] on div "Notification about automatic PIN assignment during setup" at bounding box center [799, 262] width 471 height 15
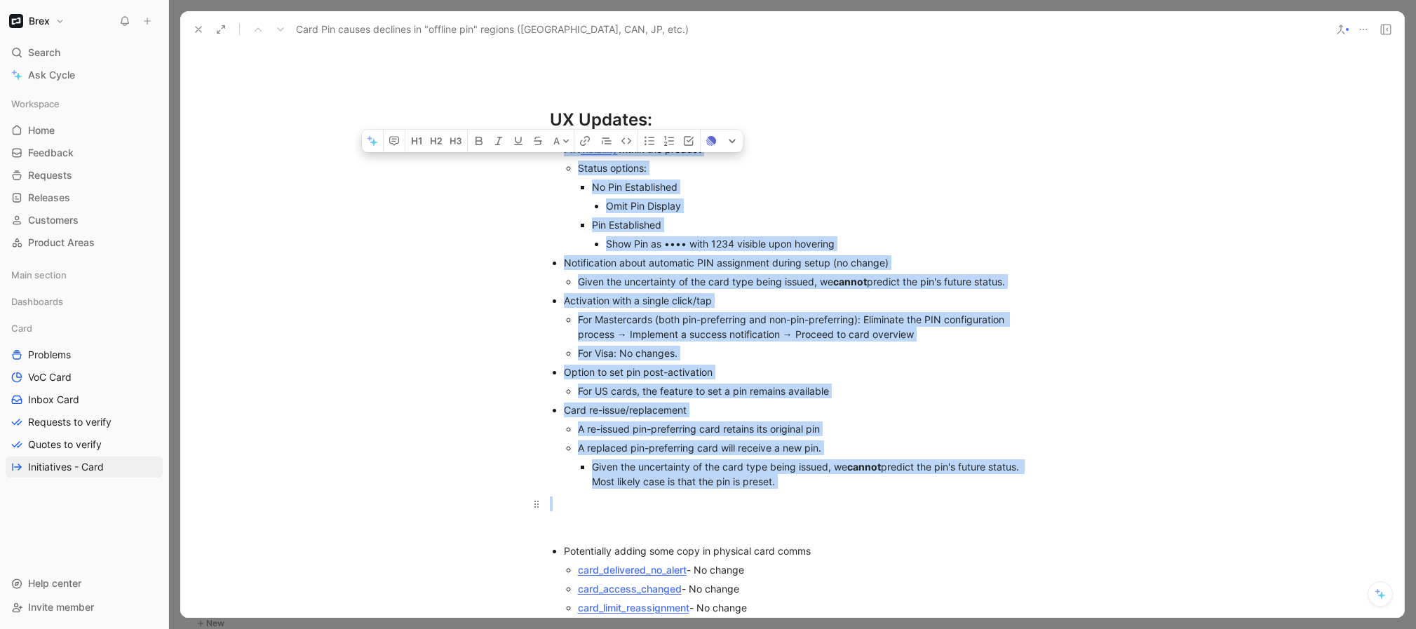
drag, startPoint x: 560, startPoint y: 131, endPoint x: 899, endPoint y: 486, distance: 490.6
copy div "PIN visibility within the product Status options: No Pin Established Omit Pin D…"
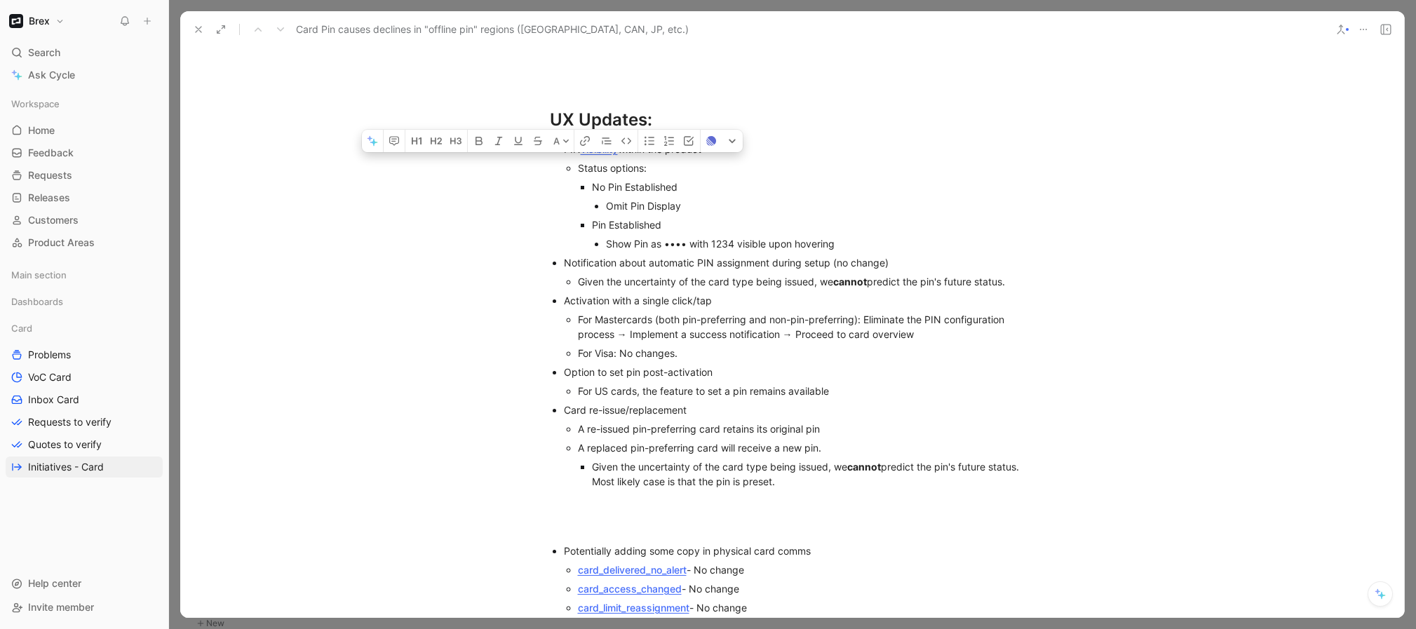
drag, startPoint x: 833, startPoint y: 468, endPoint x: 545, endPoint y: 140, distance: 437.3
click at [545, 140] on ul "PIN visibility within the product Status options: No Pin Established Omit Pin D…" at bounding box center [792, 315] width 539 height 351
copy ul "PIN visibility within the product Status options: No Pin Established Omit Pin D…"
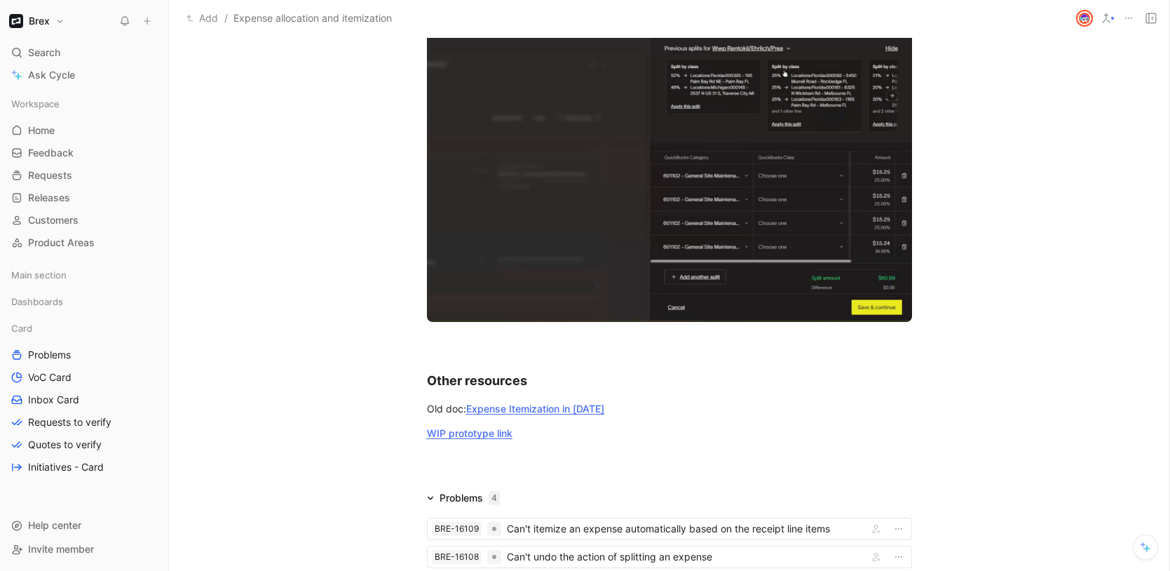
scroll to position [6303, 0]
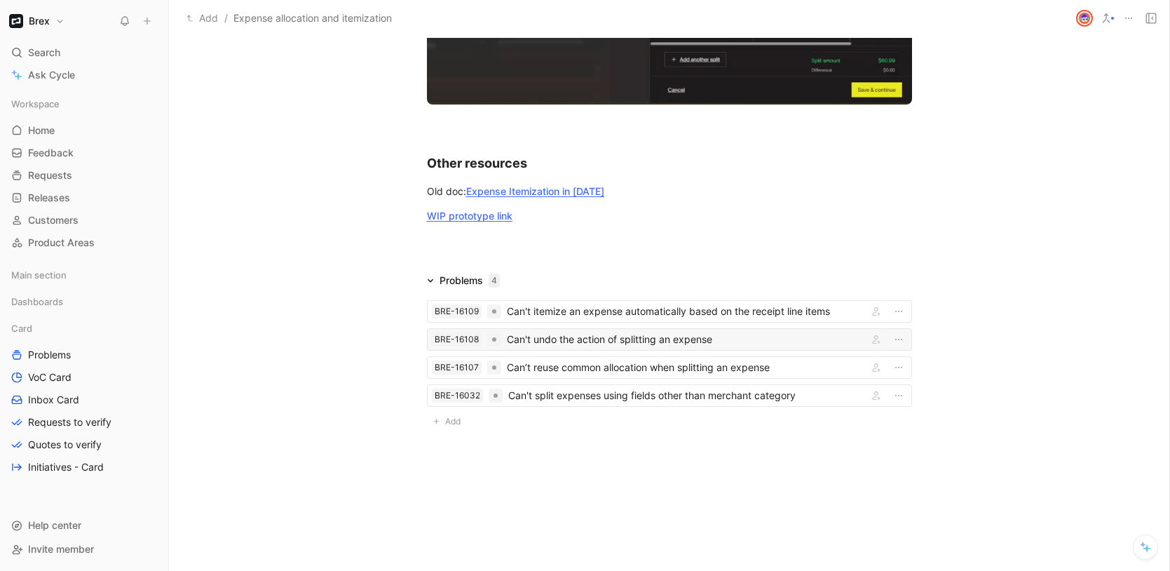
click at [598, 339] on div "Can't undo the action of splitting an expense" at bounding box center [685, 339] width 356 height 17
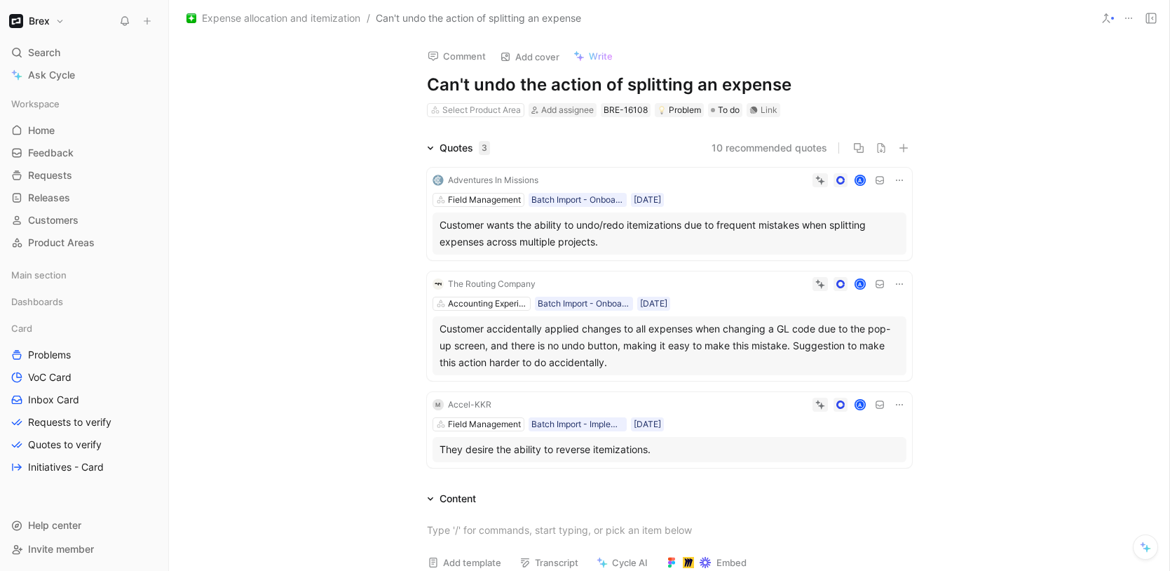
click at [302, 20] on span "Expense allocation and itemization" at bounding box center [281, 18] width 158 height 17
click at [452, 21] on span "Can't undo the action of splitting an expense" at bounding box center [478, 18] width 205 height 17
